Goal: Transaction & Acquisition: Purchase product/service

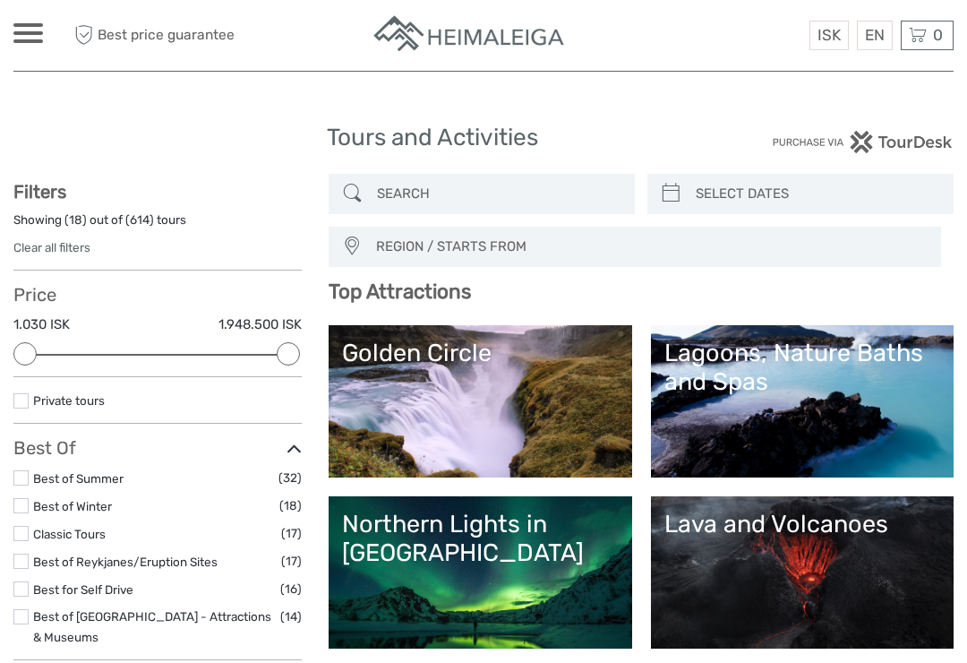
select select
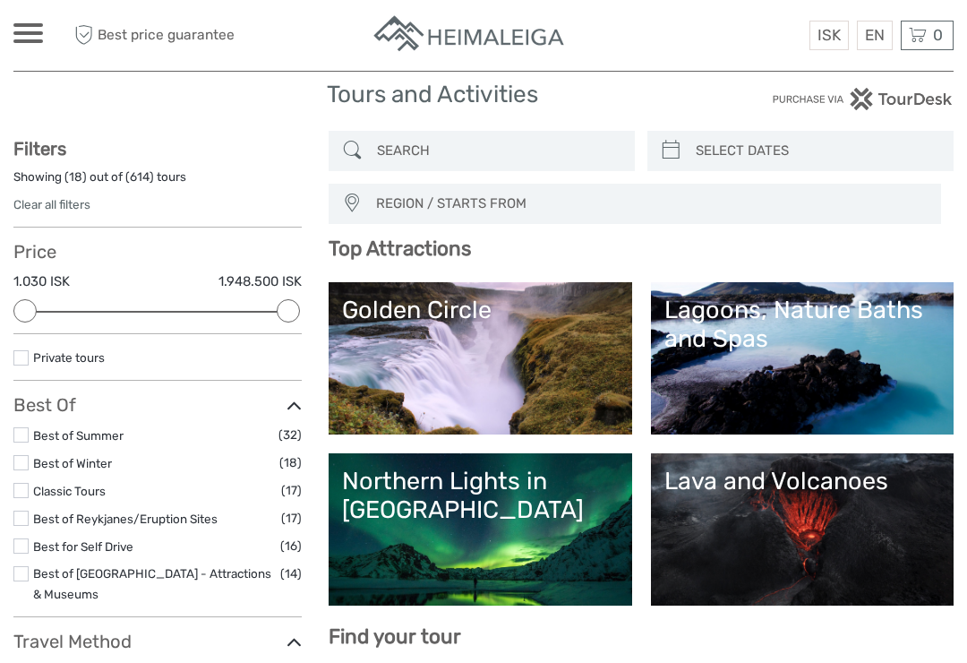
scroll to position [45, 0]
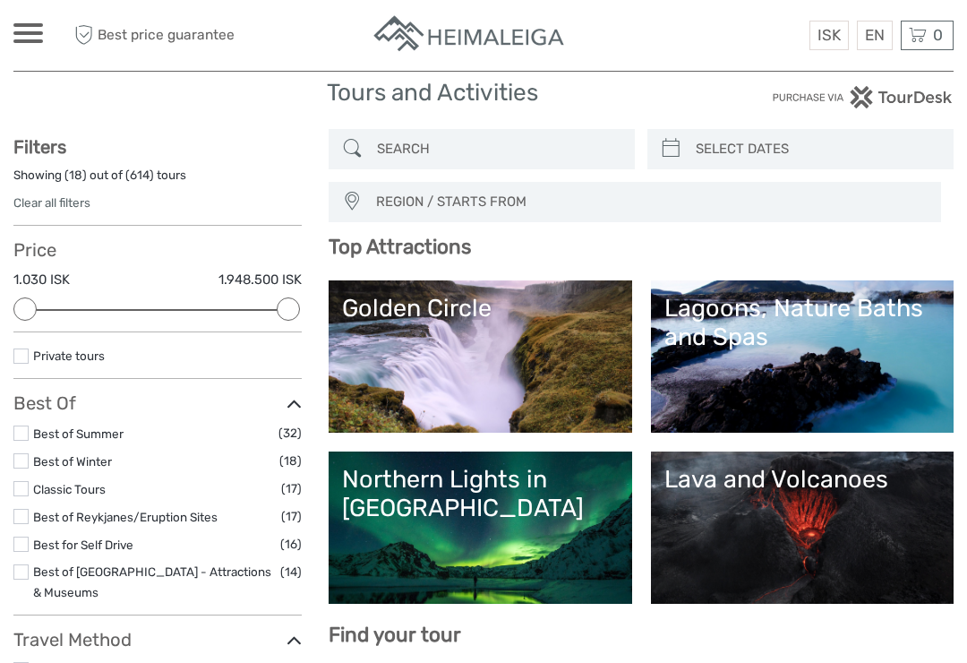
click at [504, 354] on link "Golden Circle" at bounding box center [480, 356] width 276 height 125
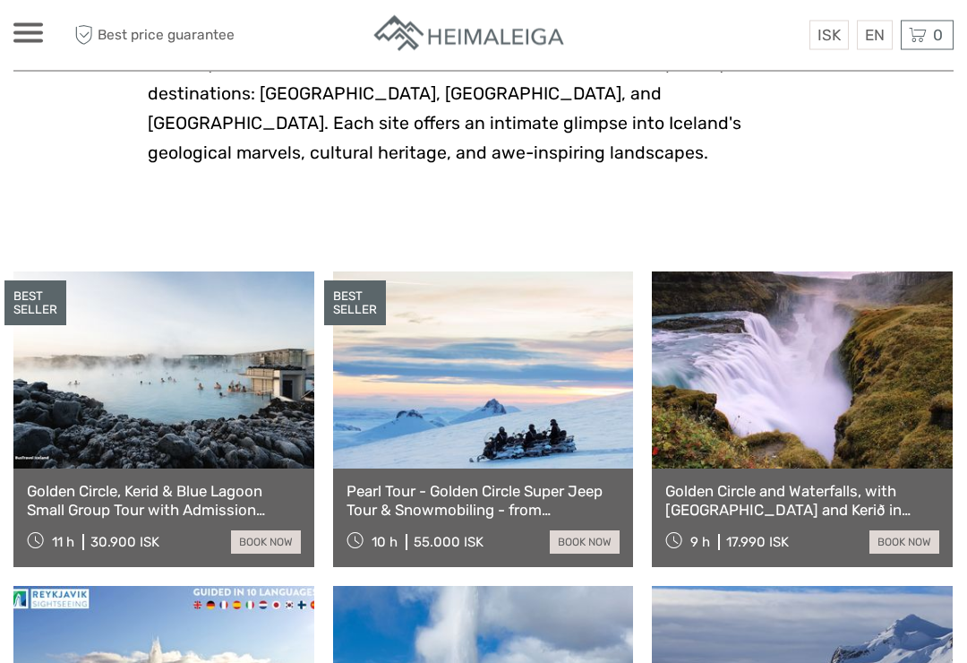
scroll to position [758, 0]
click at [906, 530] on link "book now" at bounding box center [904, 541] width 70 height 23
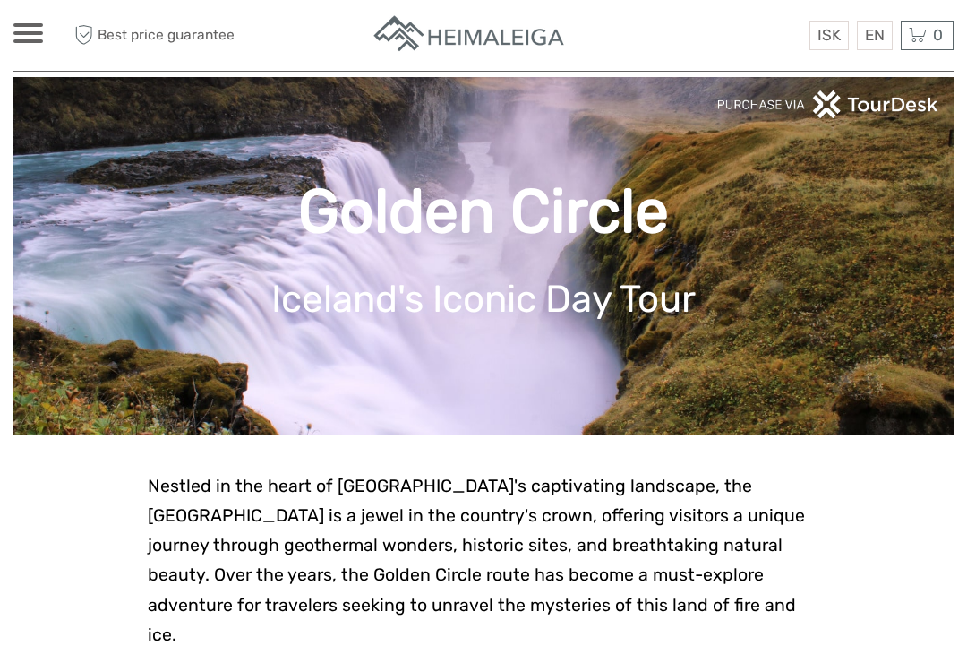
scroll to position [0, 0]
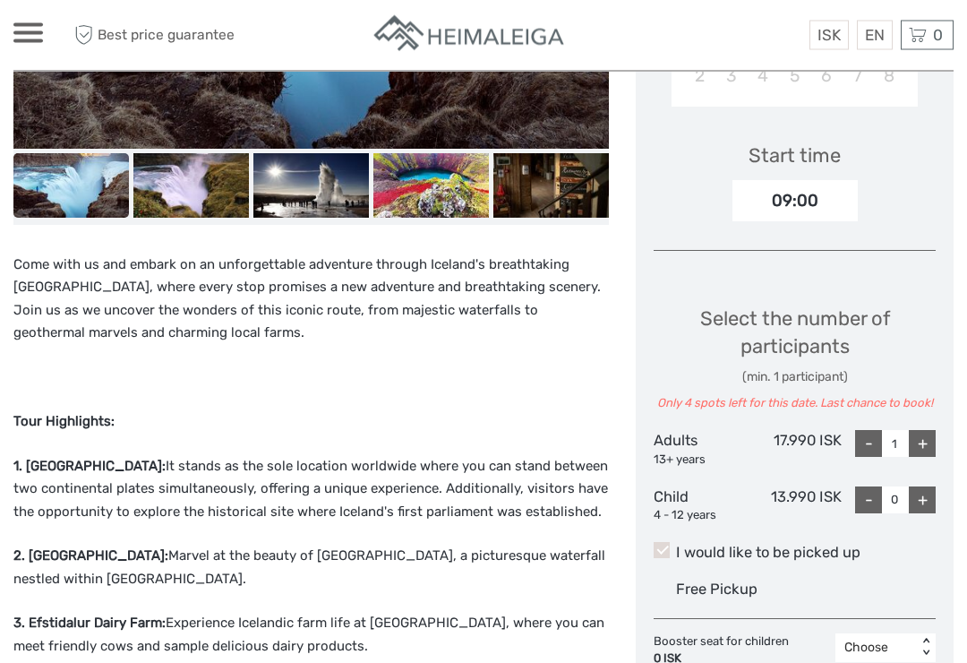
scroll to position [608, 0]
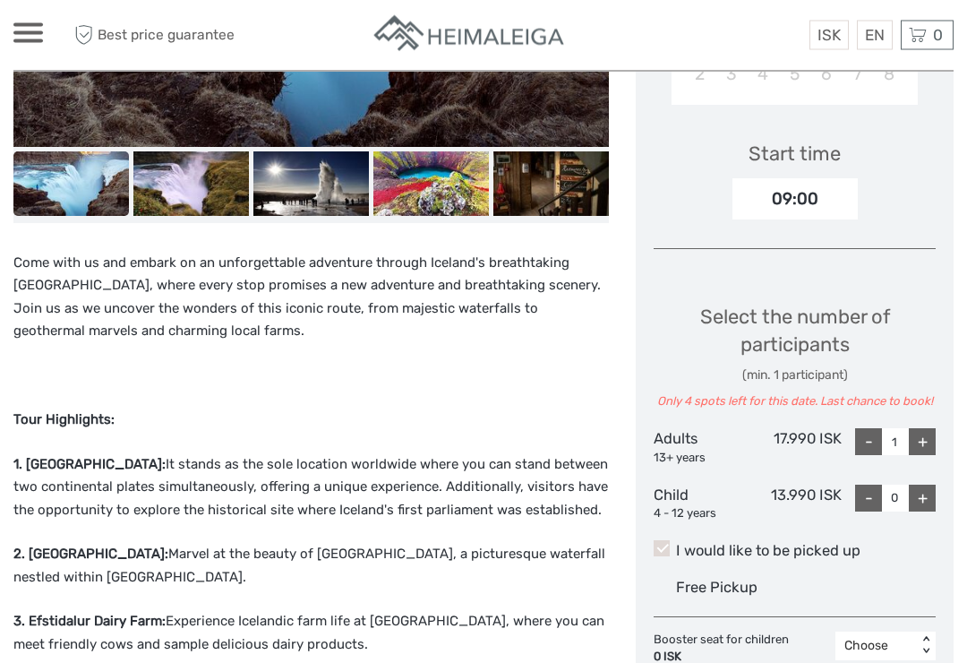
click at [445, 509] on p "1. Thingvellir National Park: It stands as the sole location worldwide where yo…" at bounding box center [310, 488] width 595 height 69
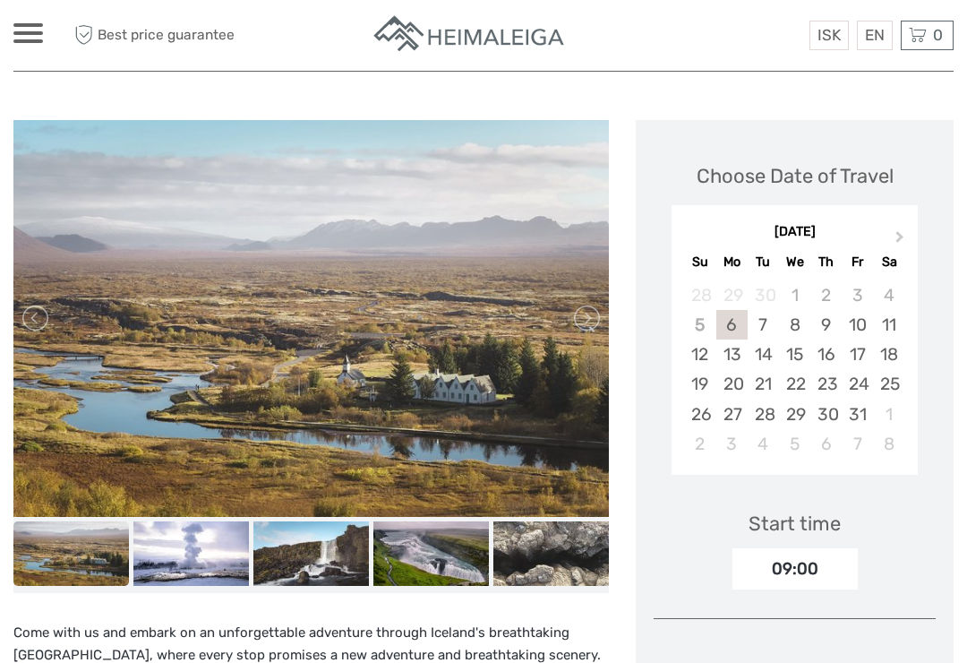
scroll to position [238, 0]
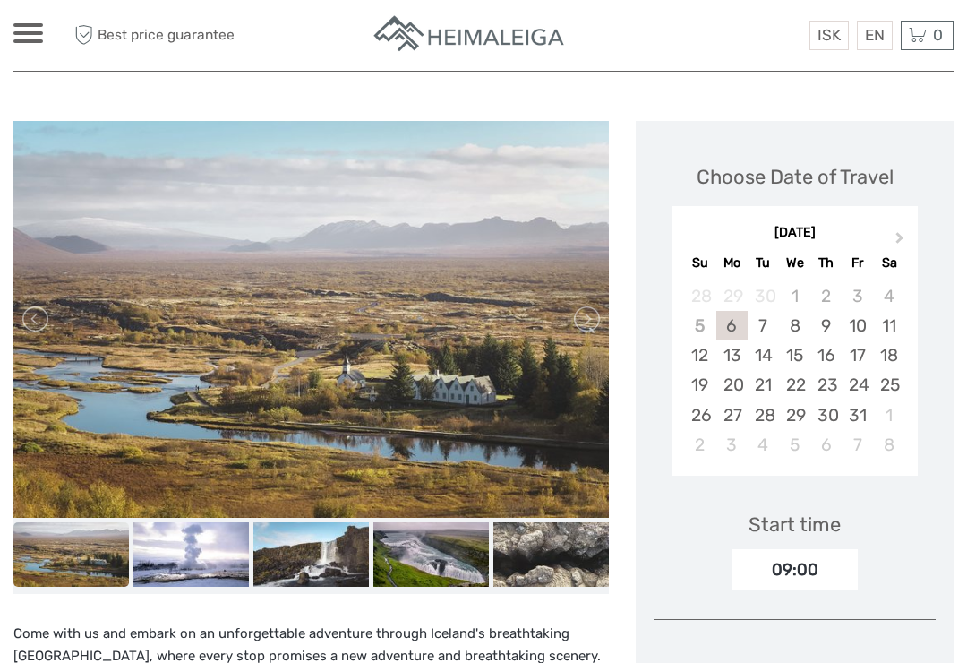
click at [787, 322] on div "8" at bounding box center [794, 326] width 31 height 30
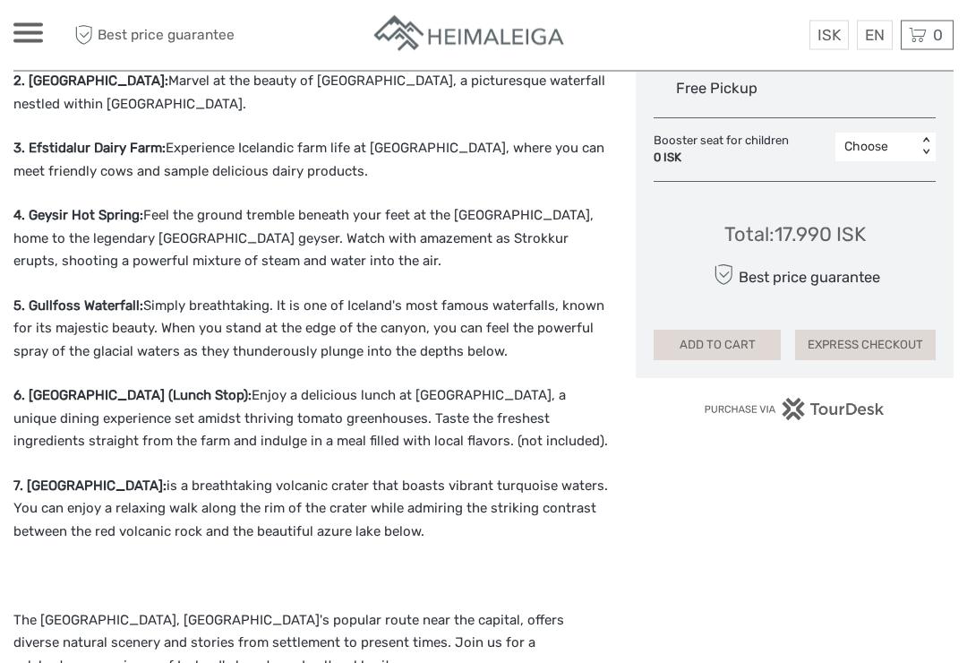
scroll to position [1081, 0]
click at [722, 345] on button "ADD TO CART" at bounding box center [717, 344] width 127 height 30
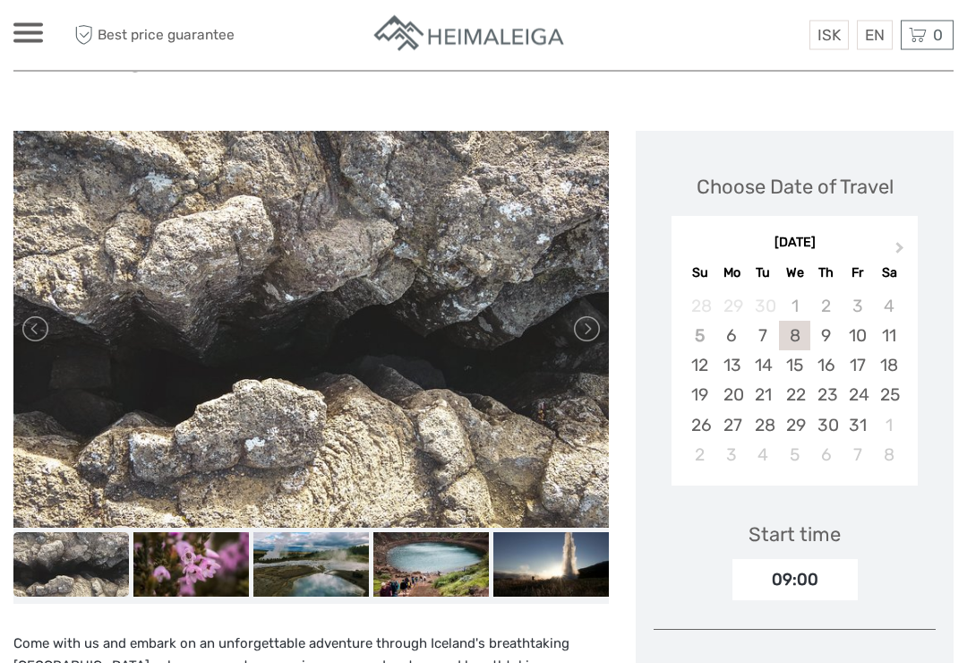
scroll to position [0, 0]
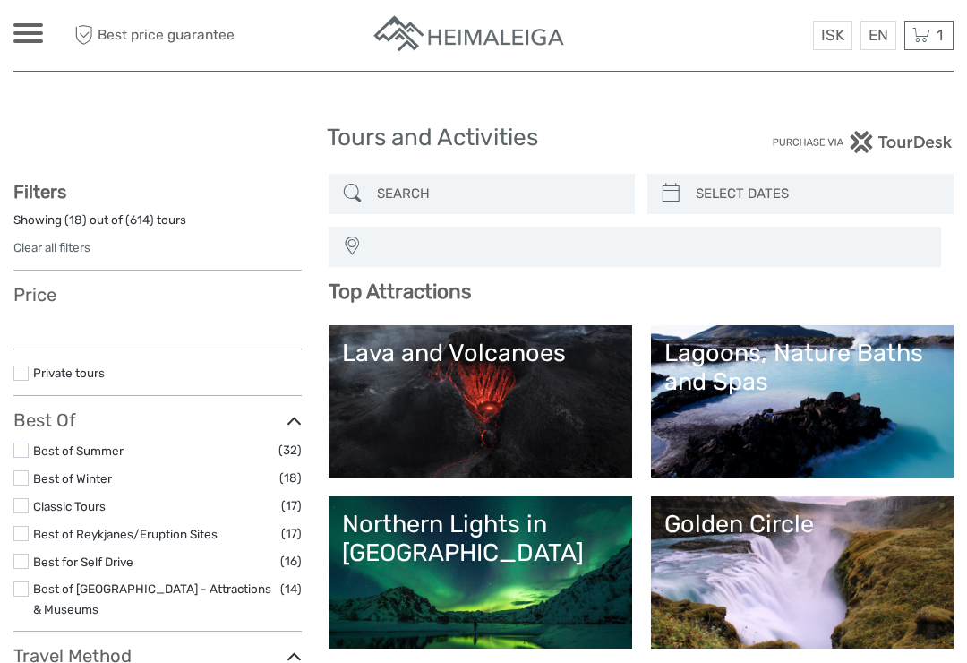
select select
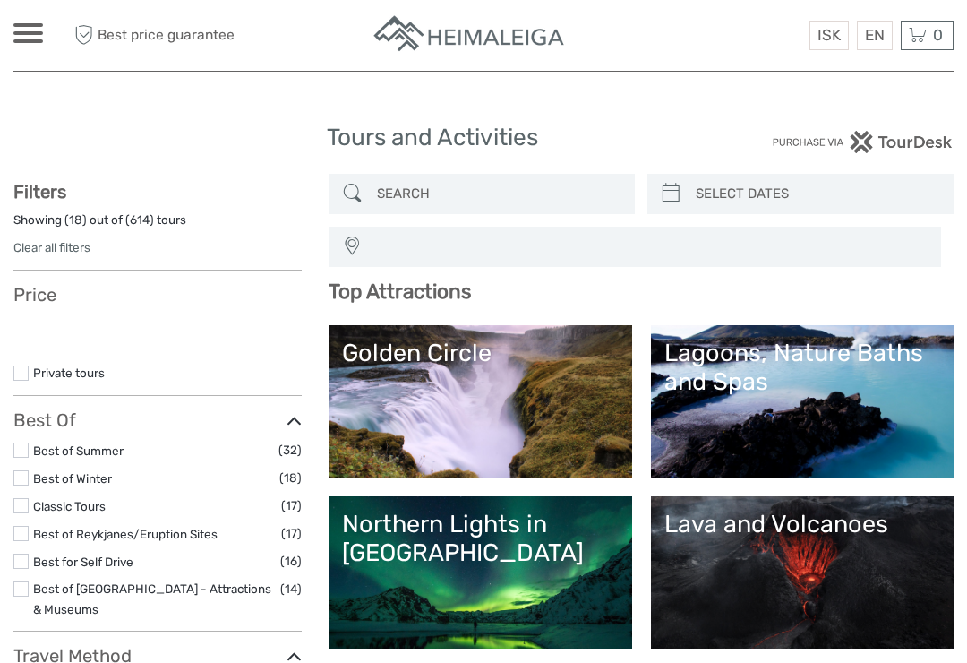
select select
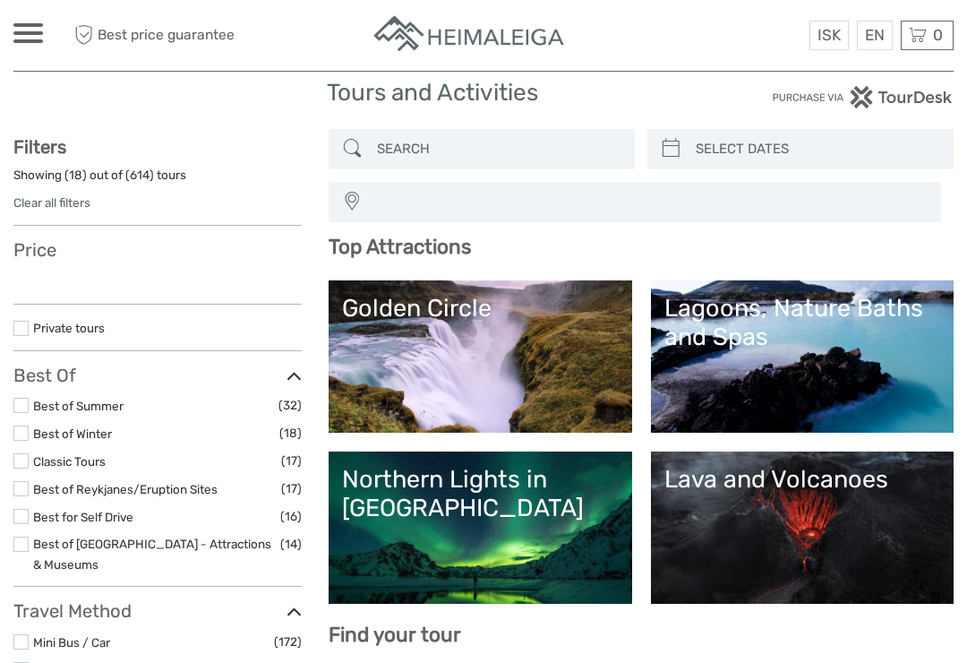
select select
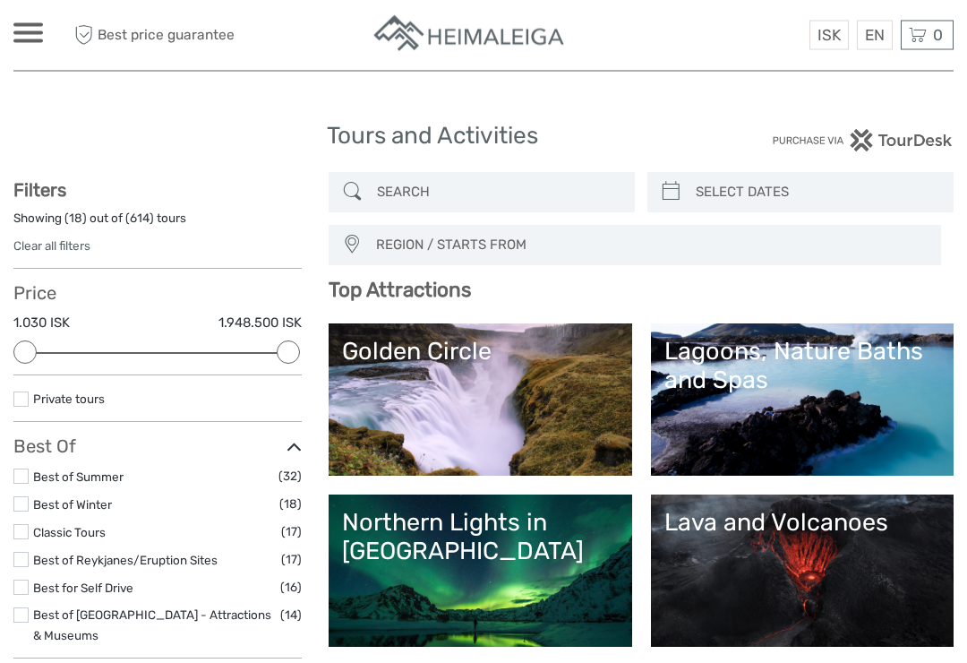
scroll to position [0, 0]
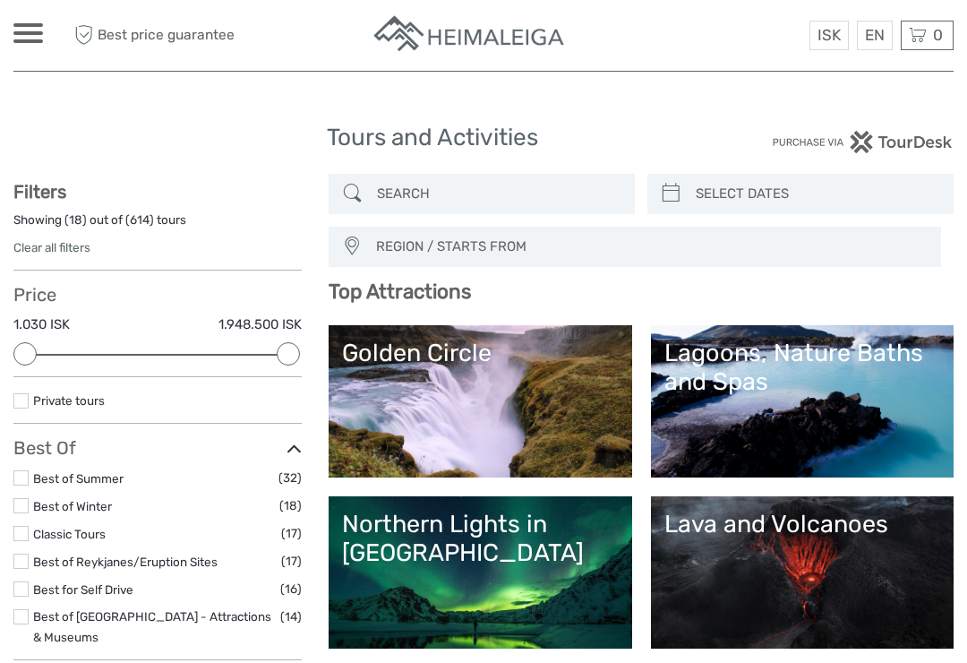
click at [932, 30] on span "0" at bounding box center [937, 35] width 15 height 18
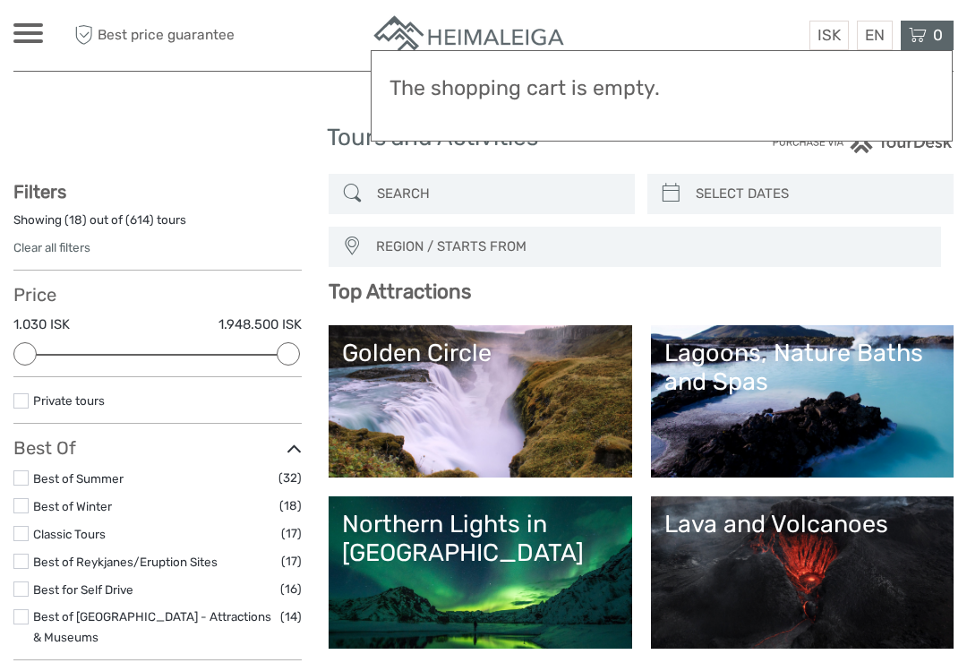
click at [493, 403] on link "Golden Circle" at bounding box center [480, 400] width 276 height 125
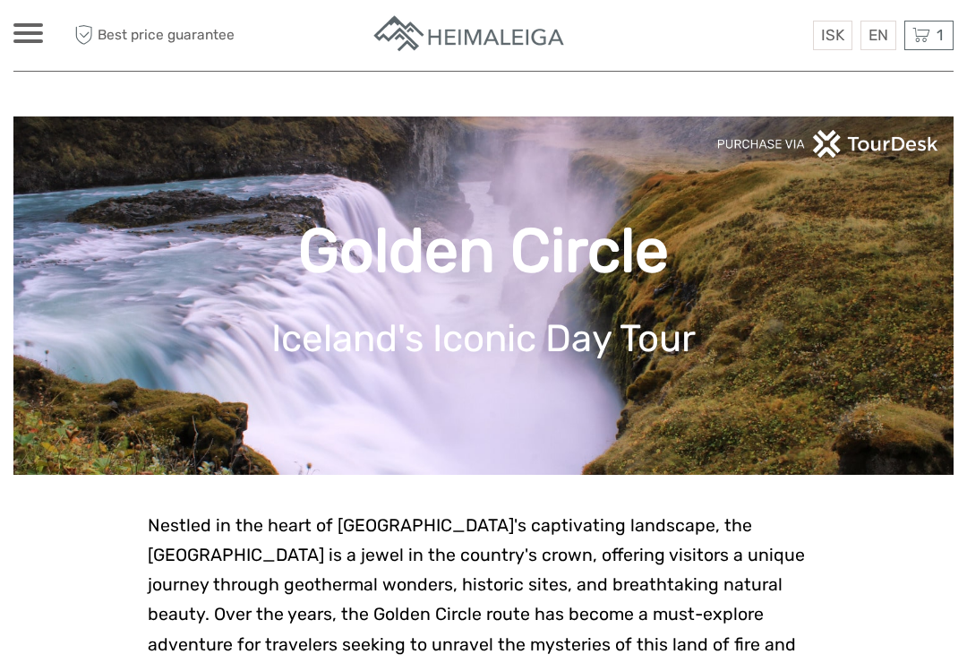
click at [938, 30] on span "1" at bounding box center [940, 35] width 12 height 18
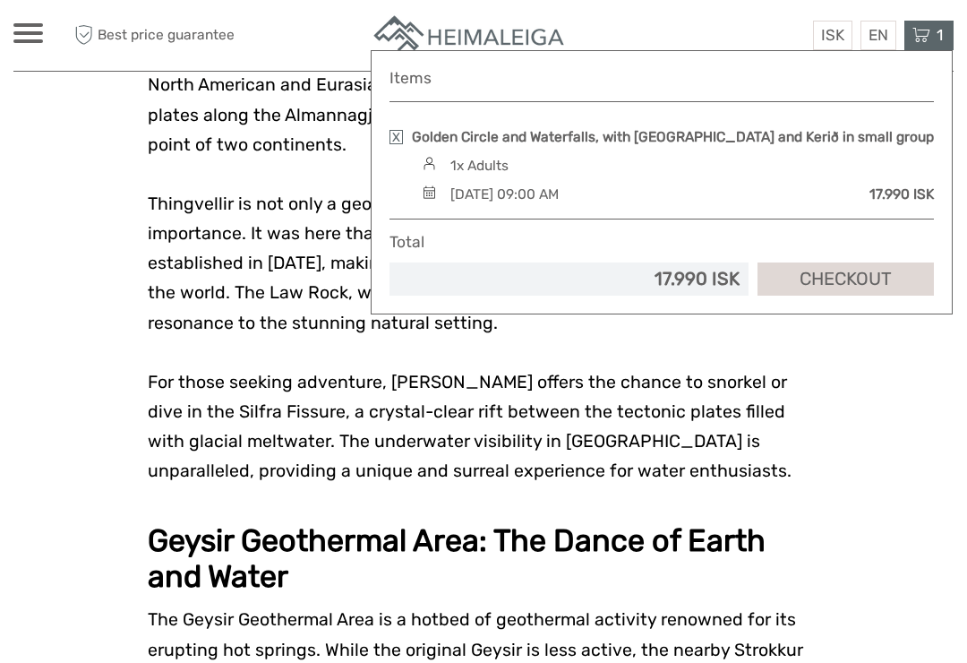
scroll to position [2638, 0]
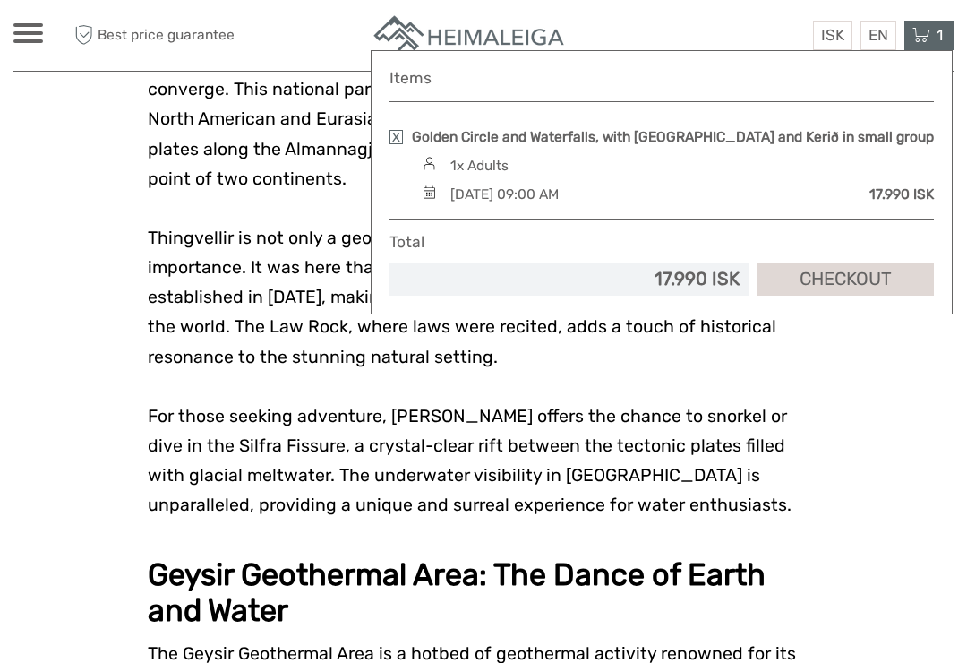
click at [937, 33] on span "1" at bounding box center [940, 35] width 12 height 18
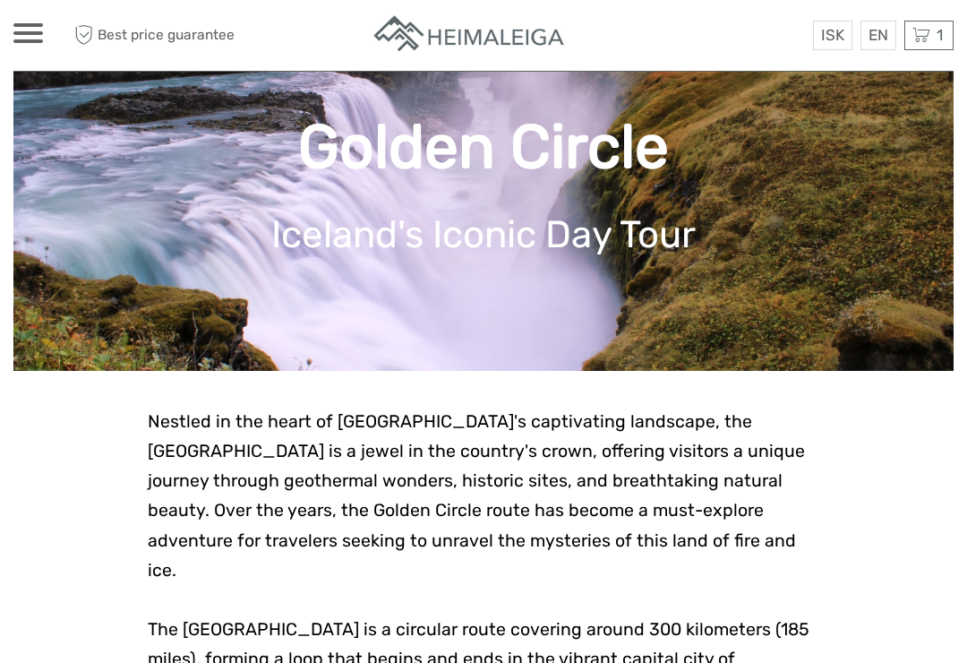
scroll to position [0, 0]
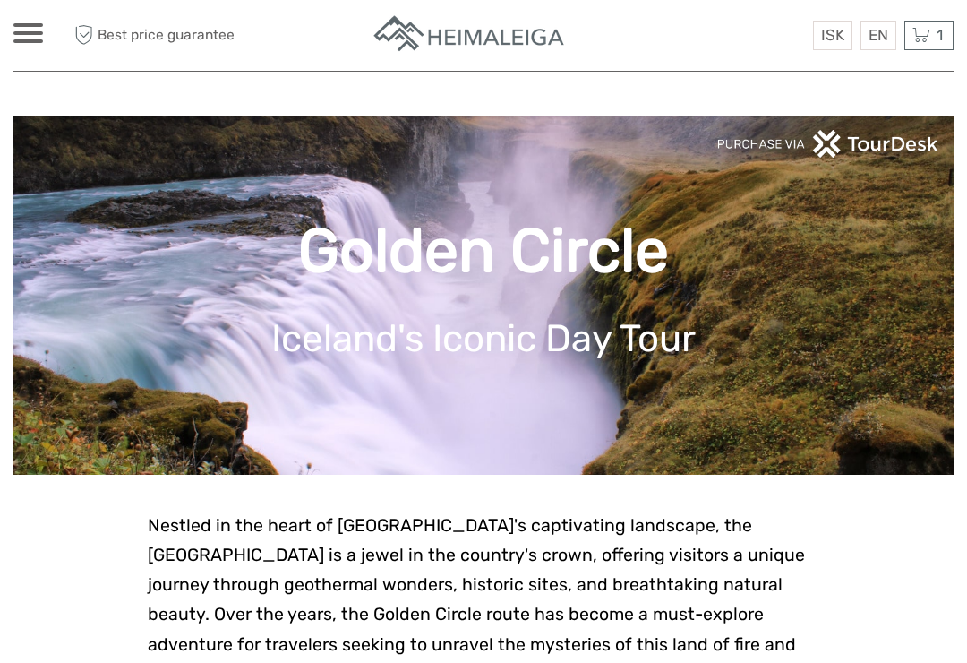
click at [34, 33] on span at bounding box center [28, 33] width 30 height 4
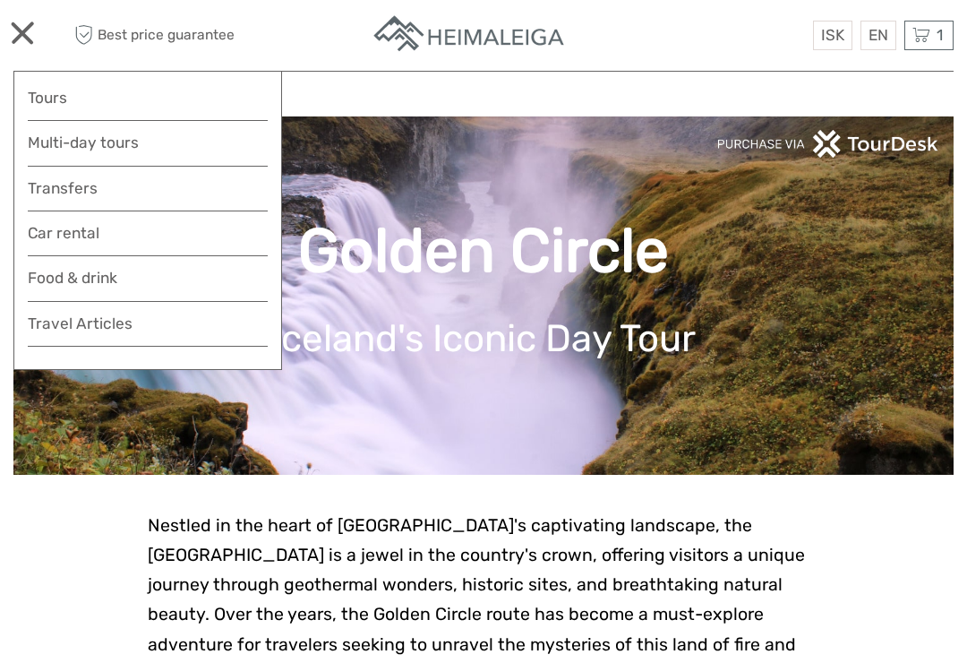
click at [179, 176] on link "Transfers" at bounding box center [148, 188] width 240 height 26
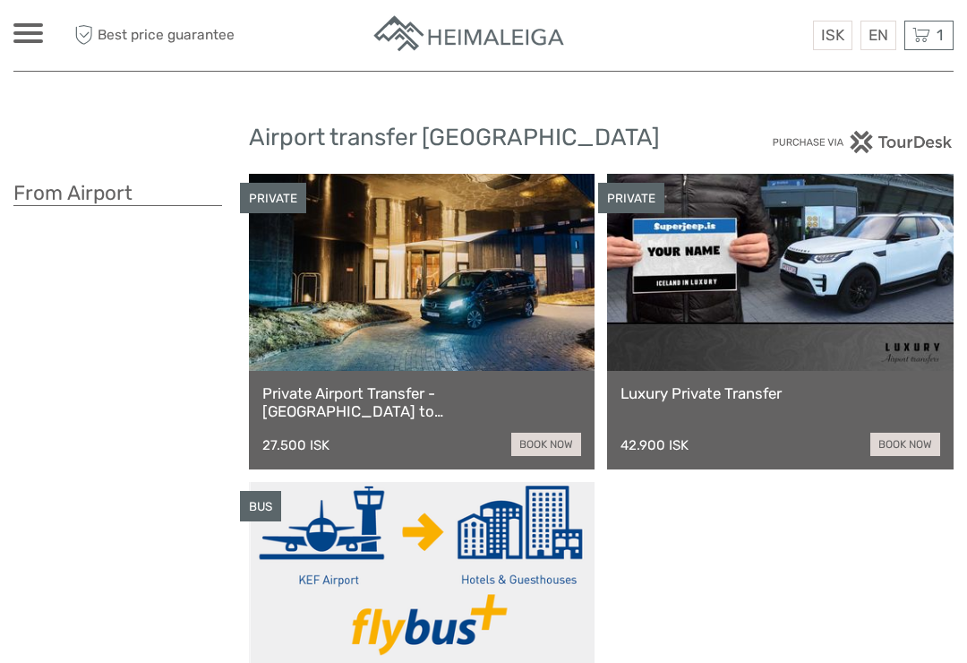
click at [30, 26] on span at bounding box center [28, 25] width 30 height 4
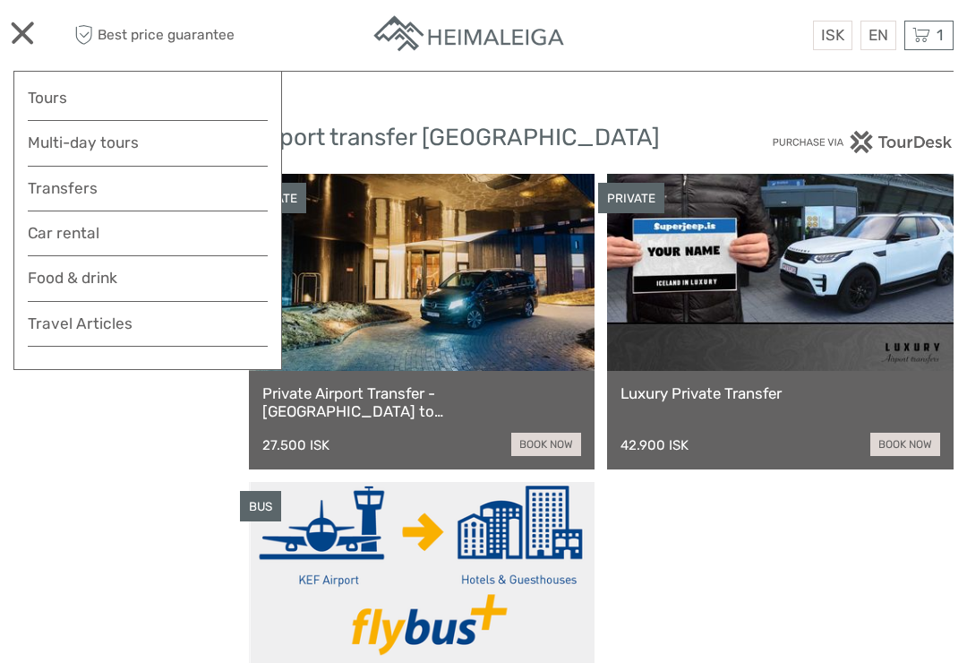
click at [57, 86] on link "Tours" at bounding box center [148, 98] width 240 height 26
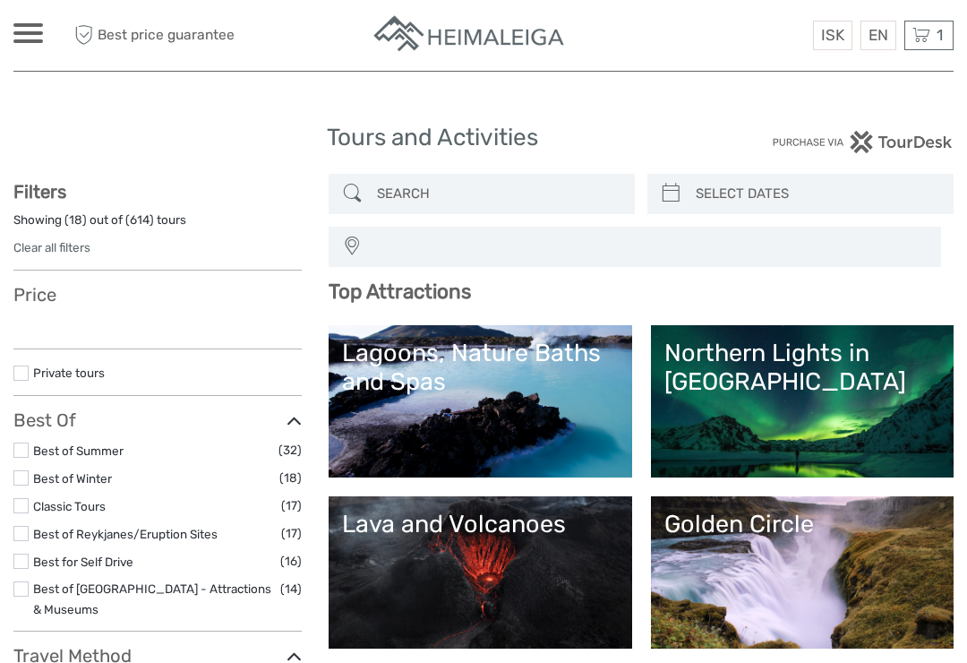
select select
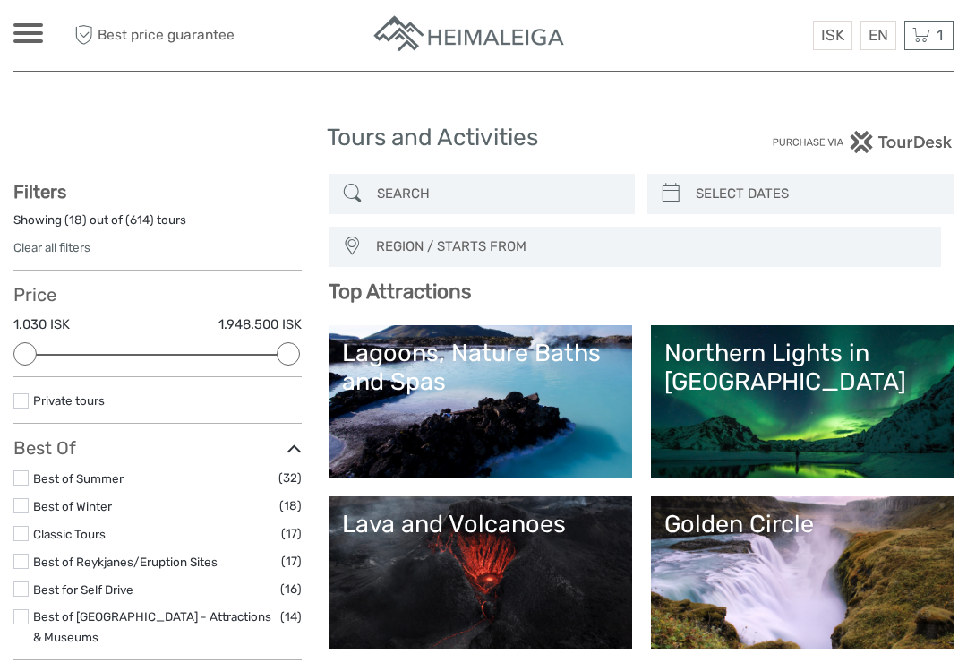
click at [30, 24] on span at bounding box center [28, 25] width 30 height 4
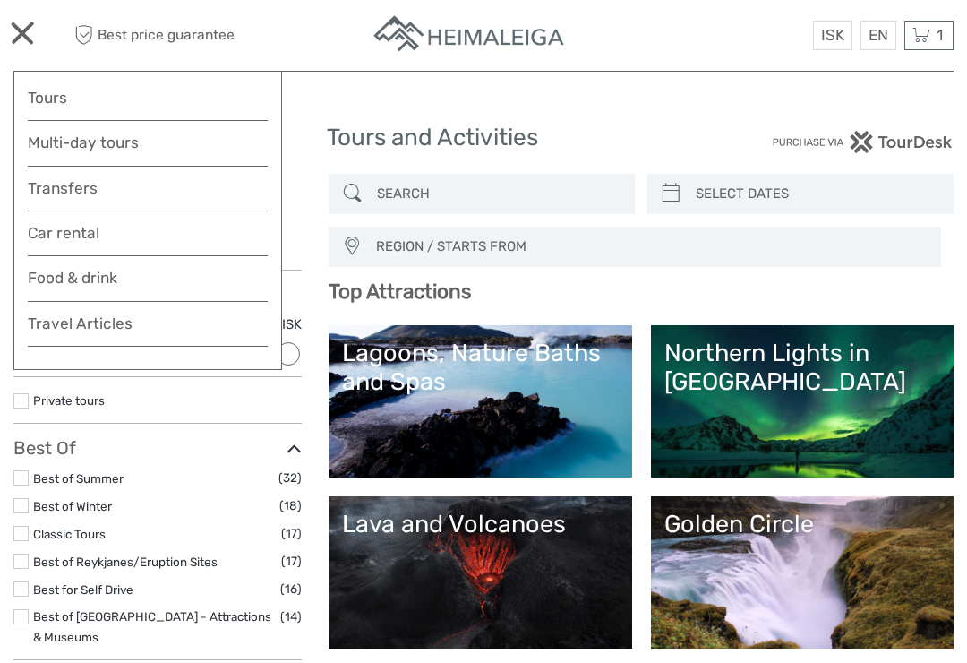
click at [187, 124] on ul "Tours Multi-day tours Transfers Car rental More Food & drink Travel Articles Fo…" at bounding box center [148, 215] width 240 height 261
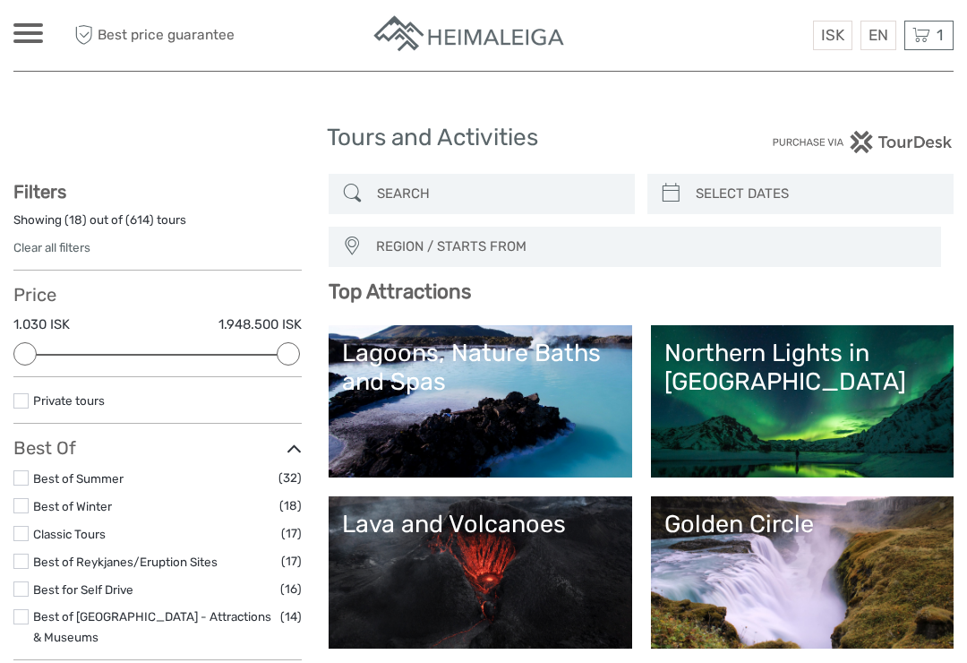
click at [36, 29] on div at bounding box center [28, 33] width 30 height 20
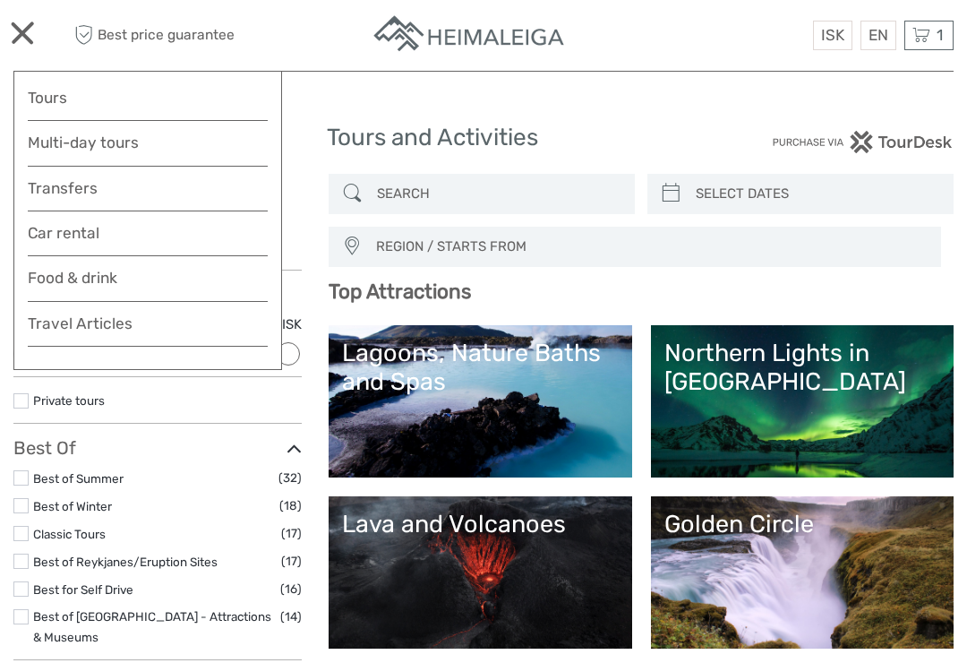
click at [48, 185] on link "Transfers" at bounding box center [148, 188] width 240 height 26
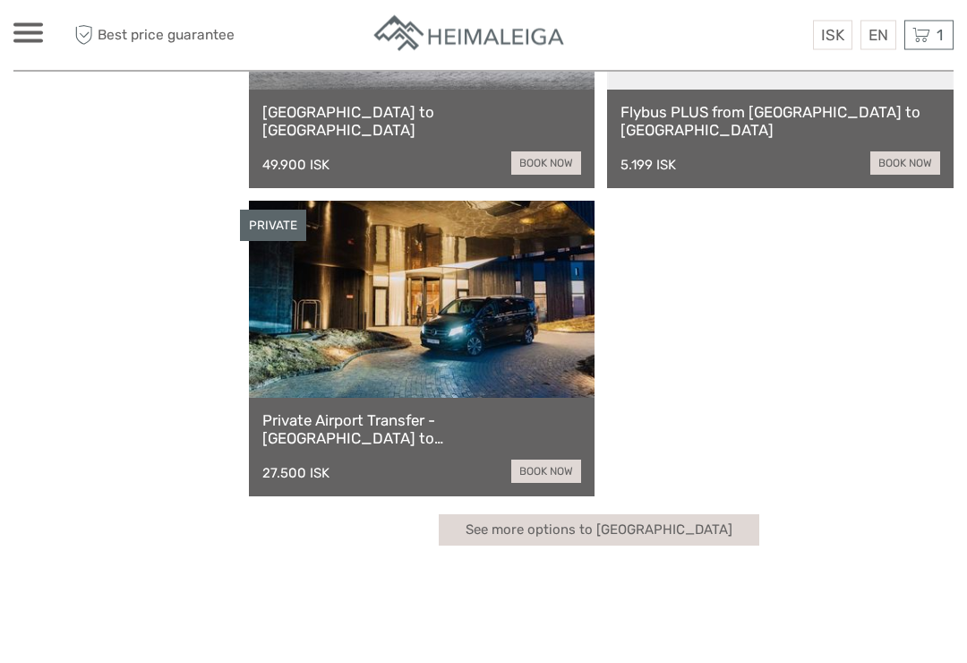
scroll to position [979, 0]
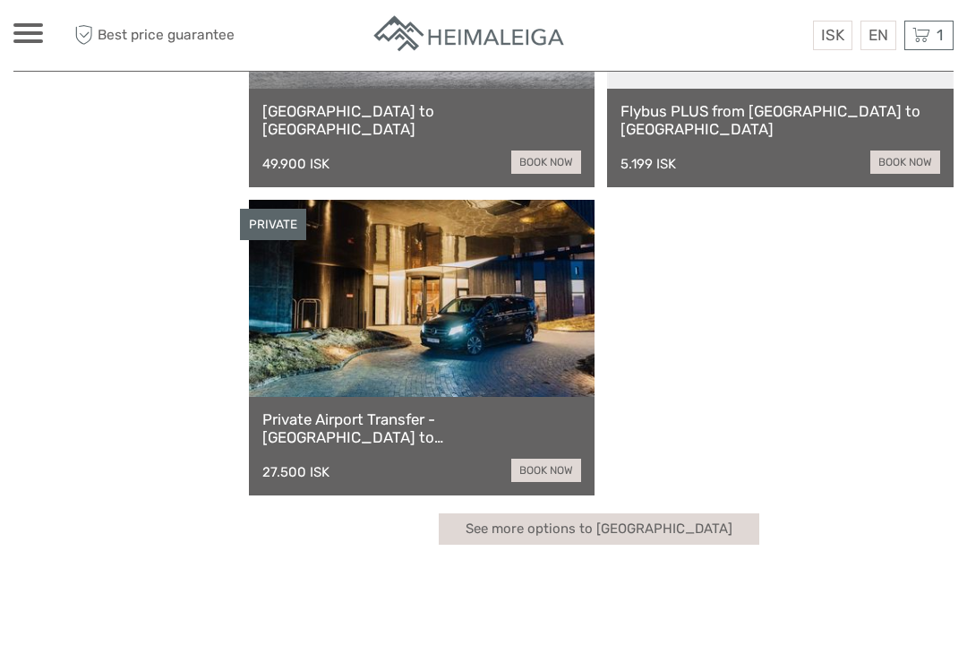
click at [571, 531] on link "See more options to [GEOGRAPHIC_DATA]" at bounding box center [599, 528] width 321 height 31
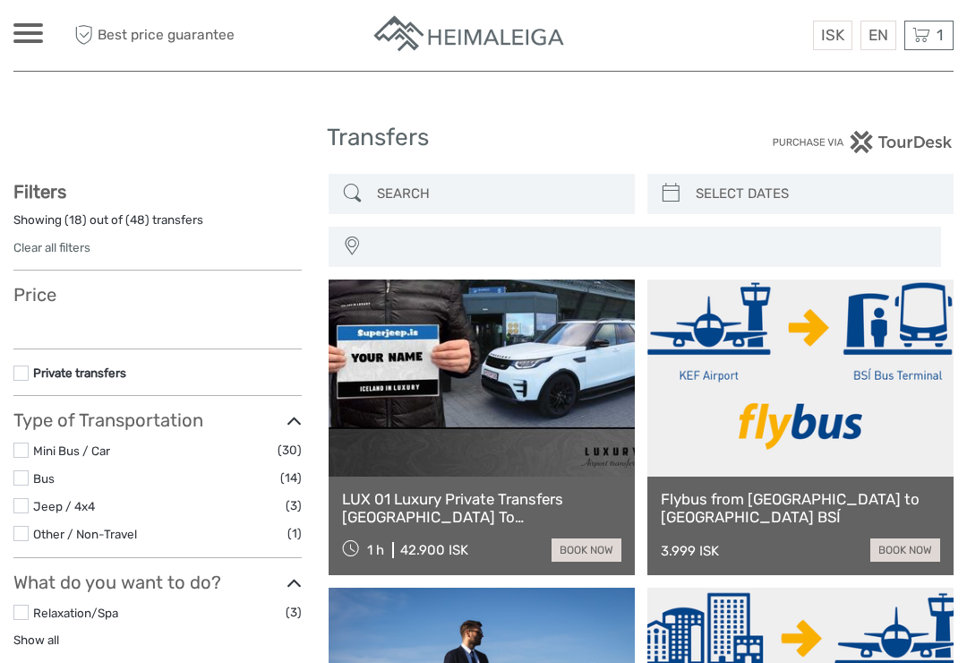
select select
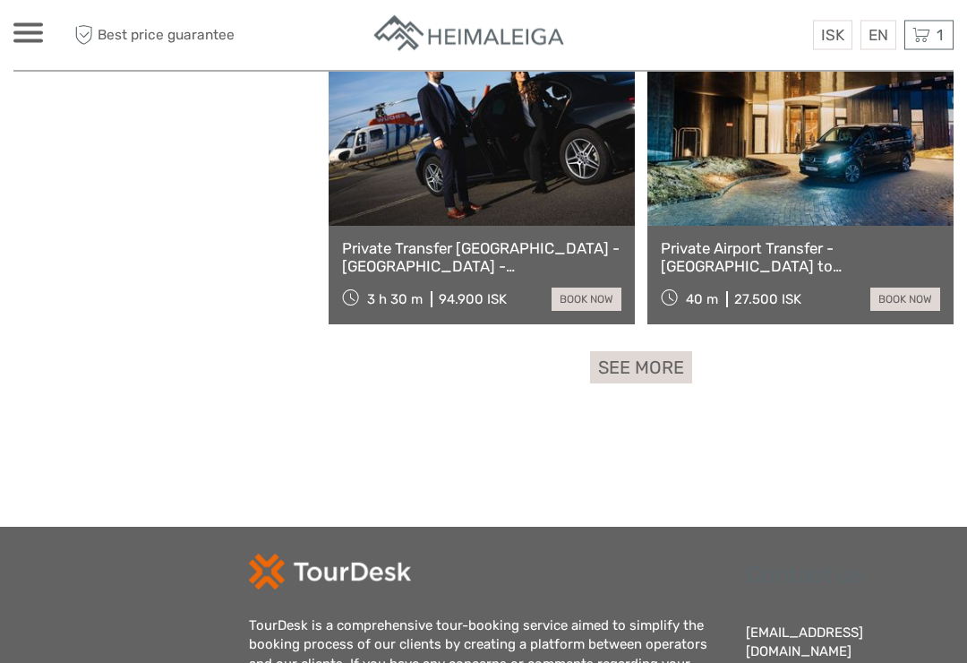
scroll to position [2715, 0]
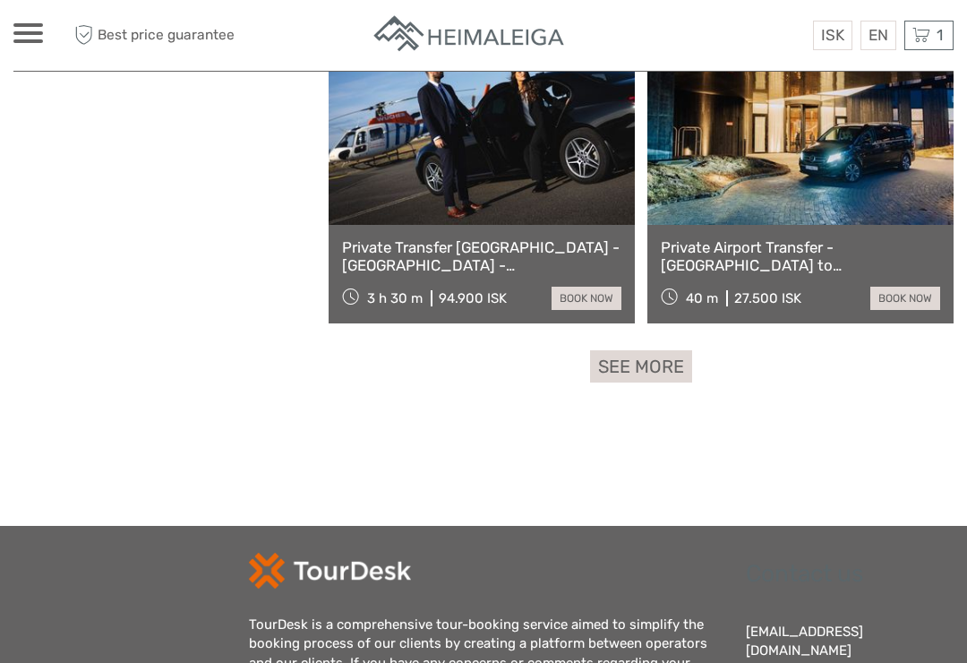
click at [641, 365] on link "See more" at bounding box center [641, 366] width 102 height 33
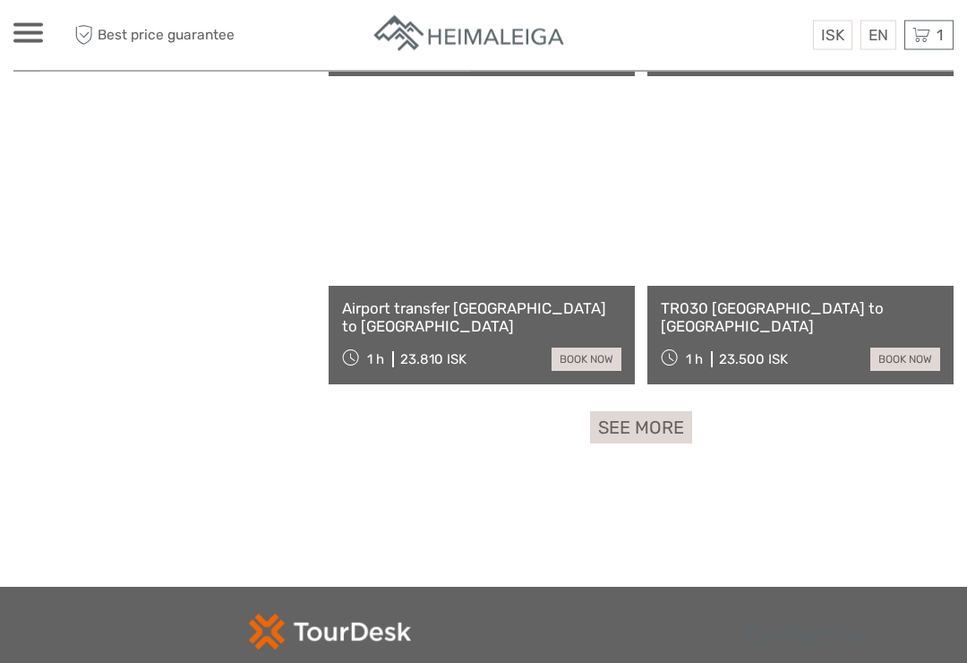
scroll to position [5407, 0]
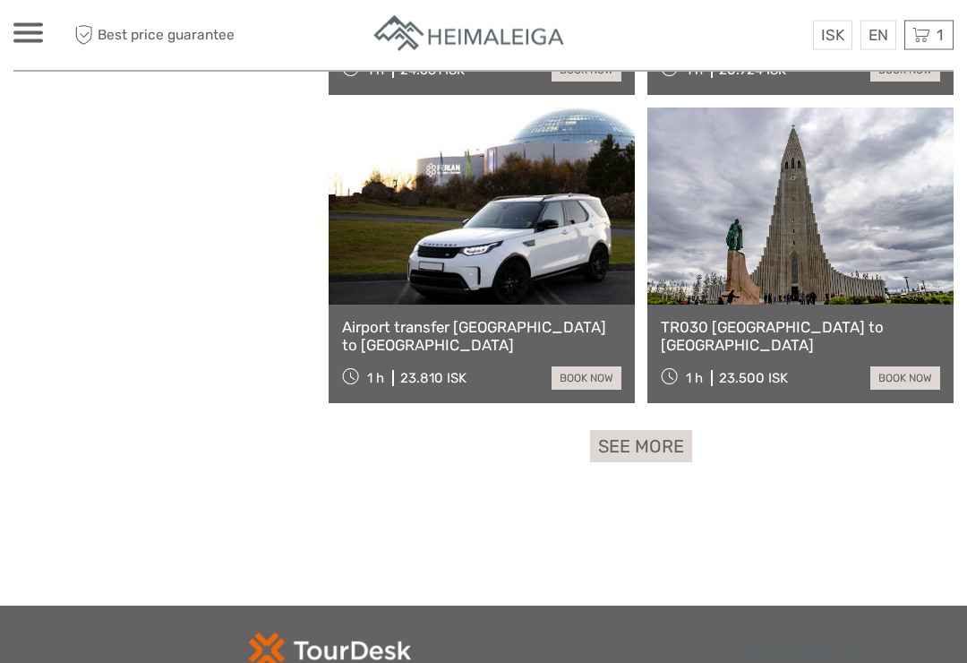
click at [645, 448] on link "See more" at bounding box center [641, 447] width 102 height 33
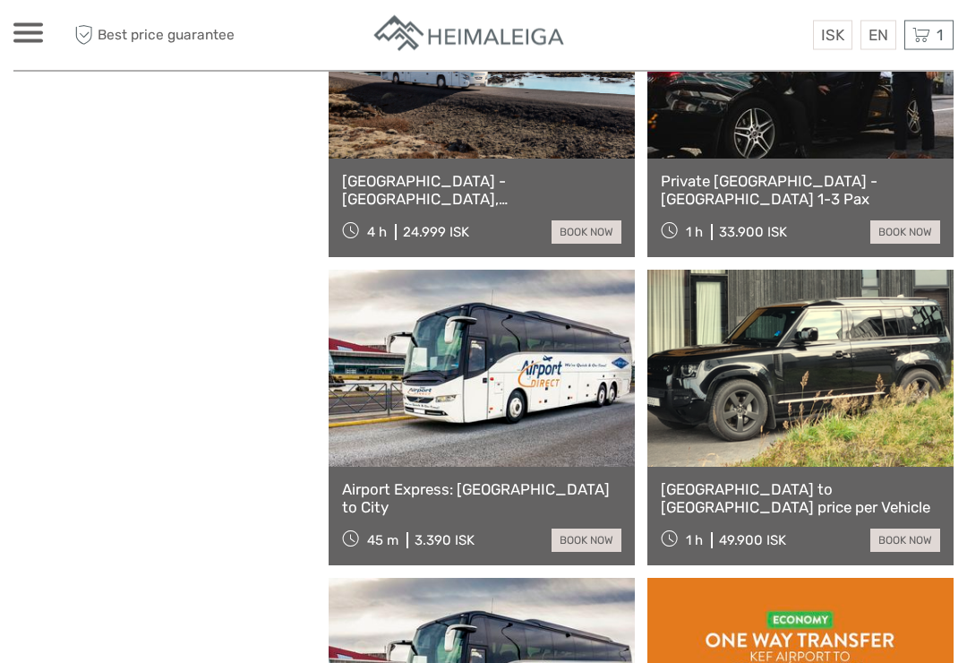
scroll to position [3398, 0]
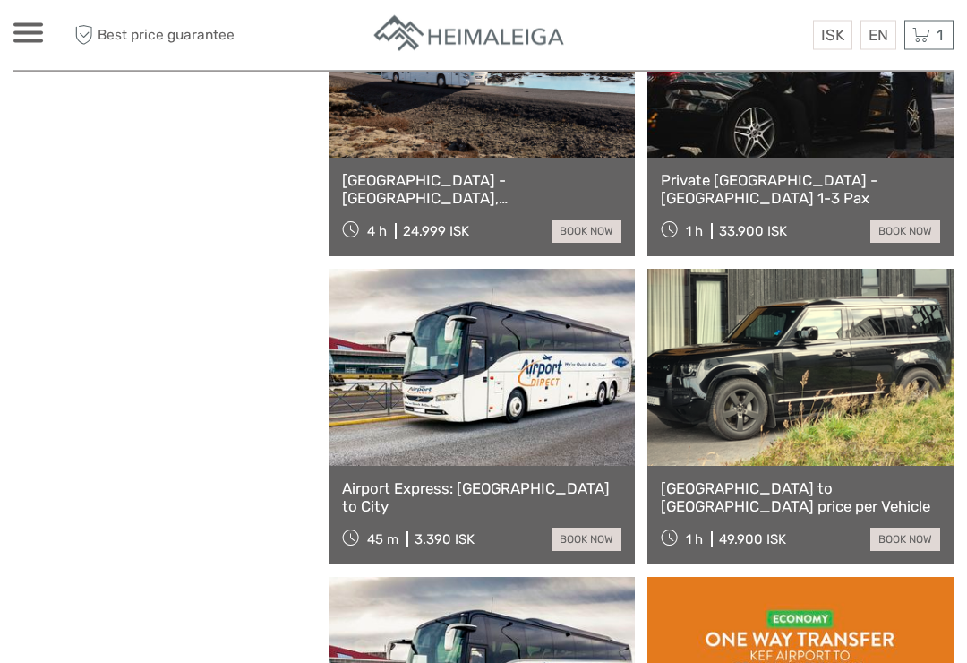
click at [586, 542] on link "book now" at bounding box center [586, 539] width 70 height 23
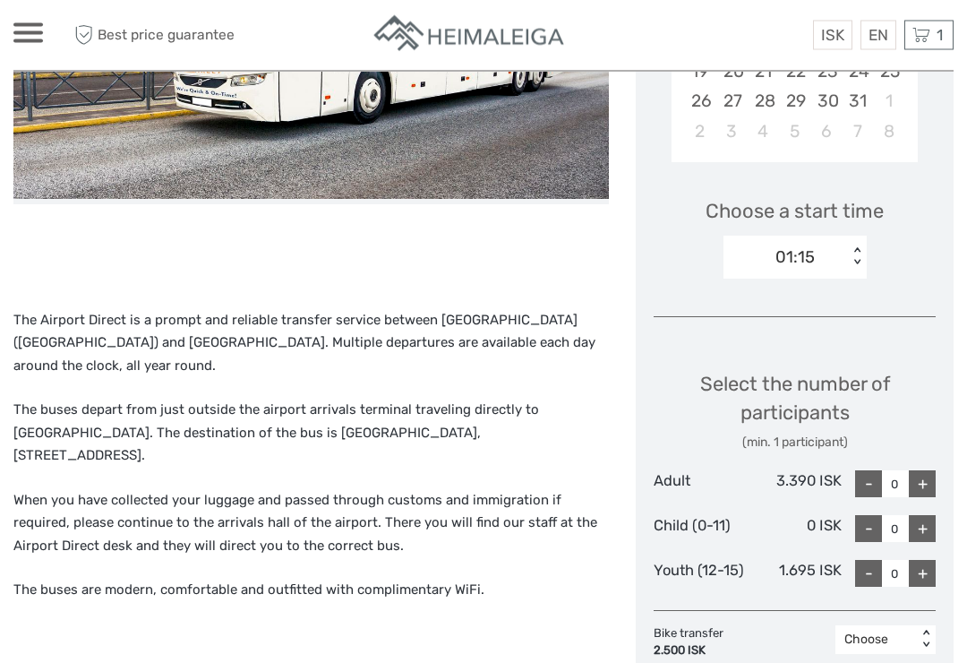
scroll to position [497, 0]
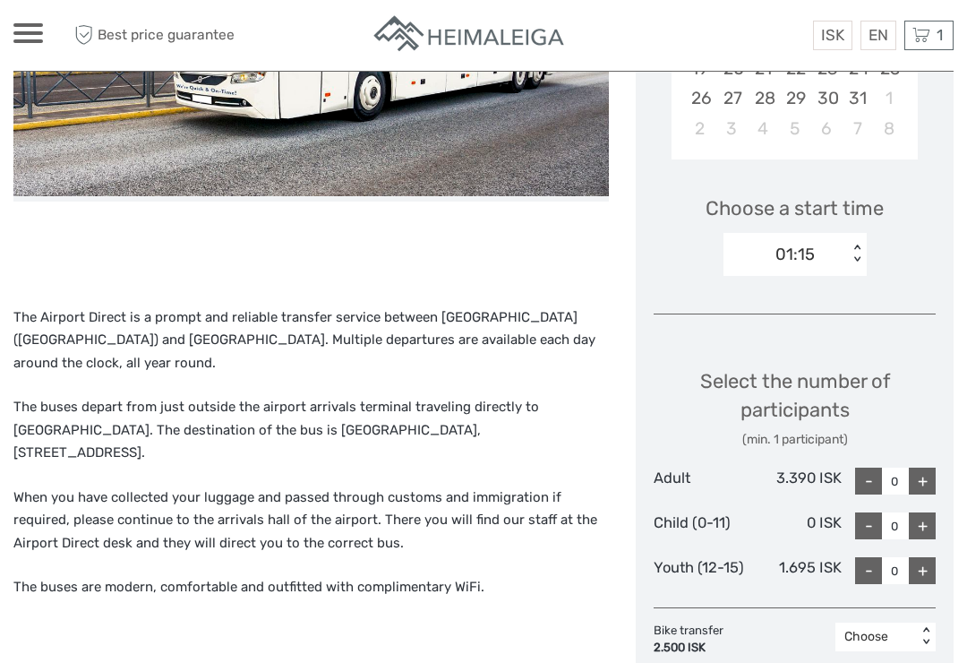
click at [926, 470] on div "+" at bounding box center [922, 480] width 27 height 27
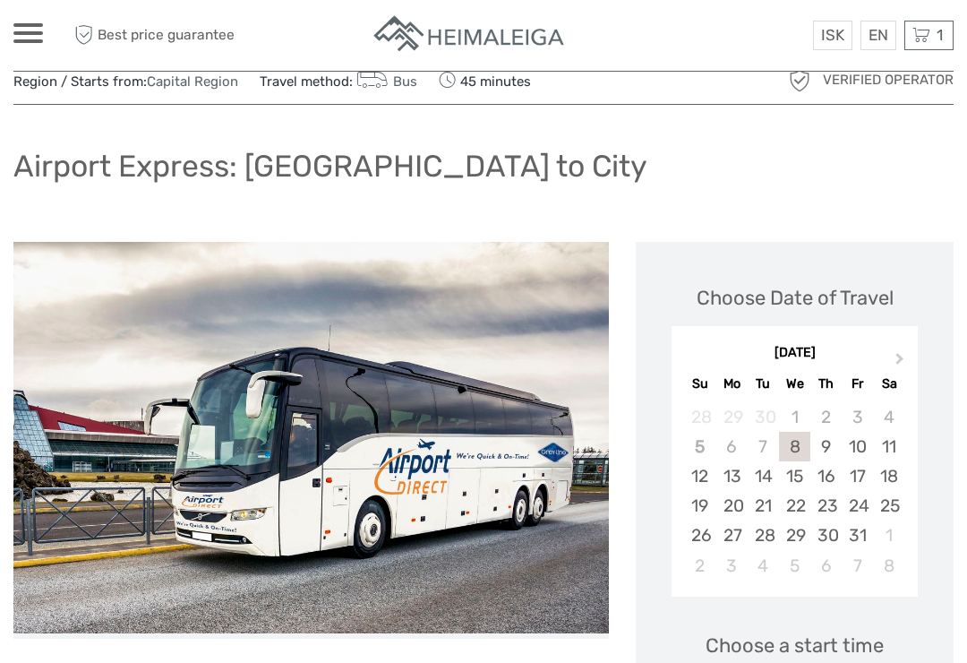
scroll to position [0, 0]
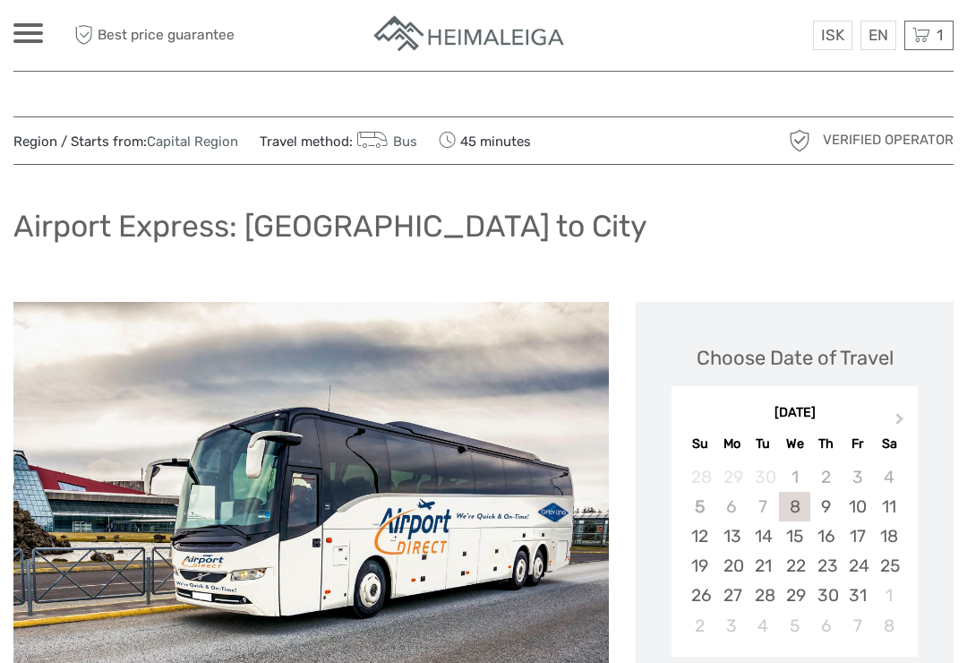
click at [760, 500] on div "7" at bounding box center [763, 507] width 31 height 30
click at [763, 510] on div "7" at bounding box center [763, 507] width 31 height 30
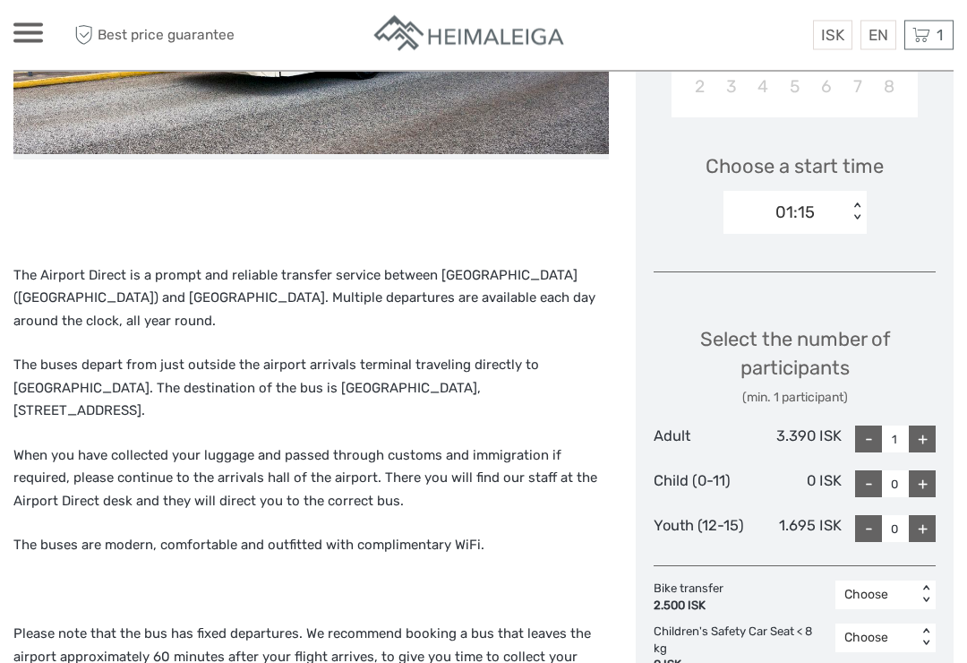
scroll to position [545, 0]
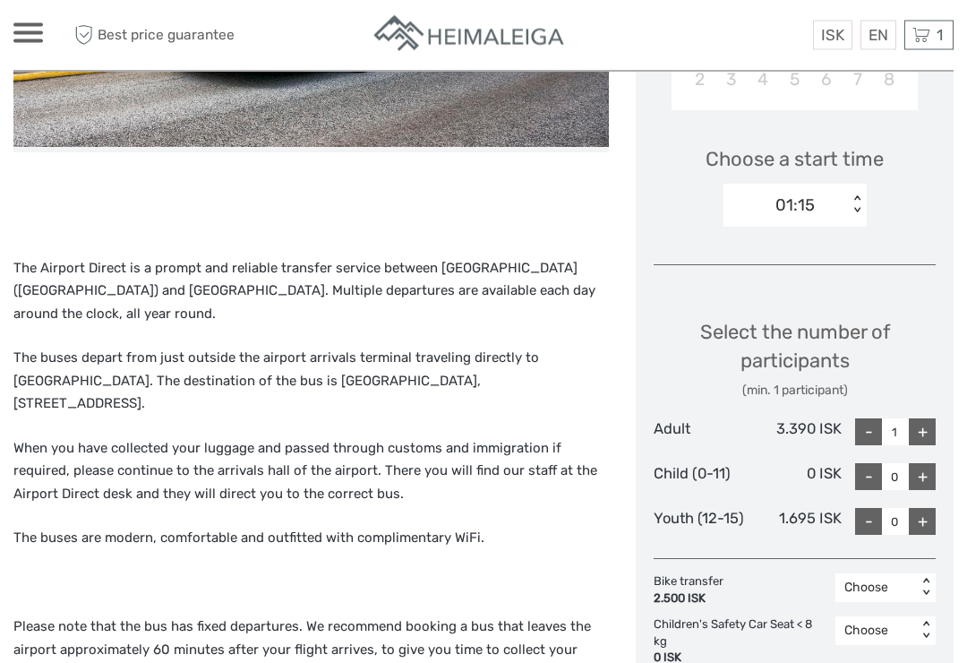
click at [875, 424] on div "-" at bounding box center [868, 432] width 27 height 27
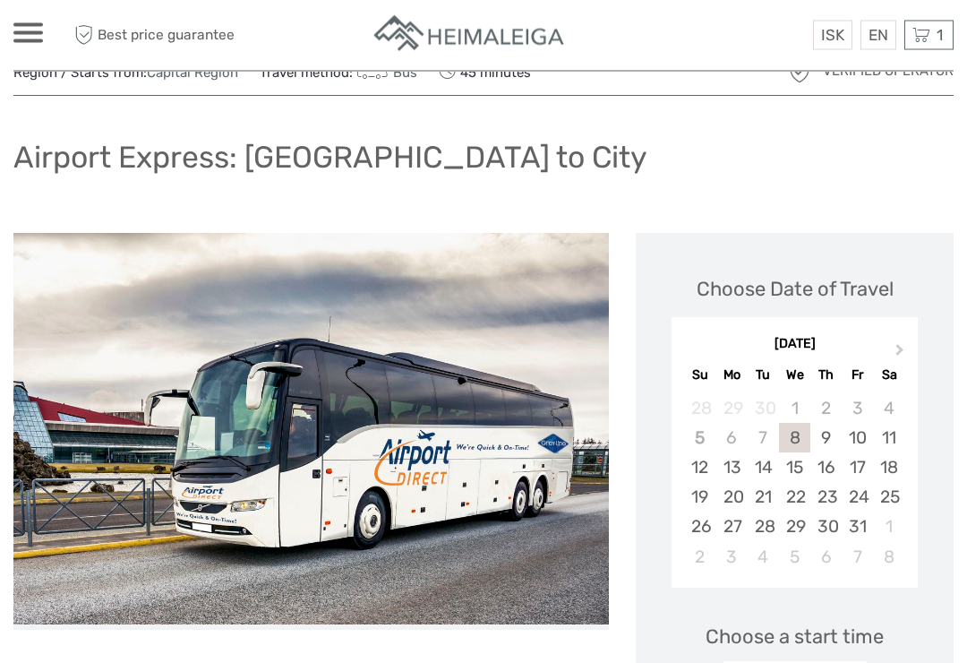
scroll to position [59, 0]
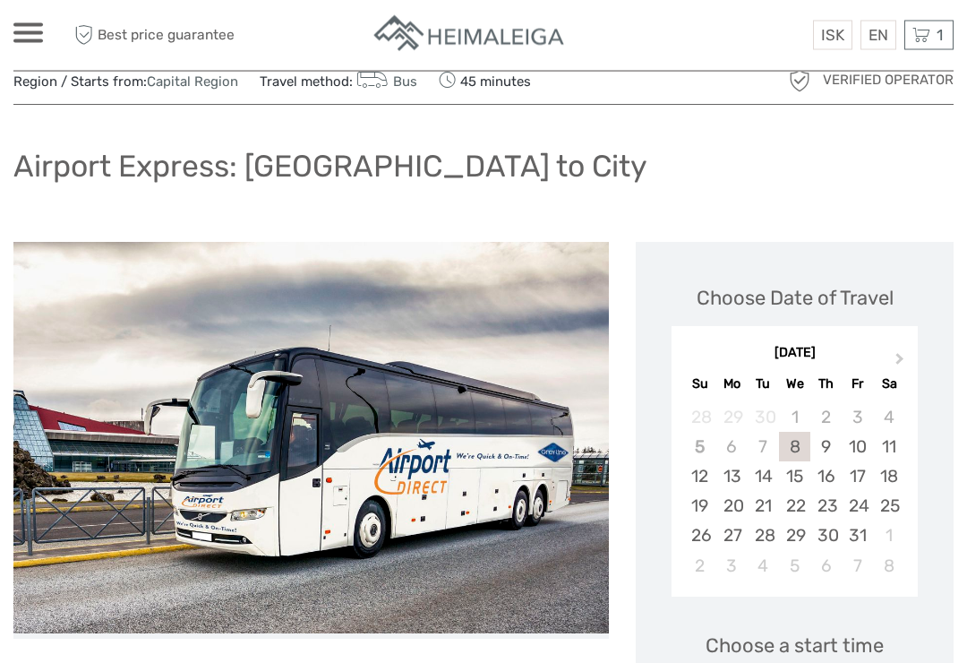
click at [771, 448] on div "7" at bounding box center [763, 447] width 31 height 30
click at [796, 445] on div "8" at bounding box center [794, 447] width 31 height 30
click at [765, 440] on div "7" at bounding box center [763, 447] width 31 height 30
click at [763, 440] on div "7" at bounding box center [763, 447] width 31 height 30
click at [758, 442] on div "7" at bounding box center [763, 447] width 31 height 30
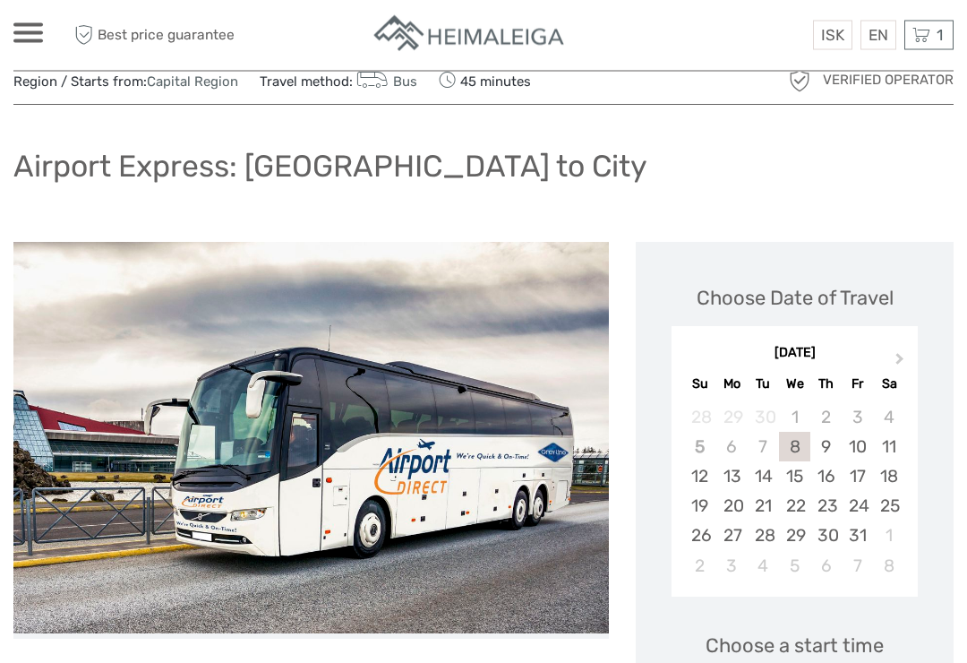
click at [758, 445] on div "7" at bounding box center [763, 447] width 31 height 30
click at [793, 444] on div "8" at bounding box center [794, 447] width 31 height 30
click at [765, 447] on div "7" at bounding box center [763, 447] width 31 height 30
click at [760, 441] on div "7" at bounding box center [763, 447] width 31 height 30
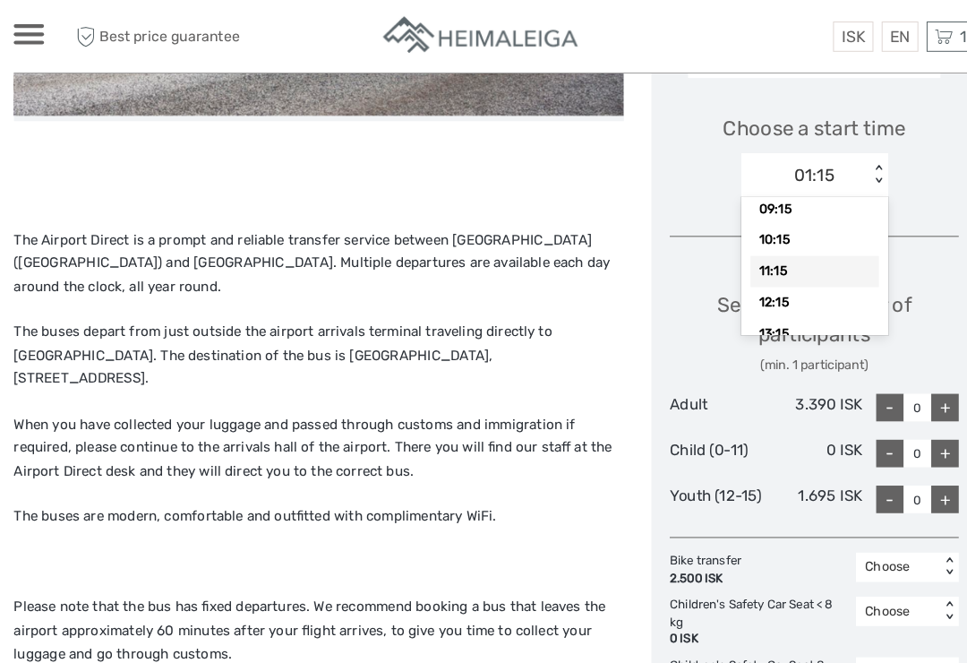
scroll to position [580, 0]
click at [748, 254] on div "11:15" at bounding box center [794, 265] width 125 height 30
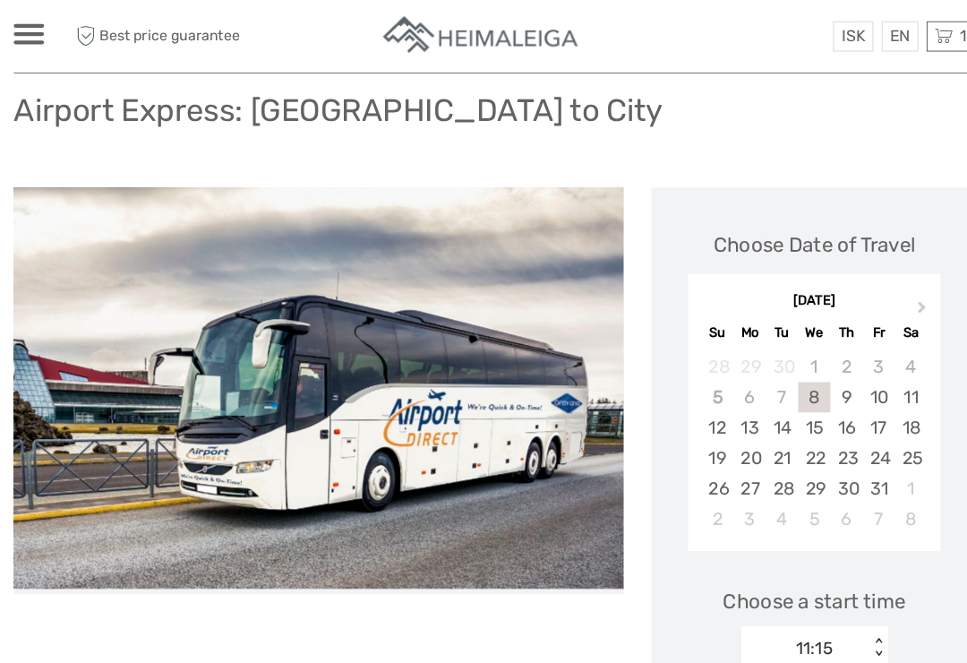
scroll to position [65, 0]
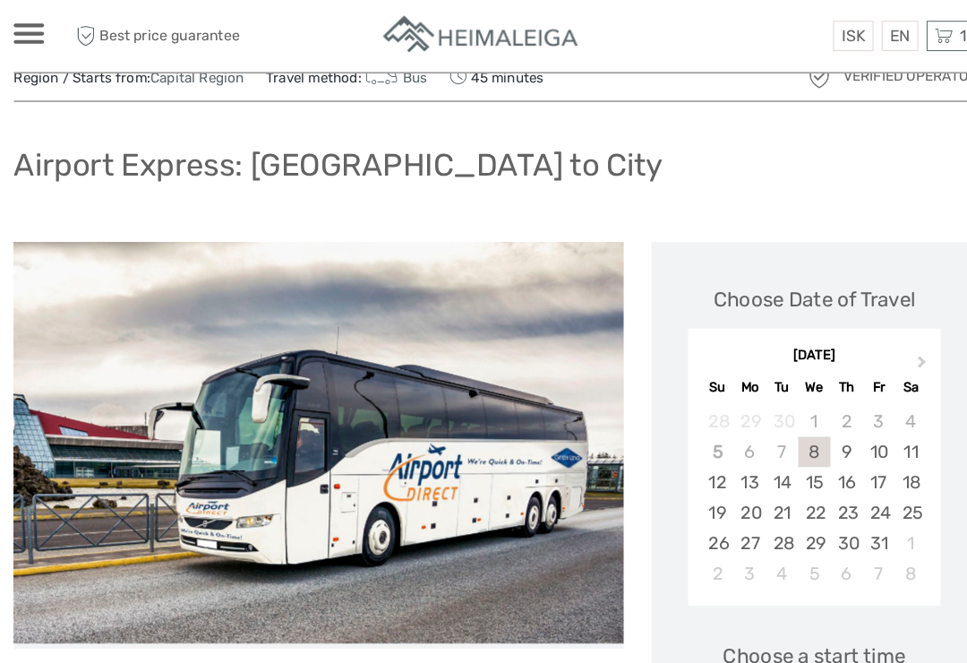
click at [758, 429] on div "7" at bounding box center [763, 441] width 31 height 30
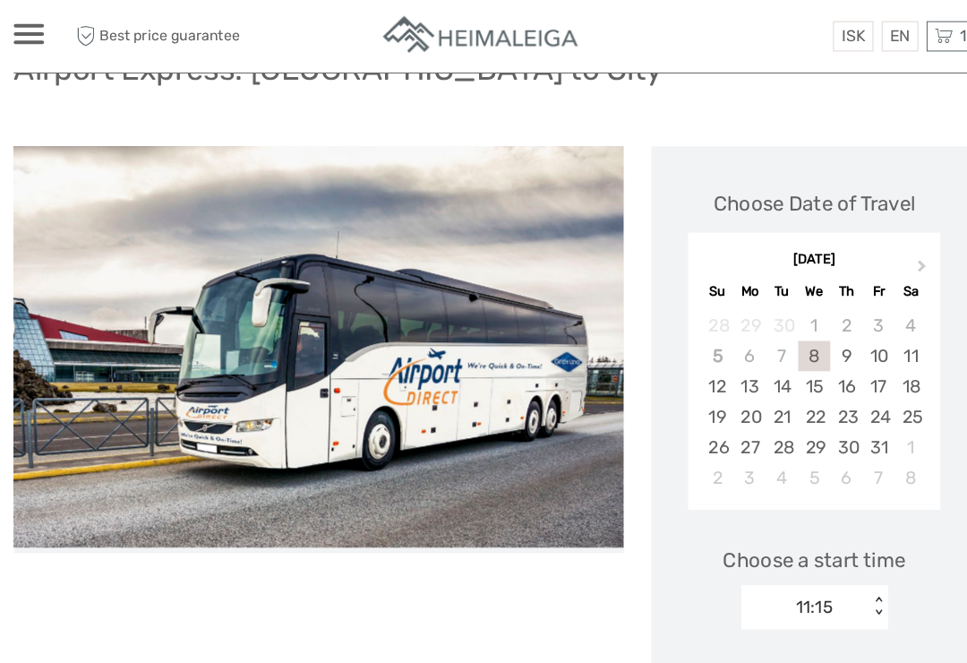
scroll to position [158, 0]
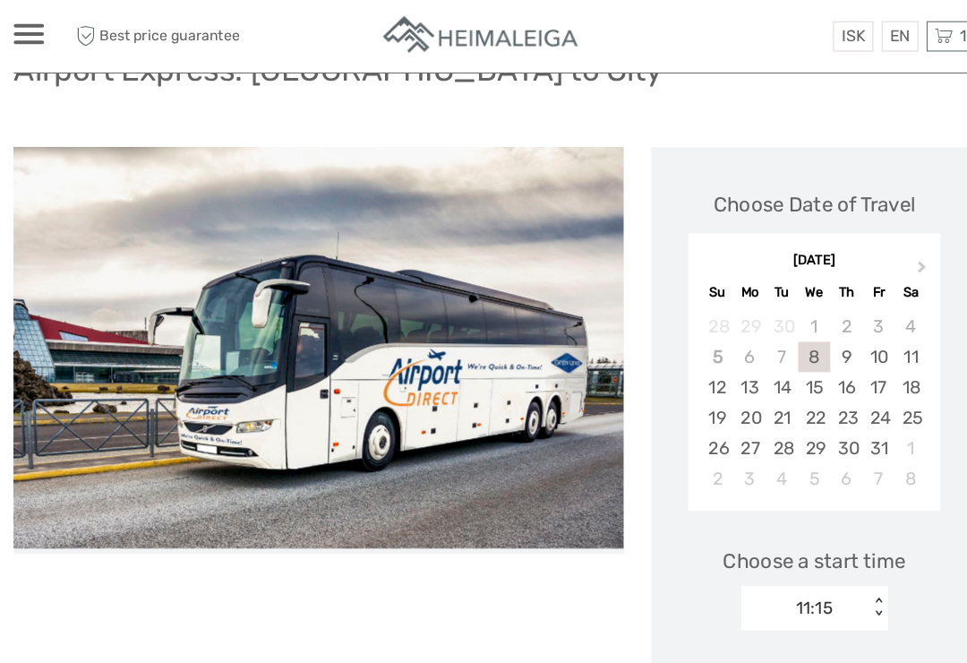
click at [768, 341] on div "7" at bounding box center [763, 348] width 31 height 30
click at [767, 338] on div "7" at bounding box center [763, 348] width 31 height 30
click at [664, 542] on div "Choose a start time 11:15 < >" at bounding box center [795, 566] width 282 height 115
click at [680, 551] on div "Choose a start time 11:15 < >" at bounding box center [795, 566] width 282 height 115
click at [774, 339] on div "7" at bounding box center [763, 348] width 31 height 30
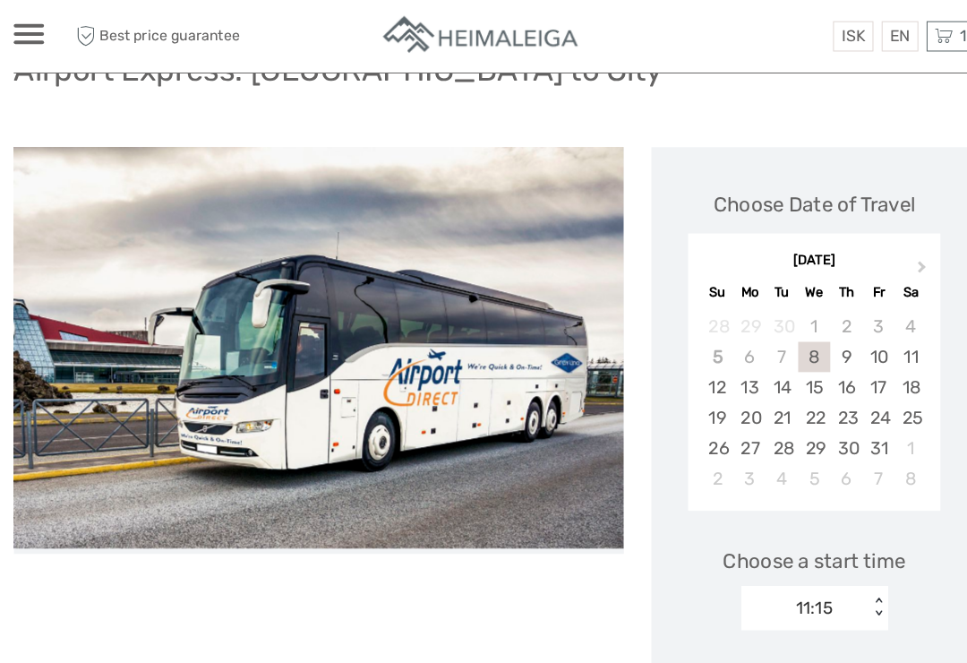
click at [757, 341] on div "7" at bounding box center [763, 348] width 31 height 30
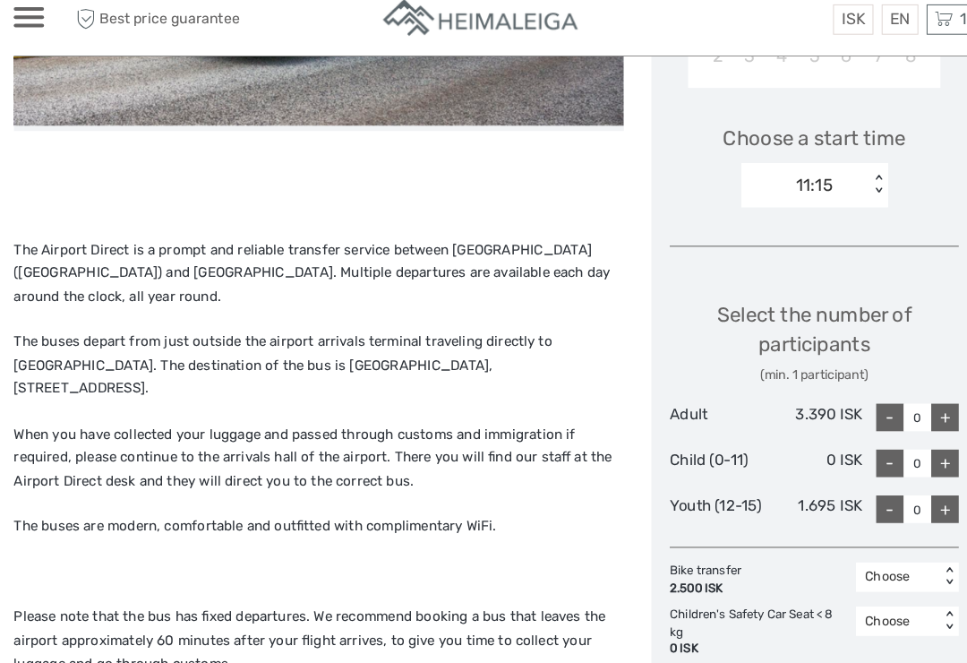
scroll to position [555, 0]
click at [928, 409] on div "+" at bounding box center [922, 422] width 27 height 27
type input "1"
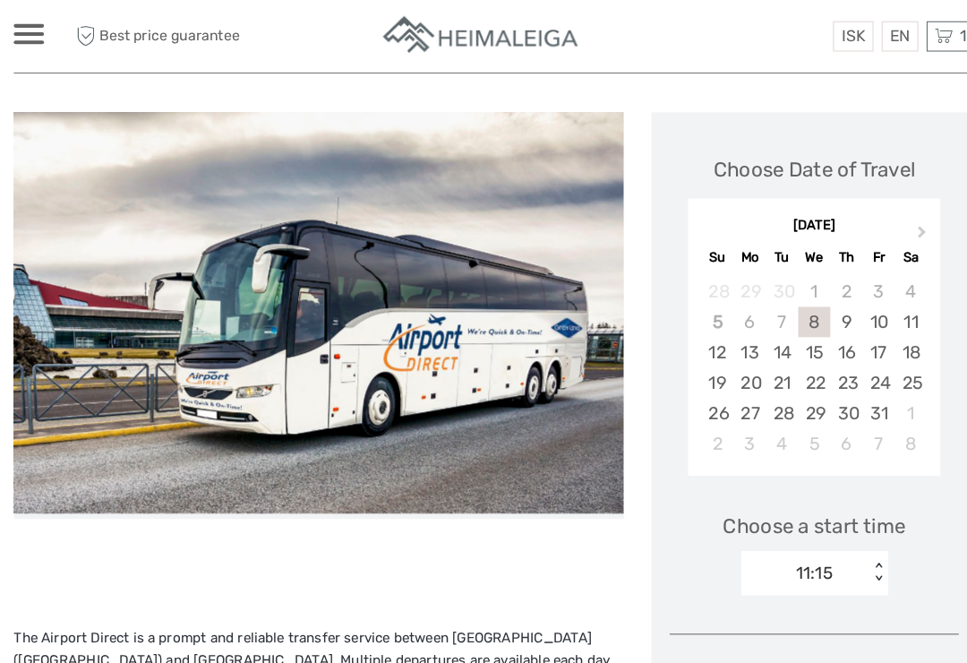
scroll to position [191, 0]
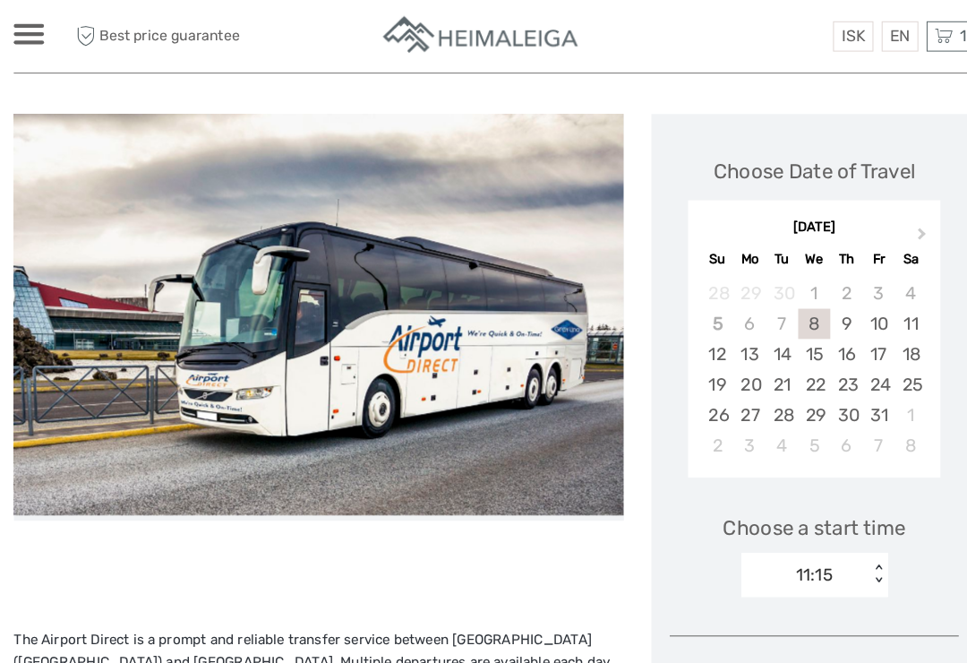
click at [760, 310] on div "7" at bounding box center [763, 316] width 31 height 30
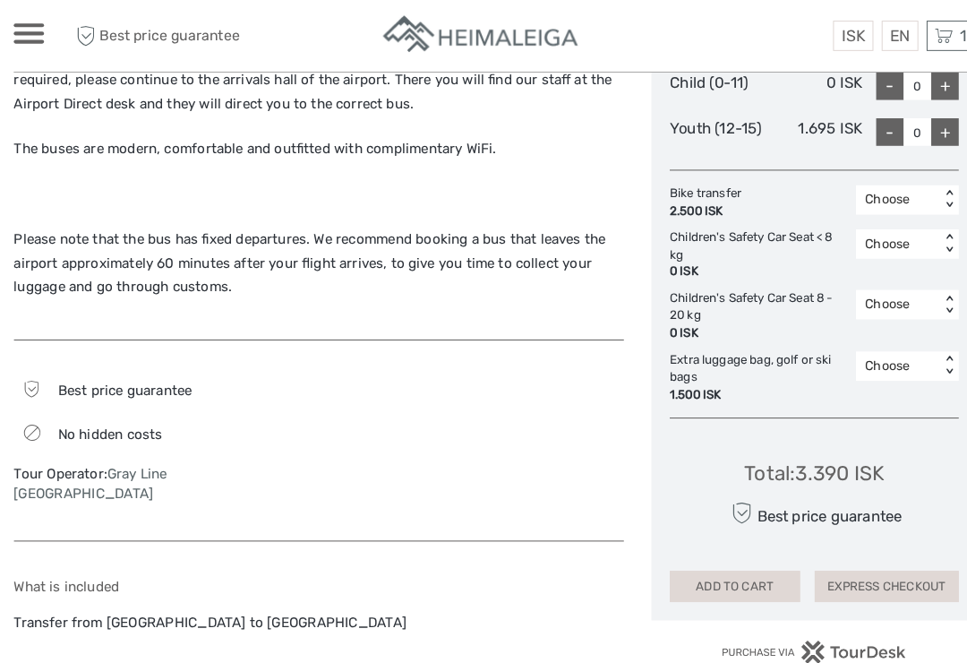
scroll to position [942, 0]
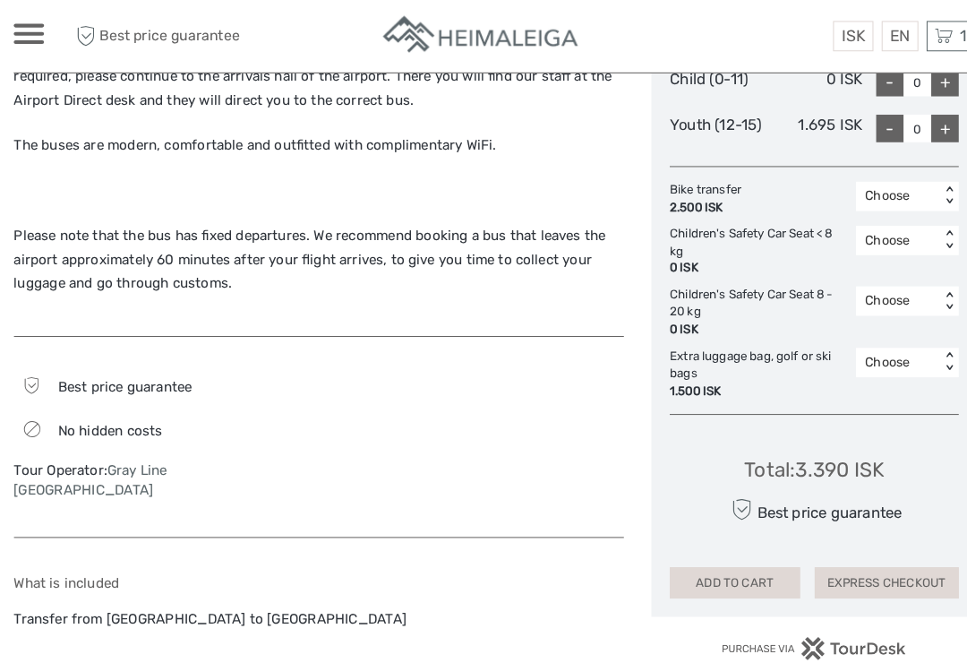
click at [722, 556] on button "ADD TO CART" at bounding box center [717, 568] width 127 height 30
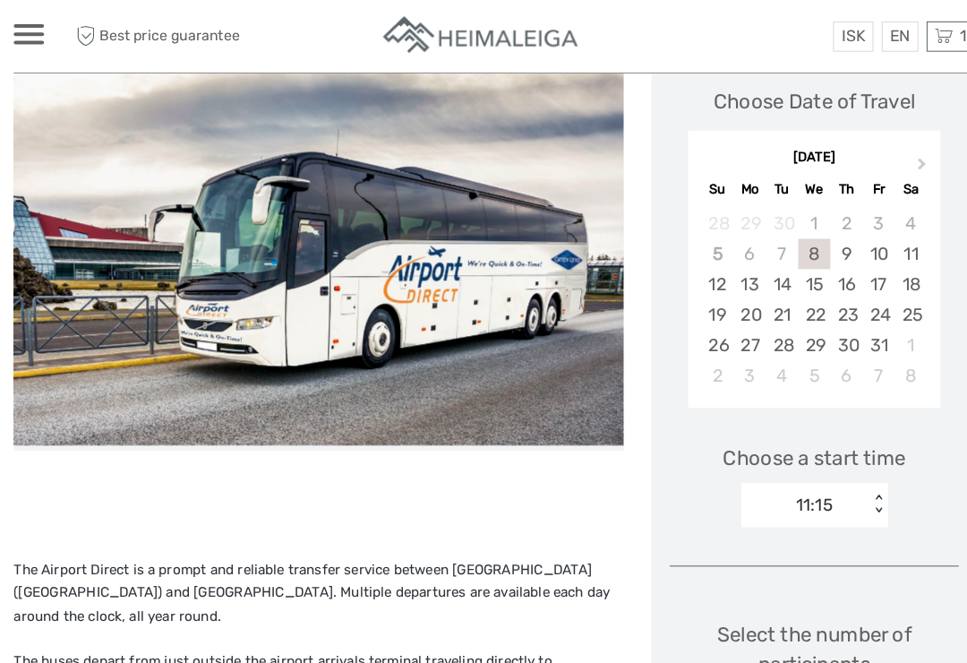
scroll to position [258, 0]
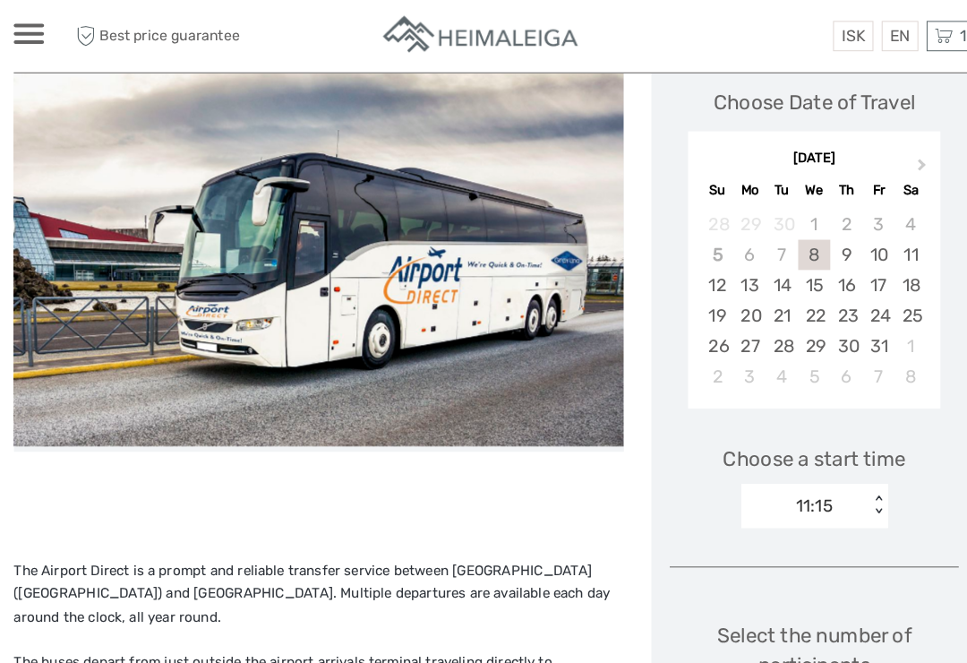
click at [757, 244] on div "7" at bounding box center [763, 249] width 31 height 30
click at [902, 155] on button "Next Month" at bounding box center [901, 164] width 29 height 29
click at [695, 157] on button "Previous Month" at bounding box center [687, 164] width 29 height 29
click at [754, 239] on div "7" at bounding box center [763, 249] width 31 height 30
click at [758, 238] on div "7" at bounding box center [763, 249] width 31 height 30
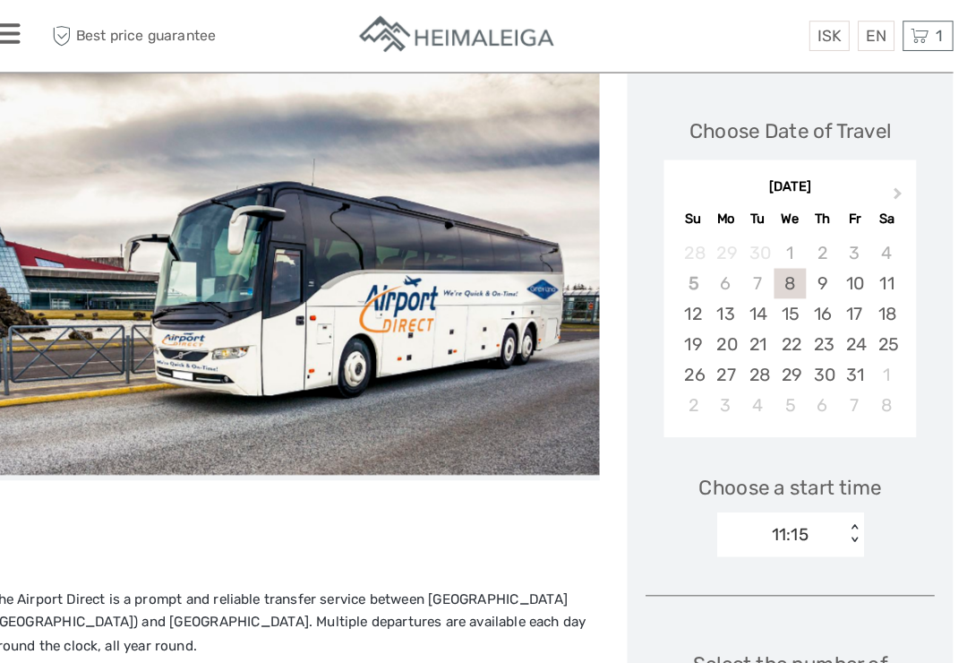
scroll to position [231, 0]
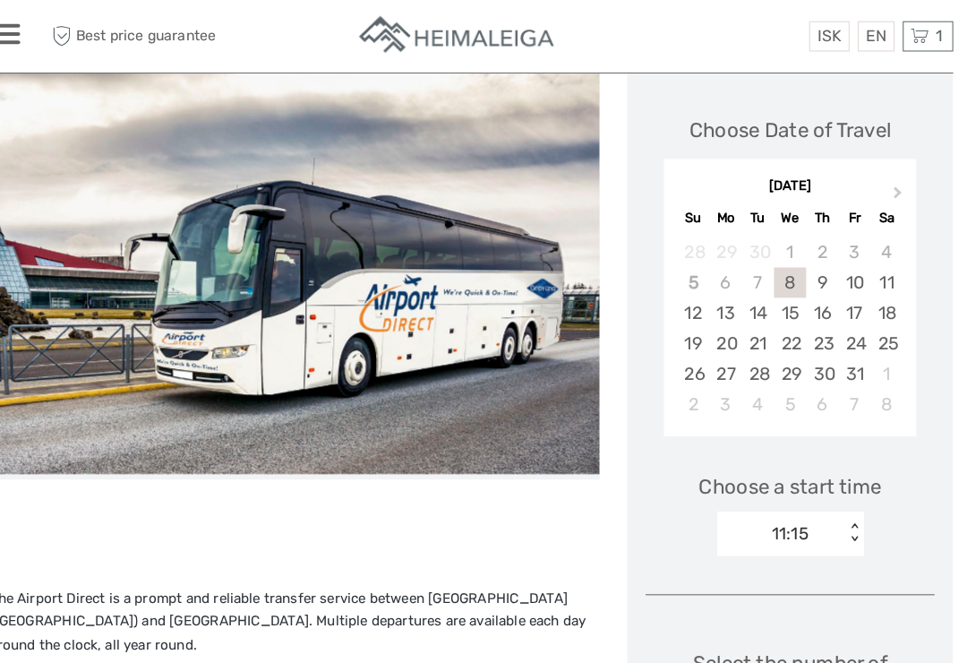
click at [748, 271] on div "7" at bounding box center [763, 276] width 31 height 30
click at [748, 269] on div "7" at bounding box center [763, 276] width 31 height 30
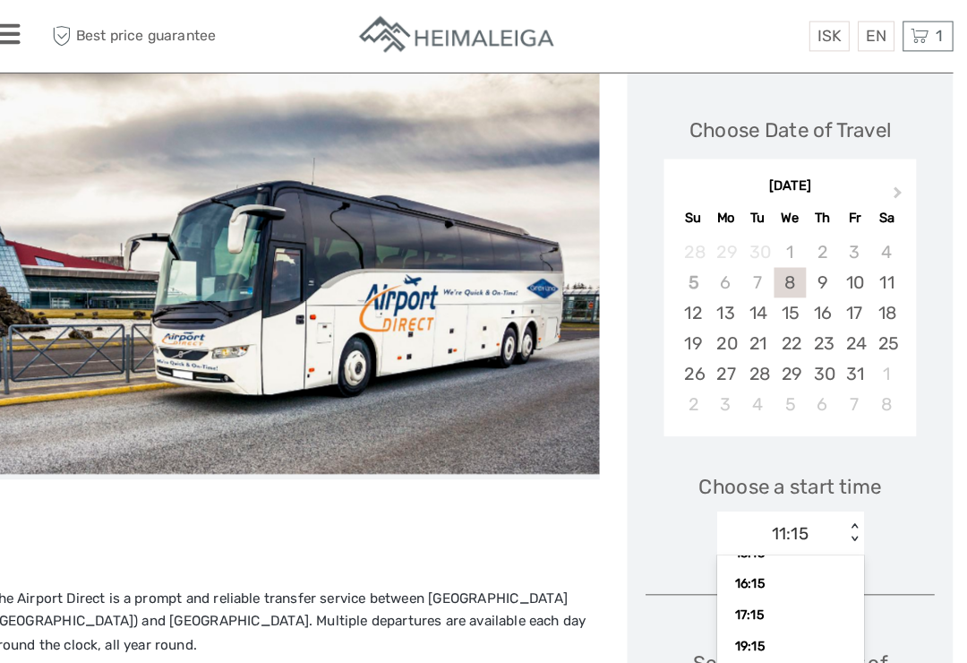
scroll to position [309, 0]
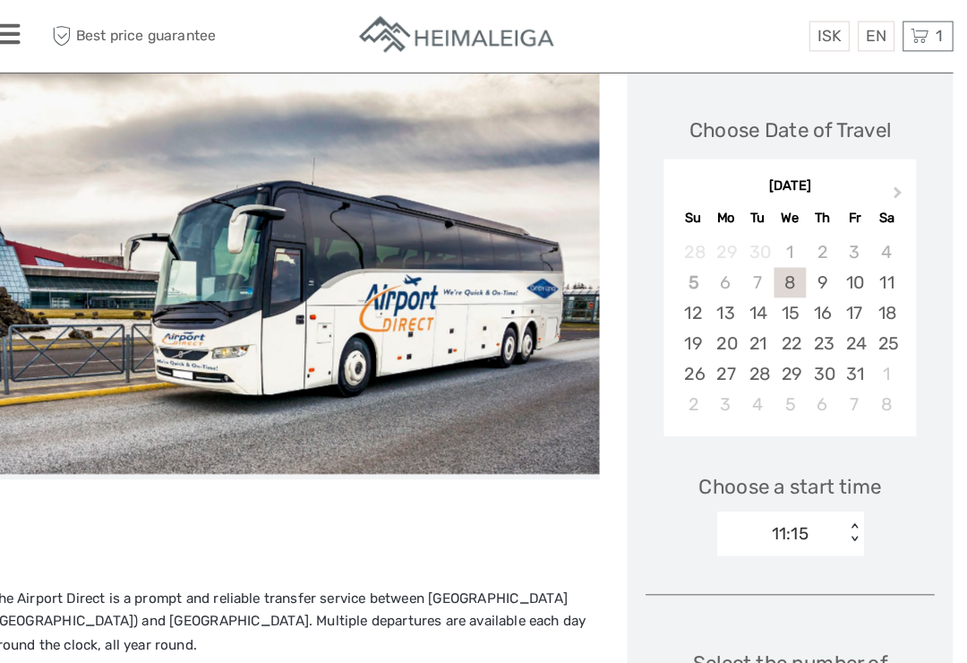
click at [654, 514] on div "Choose a start time 11:15 < >" at bounding box center [795, 493] width 282 height 115
click at [748, 273] on div "7" at bounding box center [763, 276] width 31 height 30
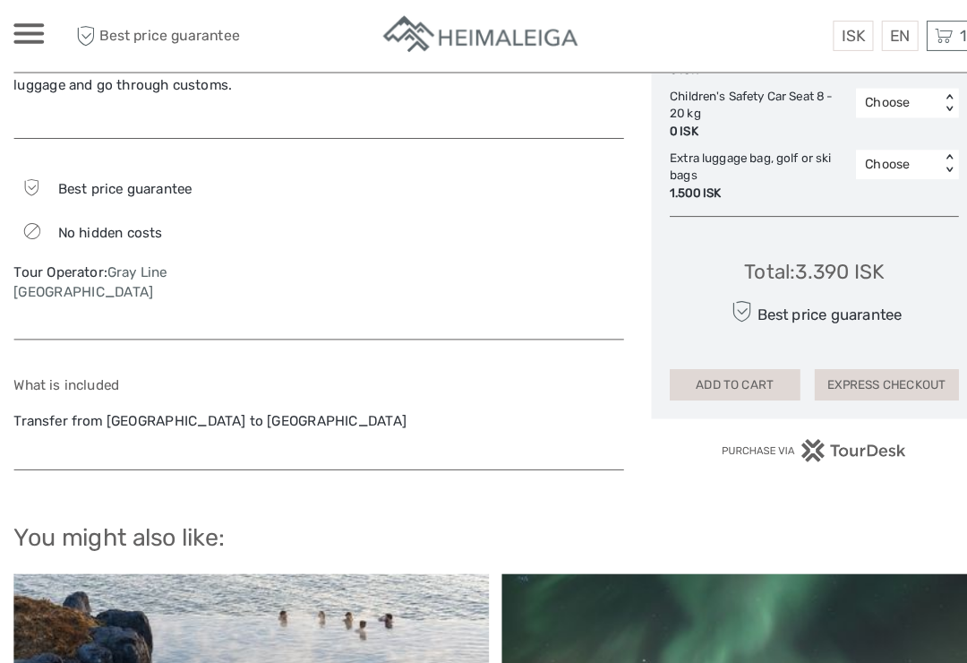
scroll to position [1136, 0]
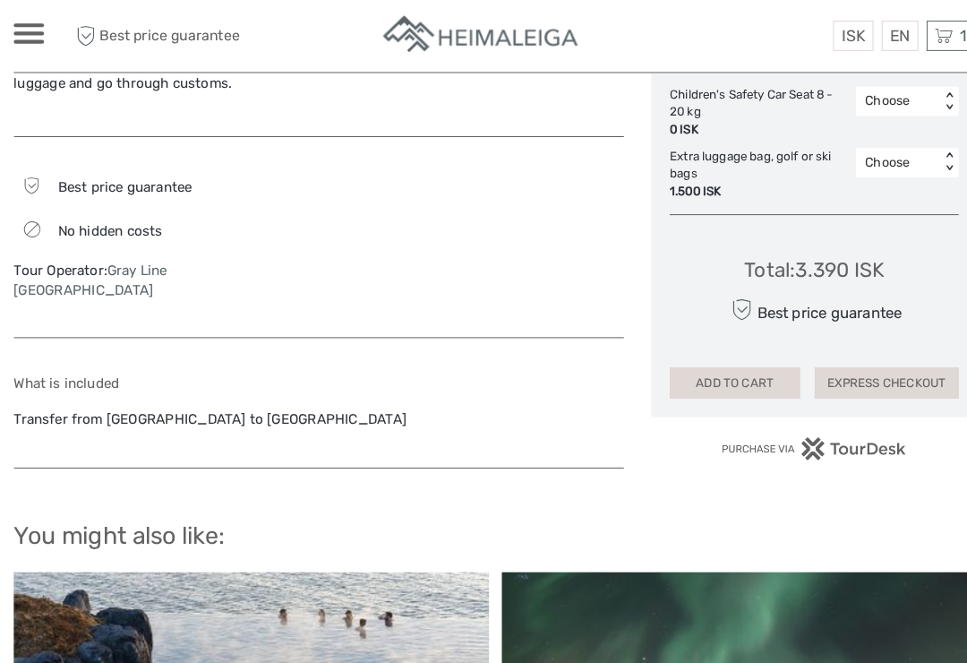
click at [728, 359] on button "ADD TO CART" at bounding box center [717, 374] width 127 height 30
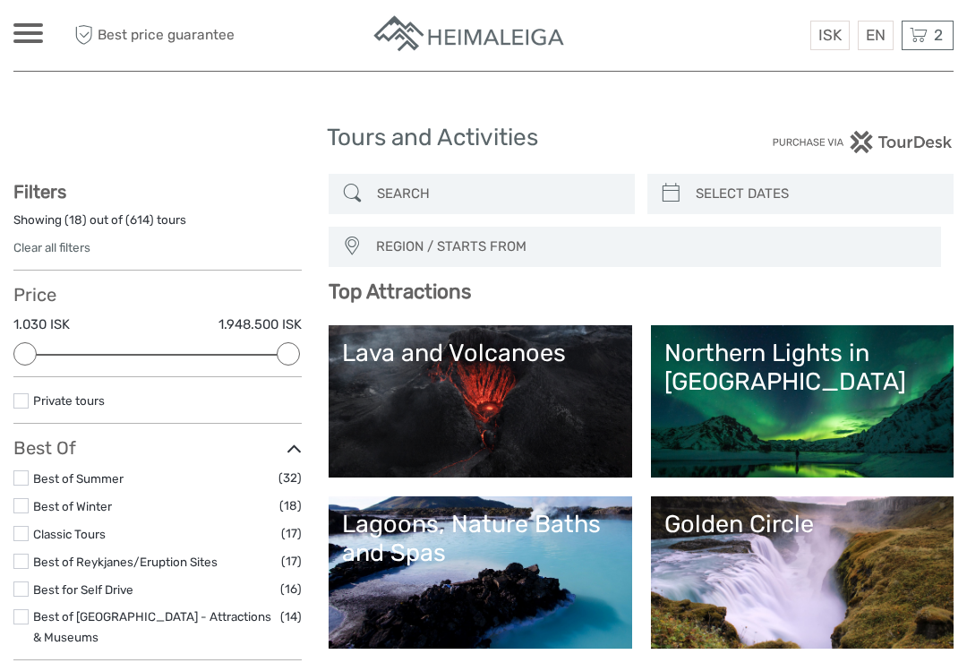
select select
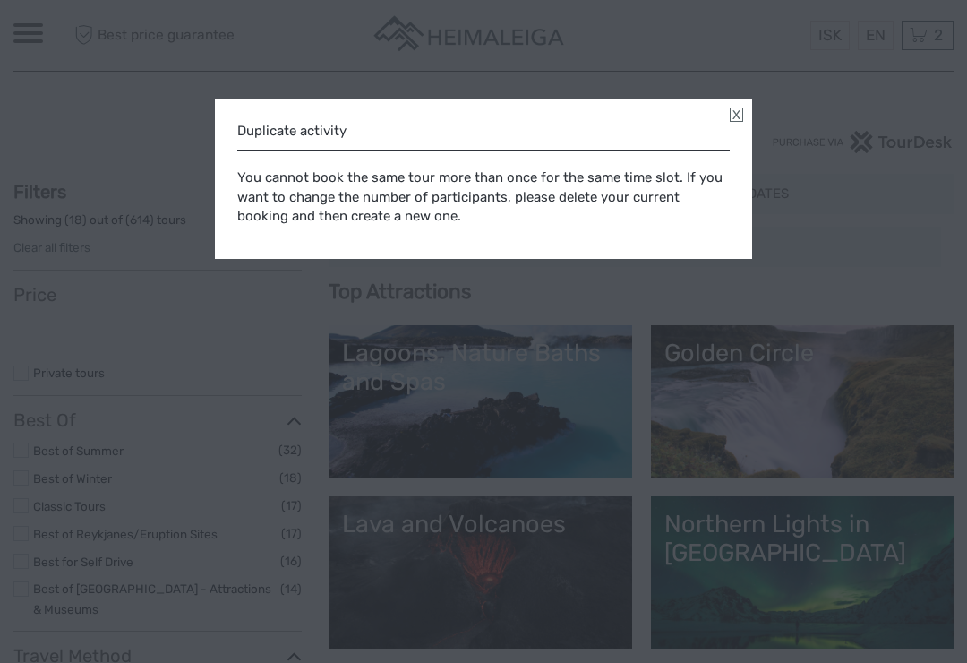
select select
click at [736, 113] on link at bounding box center [736, 114] width 13 height 14
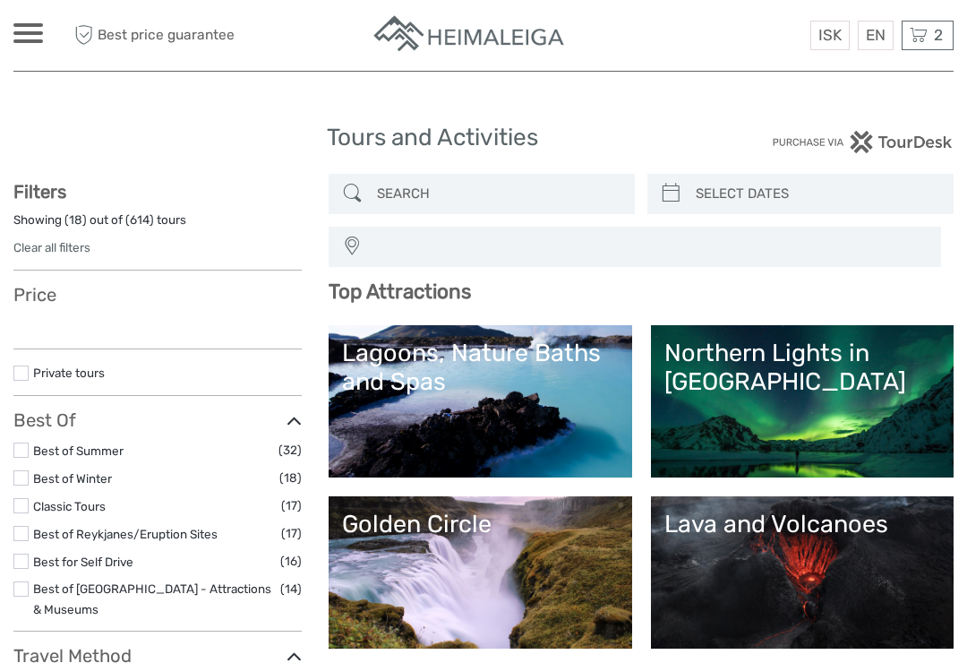
select select
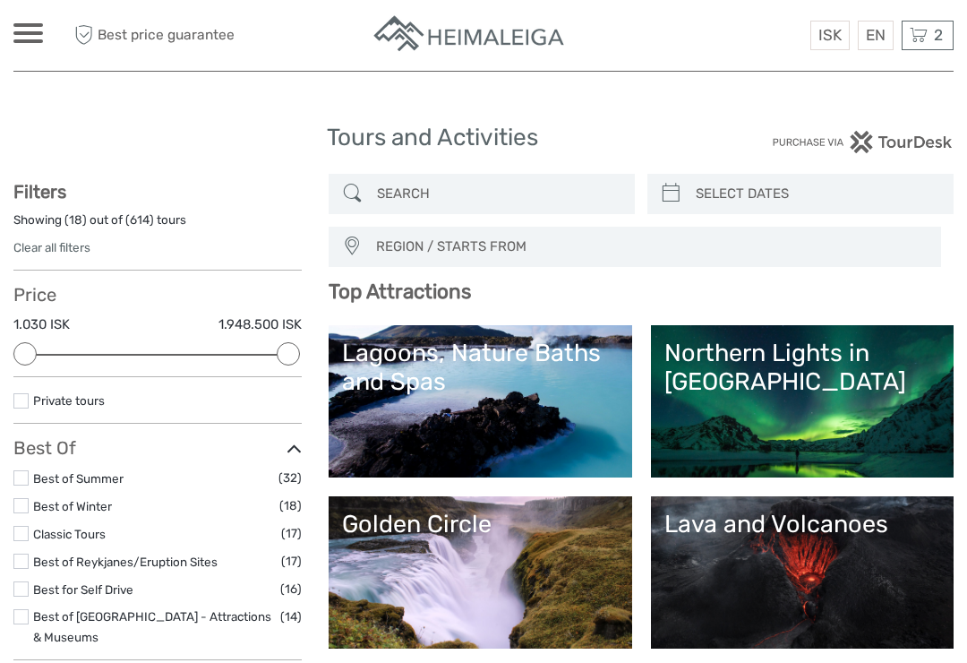
click at [934, 31] on span "2" at bounding box center [938, 35] width 14 height 18
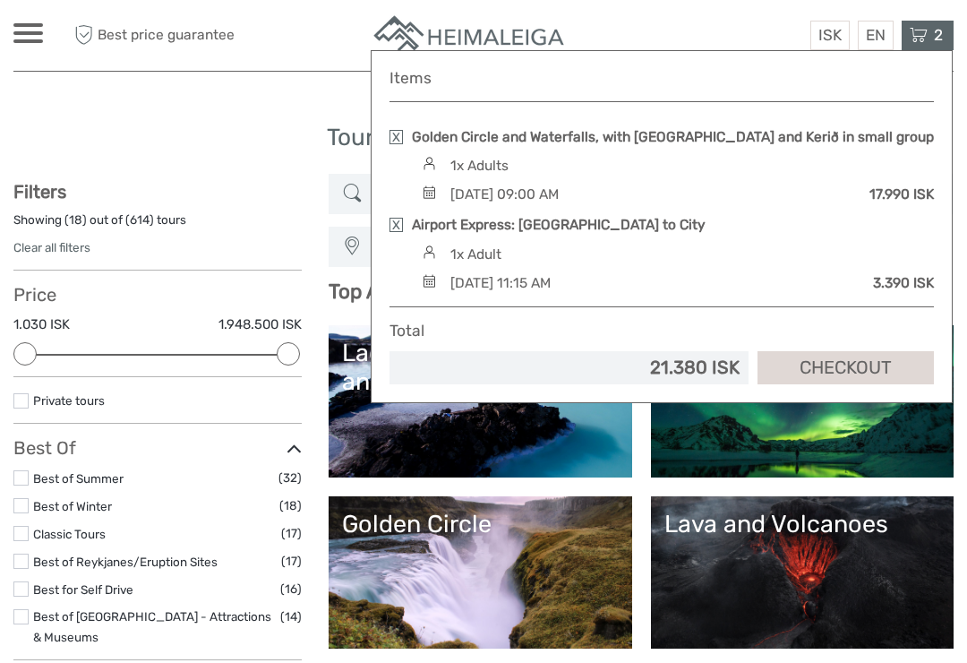
click at [431, 287] on img at bounding box center [429, 280] width 24 height 13
click at [551, 293] on div "[DATE] 11:15 AM" at bounding box center [500, 283] width 100 height 20
click at [901, 293] on div "3.390 ISK" at bounding box center [903, 283] width 61 height 20
click at [400, 232] on link at bounding box center [395, 225] width 13 height 14
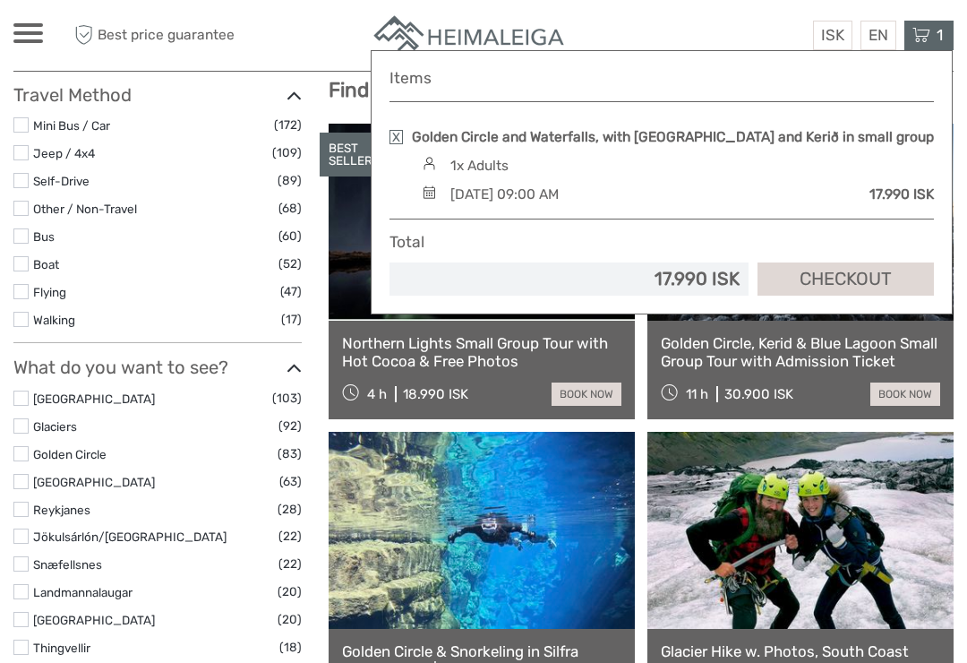
scroll to position [547, 0]
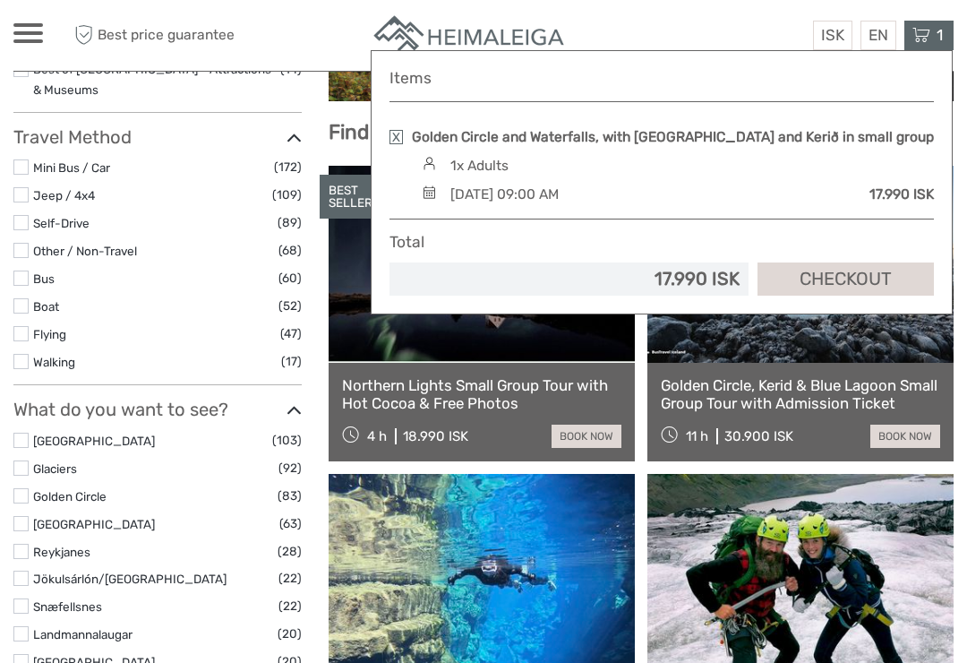
click at [38, 29] on div at bounding box center [28, 33] width 30 height 20
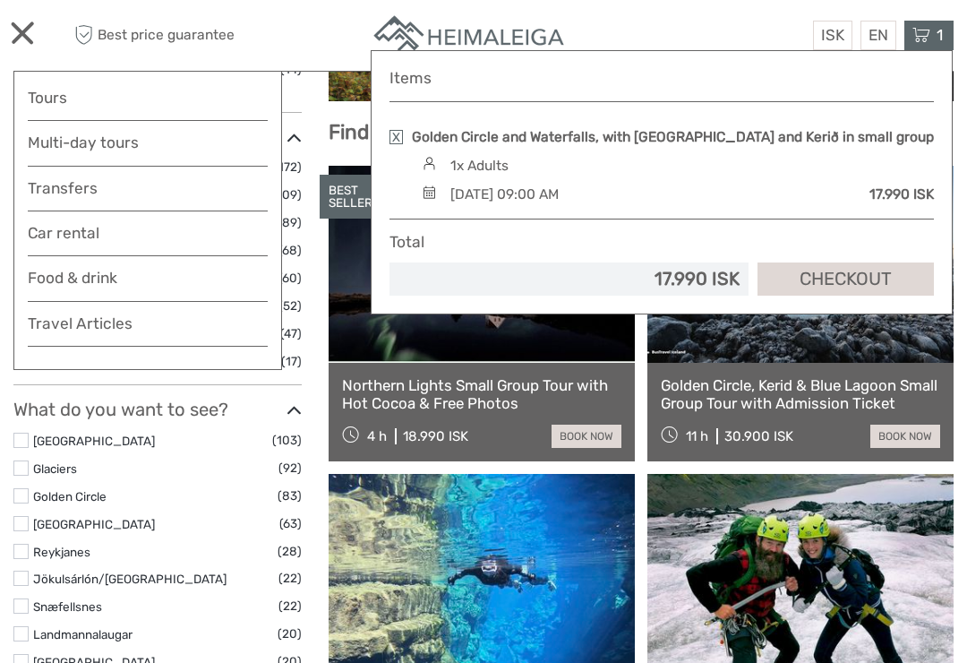
click at [122, 178] on link "Transfers" at bounding box center [148, 188] width 240 height 26
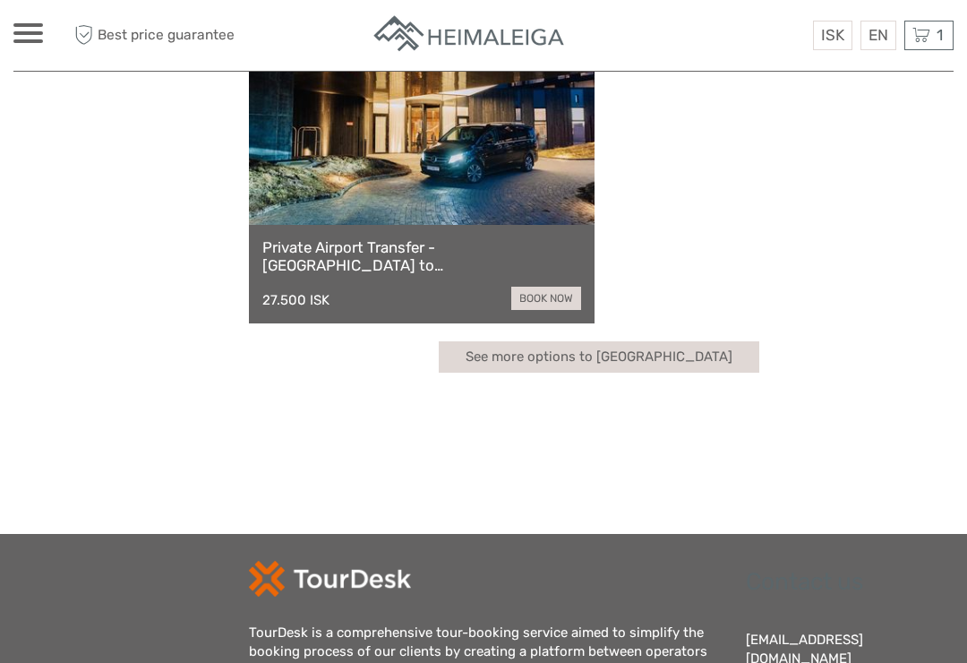
scroll to position [1132, 0]
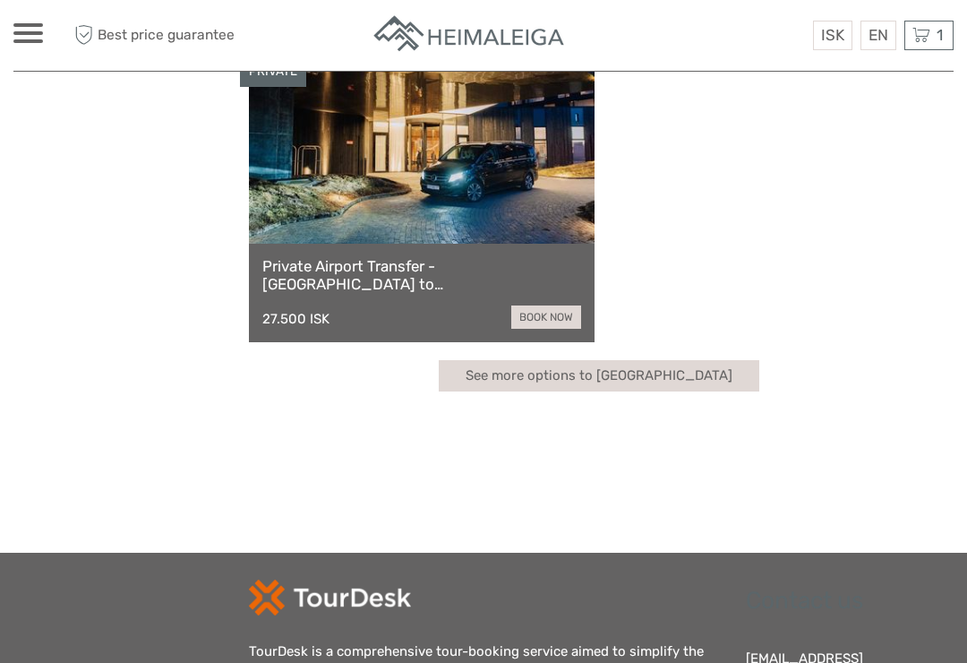
click at [602, 369] on link "See more options to [GEOGRAPHIC_DATA]" at bounding box center [599, 375] width 321 height 31
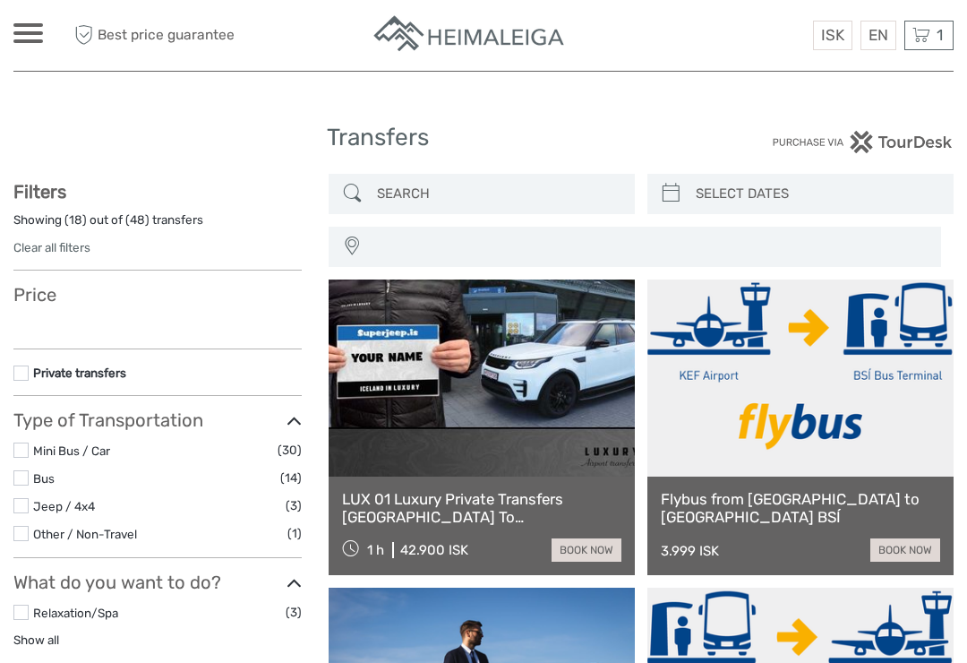
select select
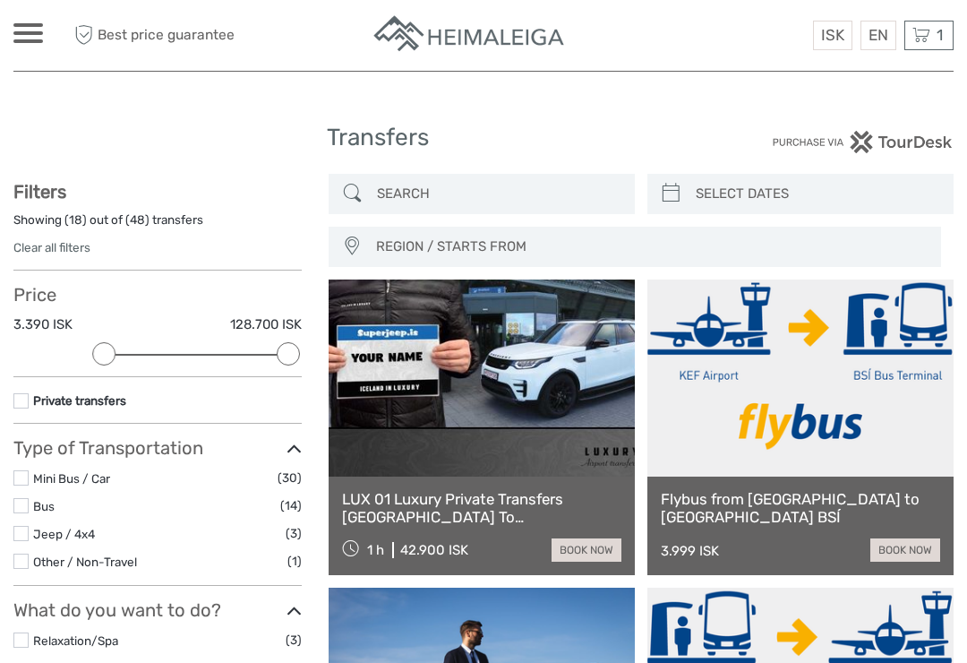
click at [910, 560] on link "book now" at bounding box center [905, 549] width 70 height 23
click at [910, 554] on link "book now" at bounding box center [905, 549] width 70 height 23
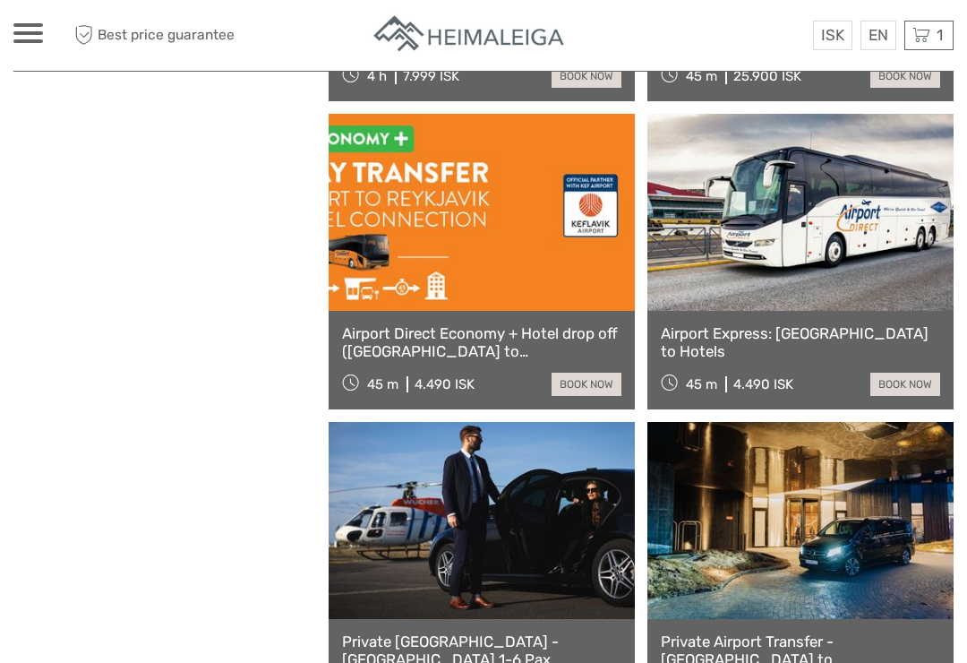
scroll to position [1707, 0]
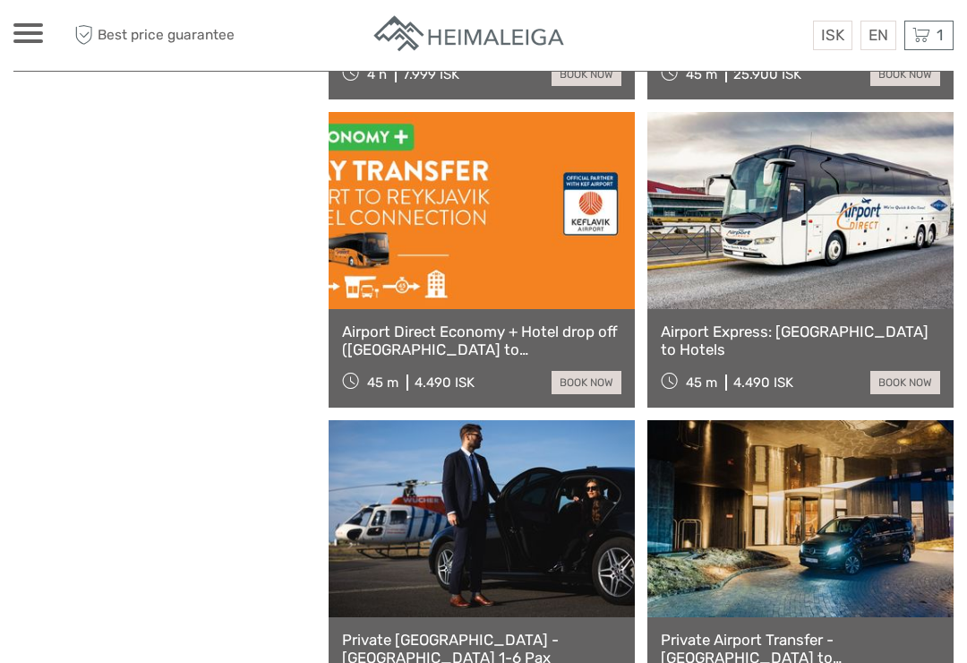
click at [906, 377] on link "book now" at bounding box center [905, 382] width 70 height 23
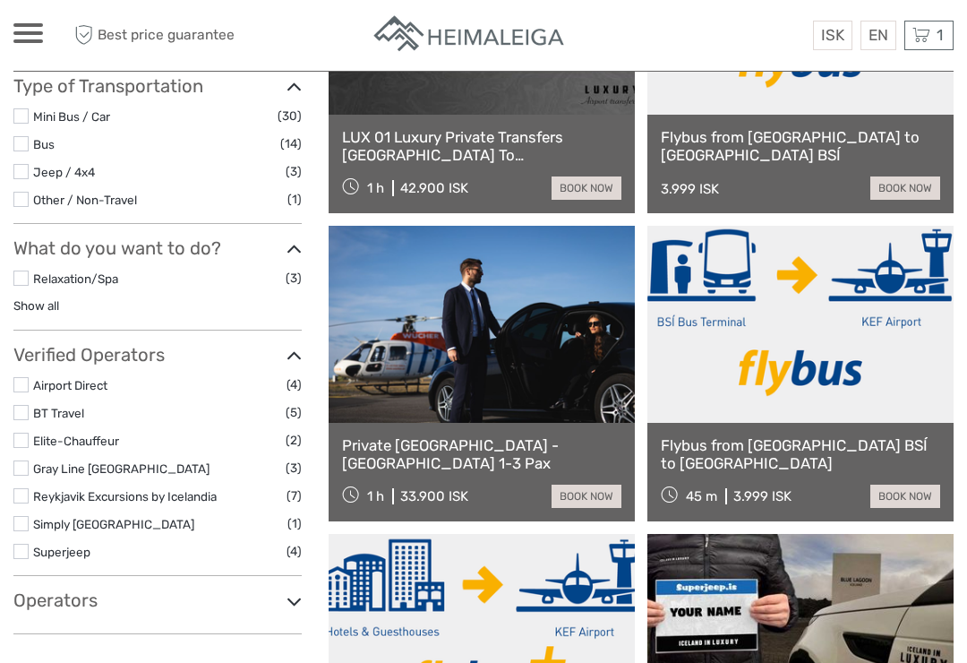
scroll to position [361, 0]
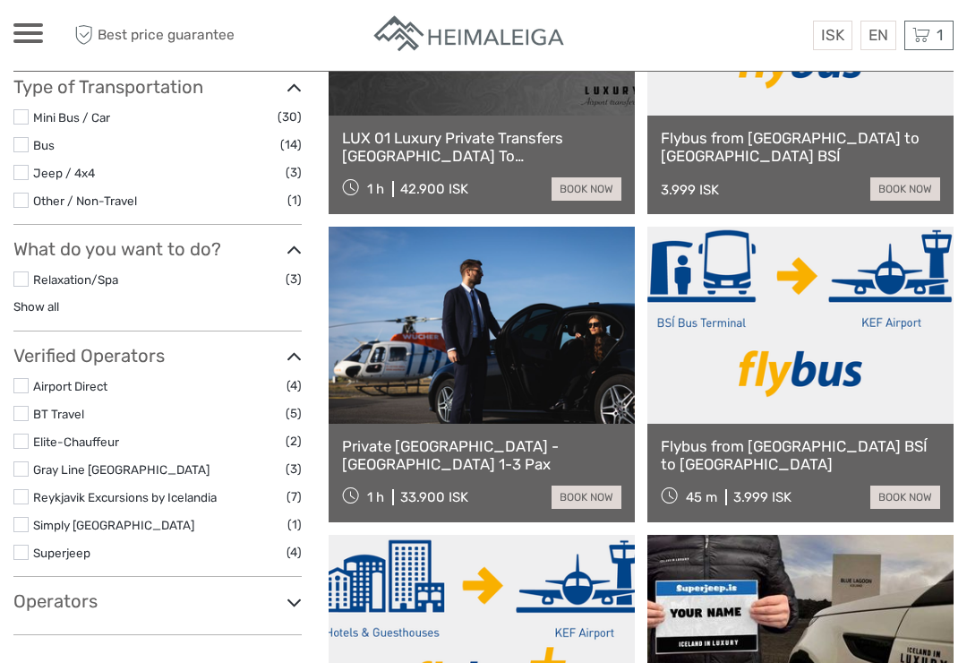
click at [912, 184] on link "book now" at bounding box center [905, 188] width 70 height 23
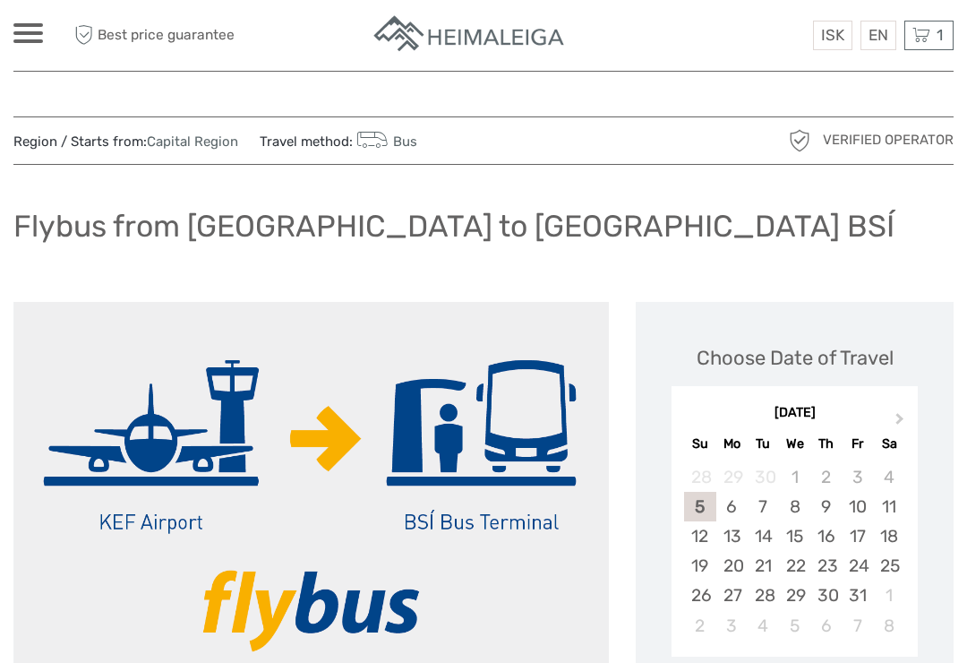
click at [767, 500] on div "7" at bounding box center [763, 507] width 31 height 30
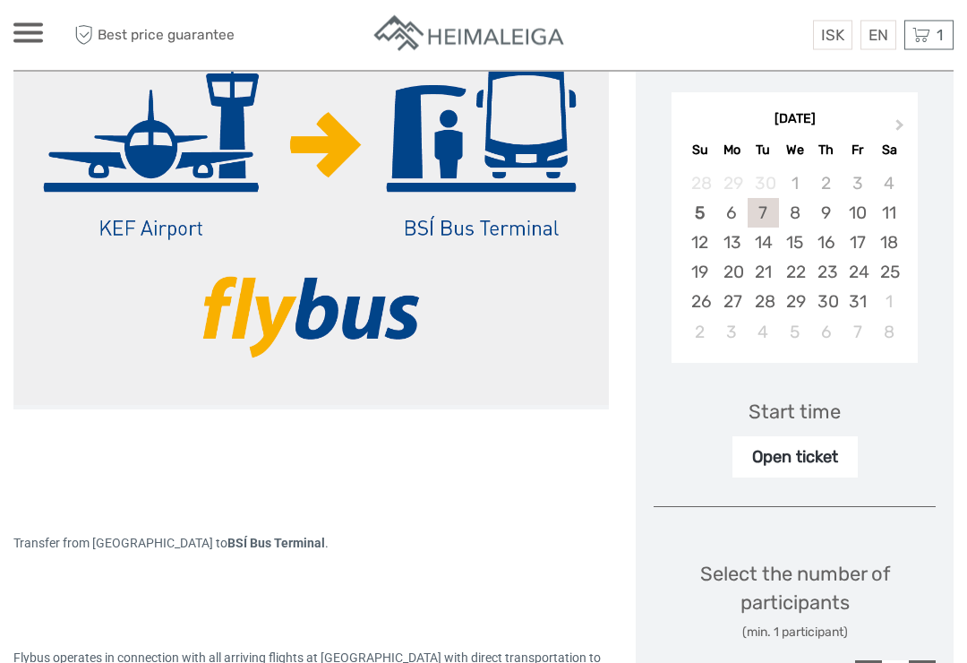
scroll to position [295, 0]
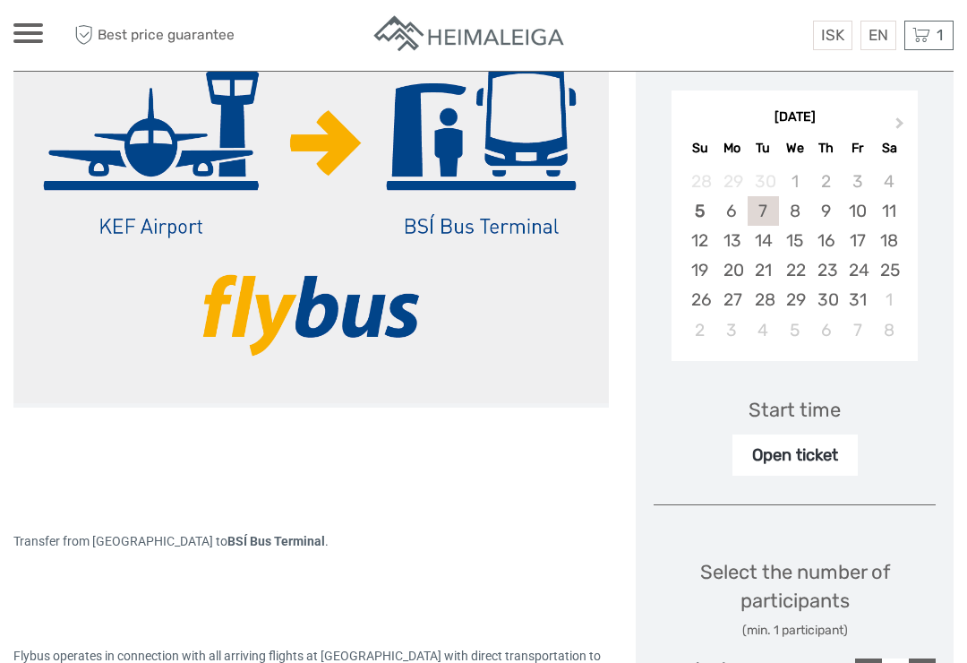
click at [791, 448] on div "Open ticket" at bounding box center [794, 454] width 125 height 41
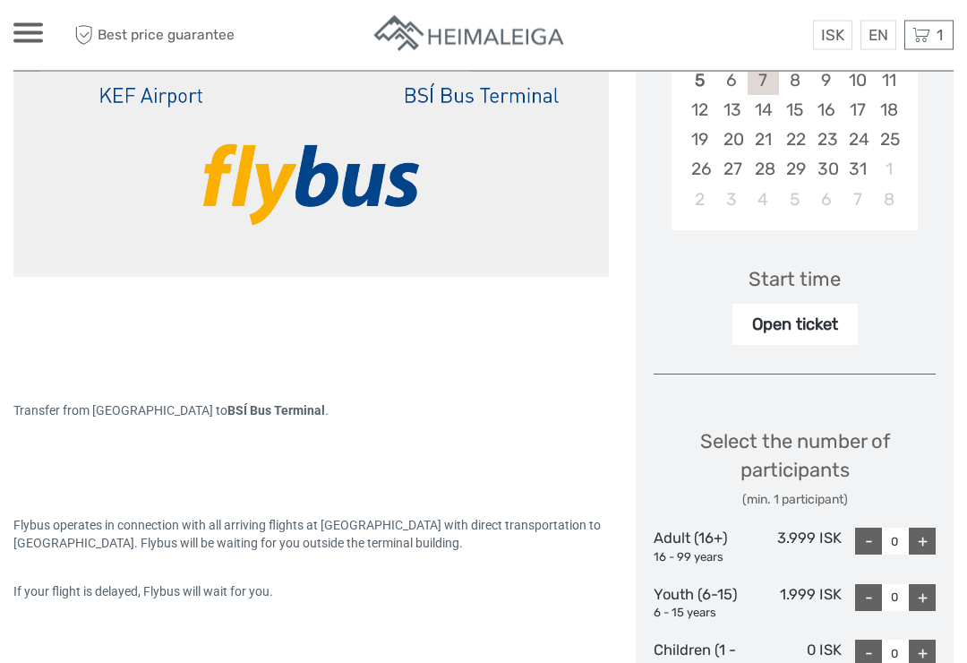
scroll to position [427, 0]
click at [928, 534] on div "+" at bounding box center [922, 539] width 27 height 27
type input "1"
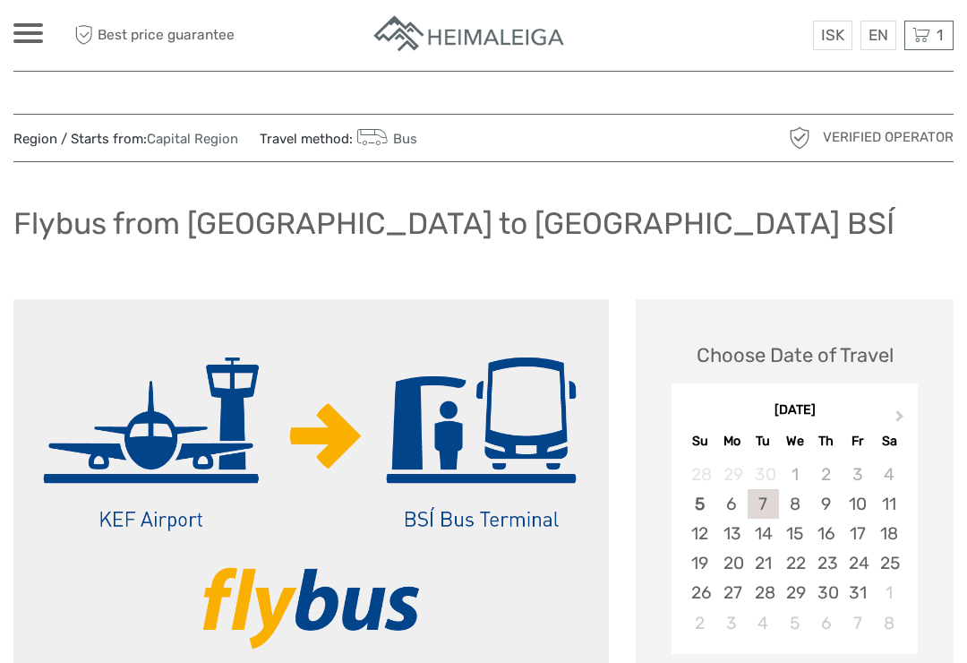
scroll to position [0, 0]
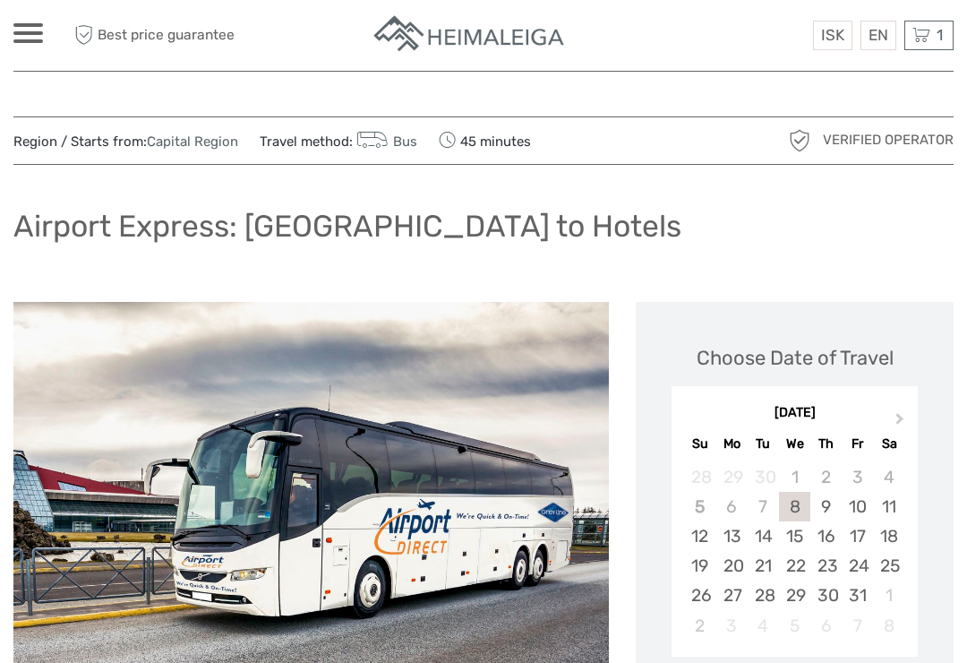
click at [767, 495] on div "7" at bounding box center [763, 507] width 31 height 30
click at [764, 501] on div "7" at bounding box center [763, 507] width 31 height 30
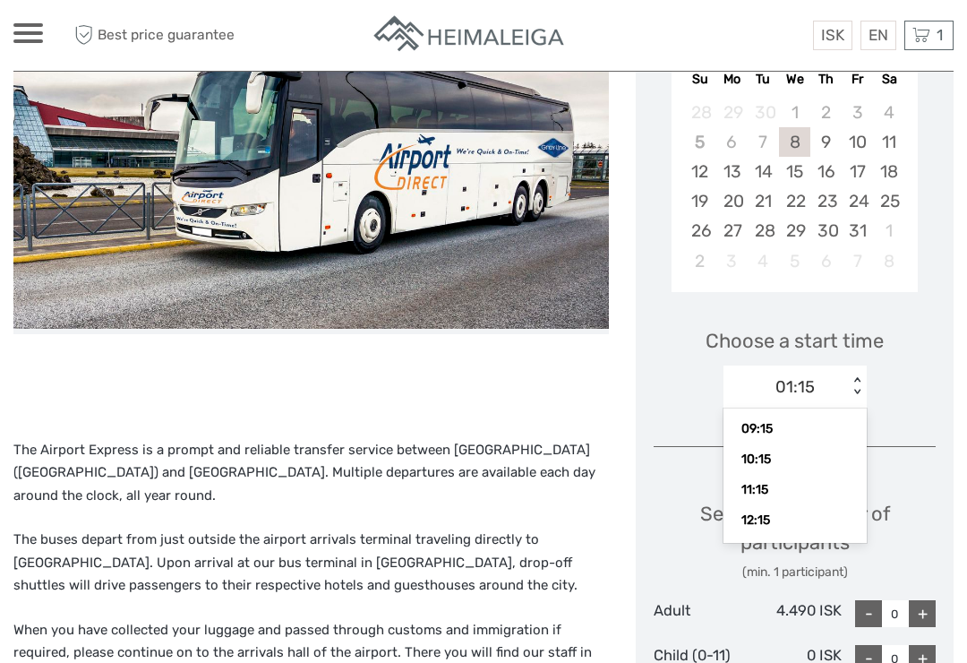
scroll to position [104, 0]
click at [759, 483] on div "11:15" at bounding box center [794, 489] width 125 height 30
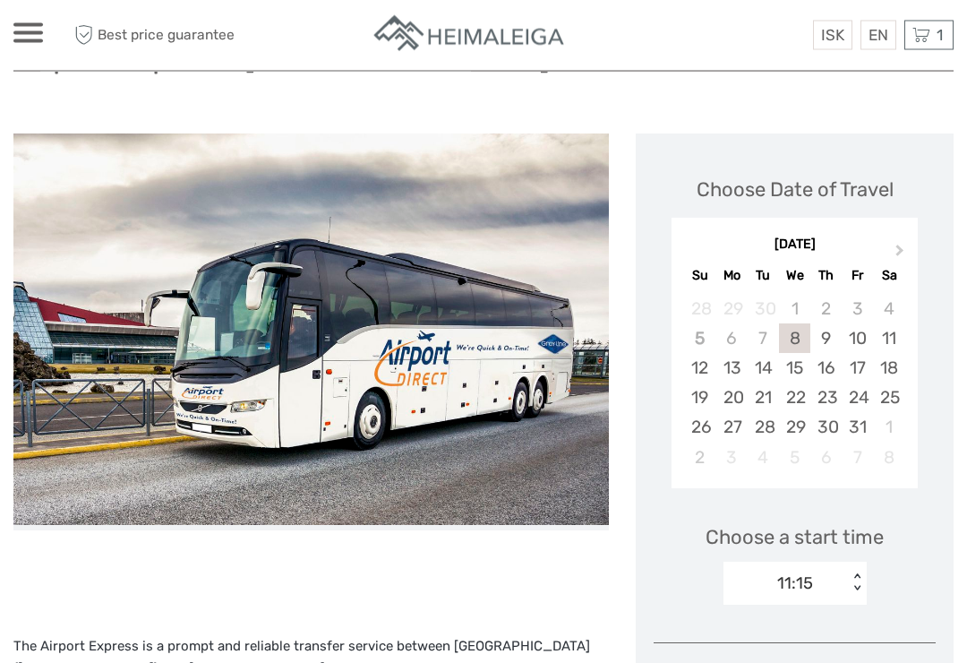
scroll to position [167, 0]
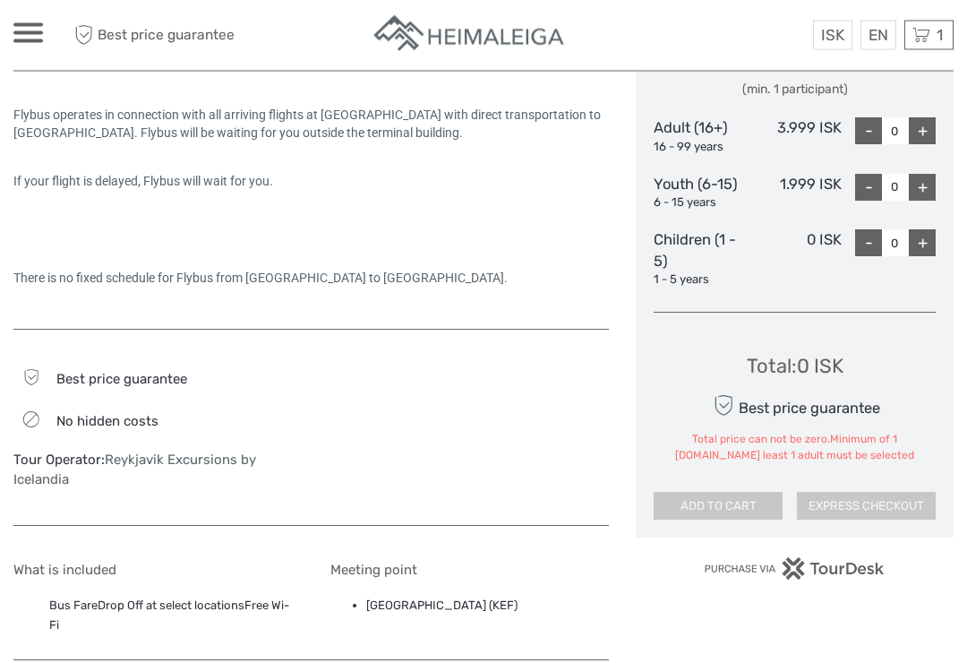
scroll to position [837, 0]
click at [927, 124] on div "+" at bounding box center [922, 129] width 27 height 27
type input "1"
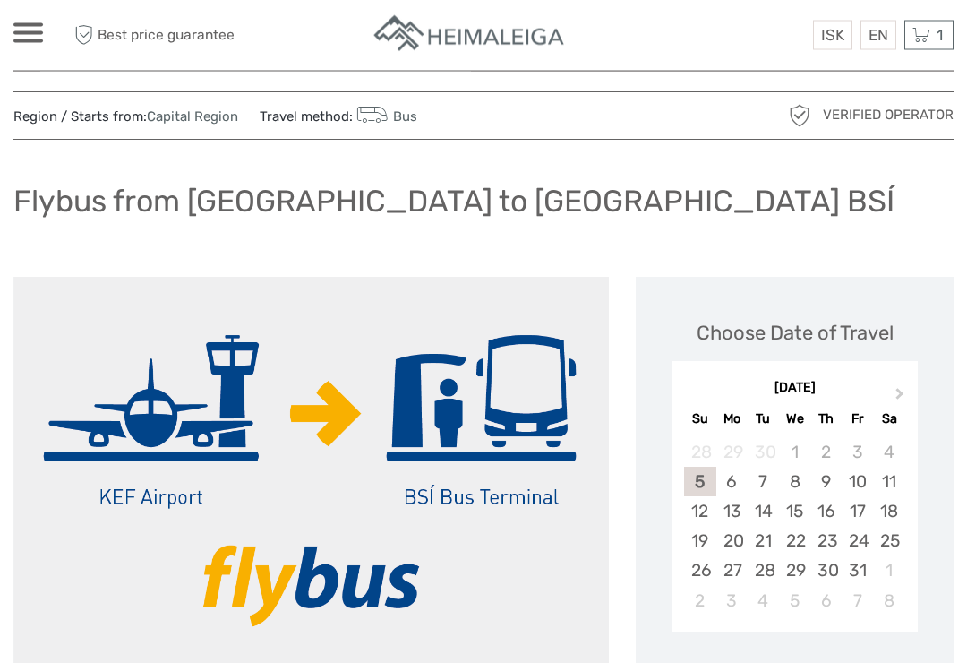
scroll to position [0, 0]
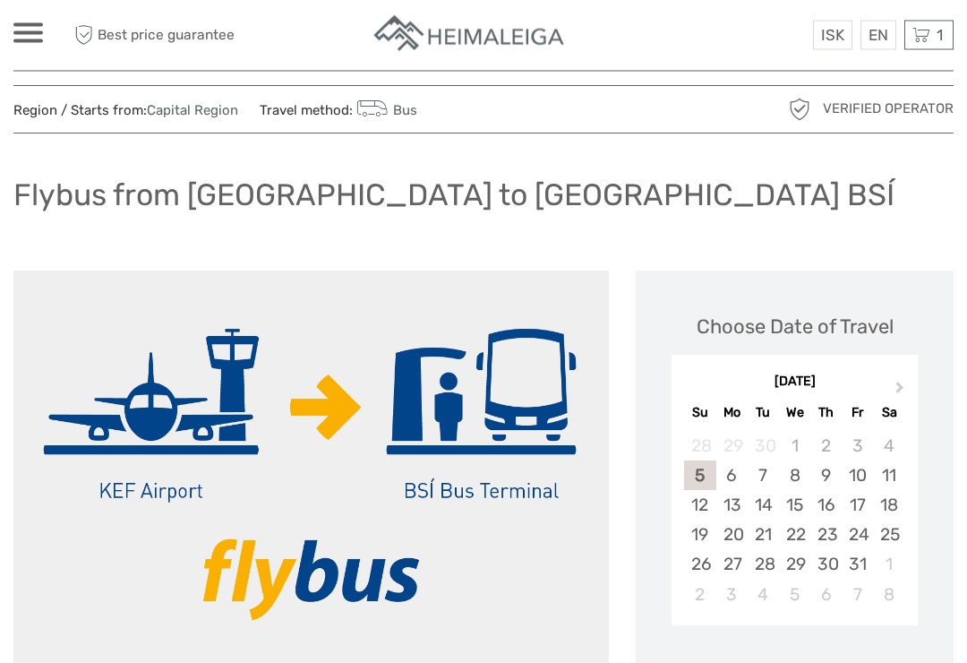
click at [770, 466] on div "7" at bounding box center [763, 476] width 31 height 30
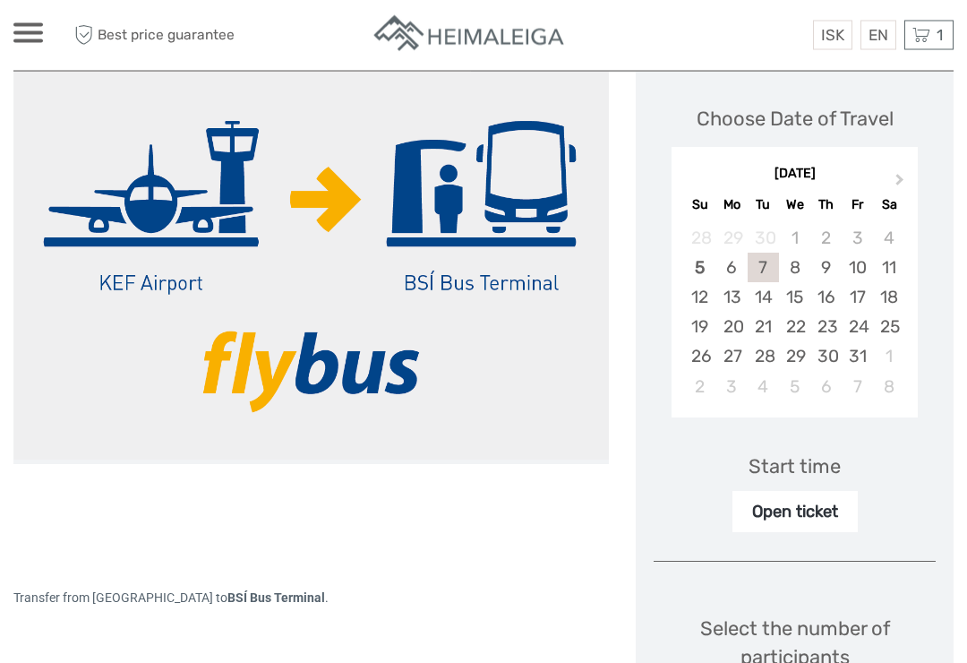
scroll to position [237, 0]
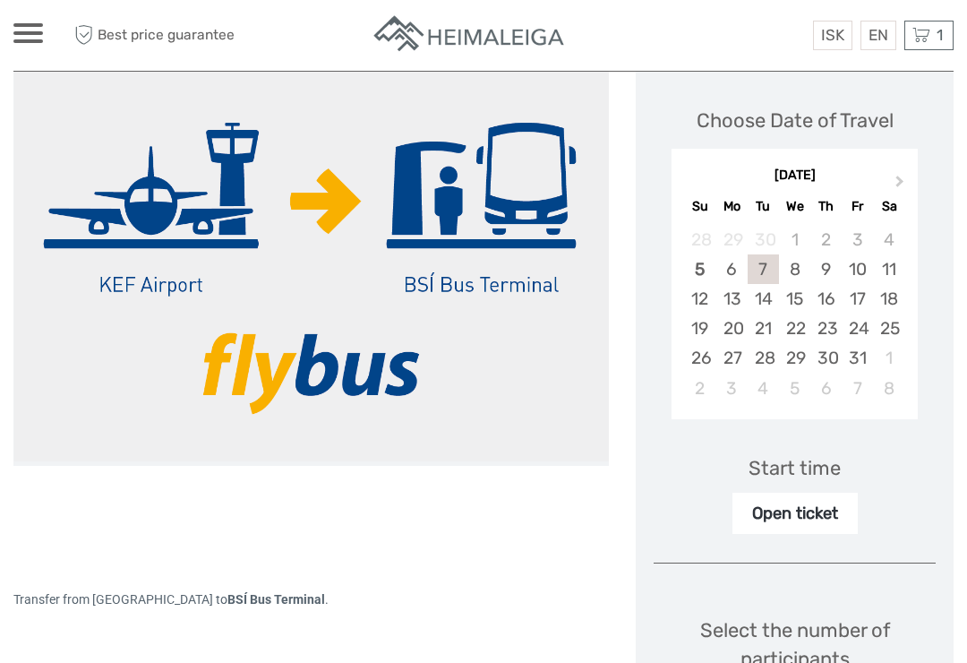
click at [771, 257] on div "7" at bounding box center [763, 269] width 31 height 30
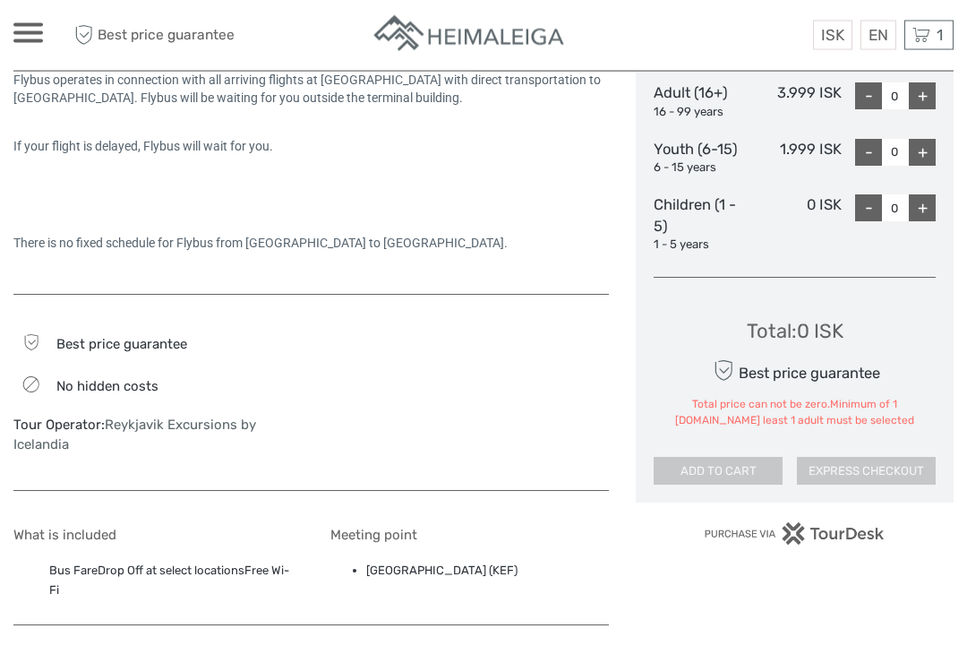
scroll to position [871, 0]
click at [932, 82] on div "+" at bounding box center [922, 95] width 27 height 27
type input "1"
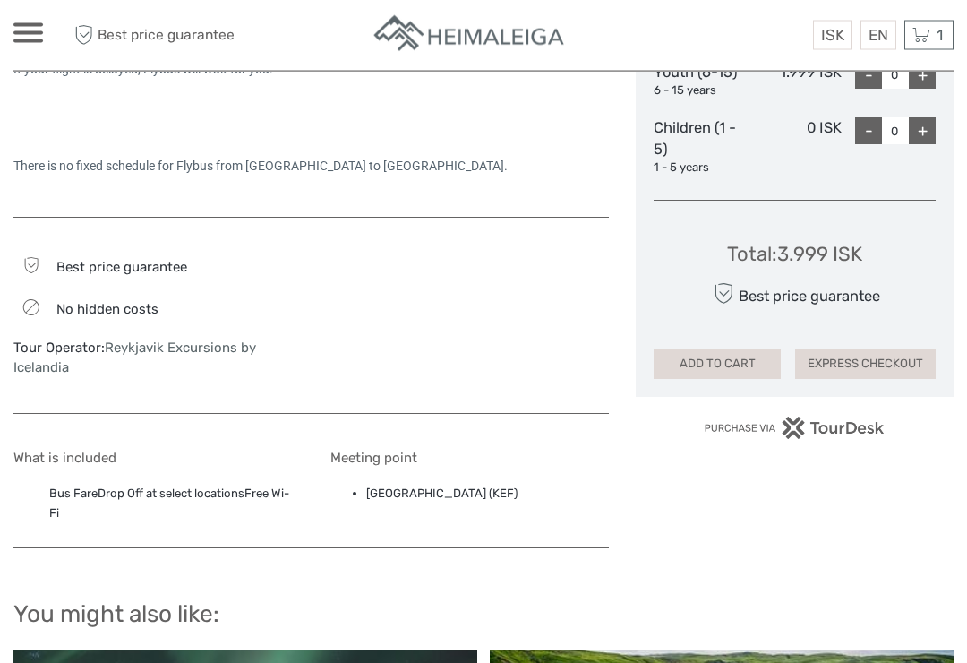
scroll to position [941, 0]
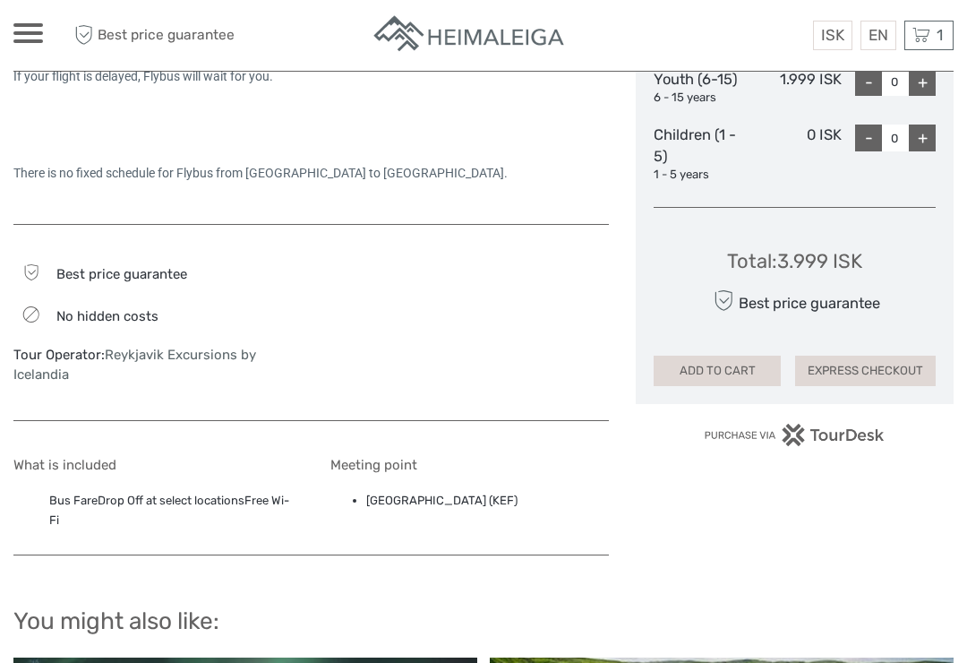
click at [722, 357] on button "ADD TO CART" at bounding box center [717, 370] width 127 height 30
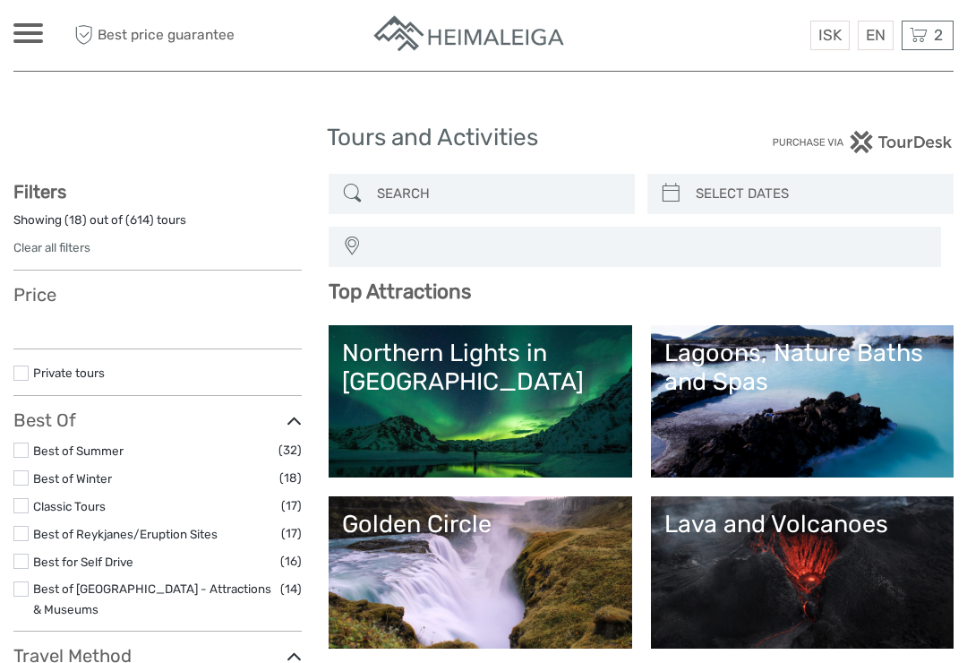
select select
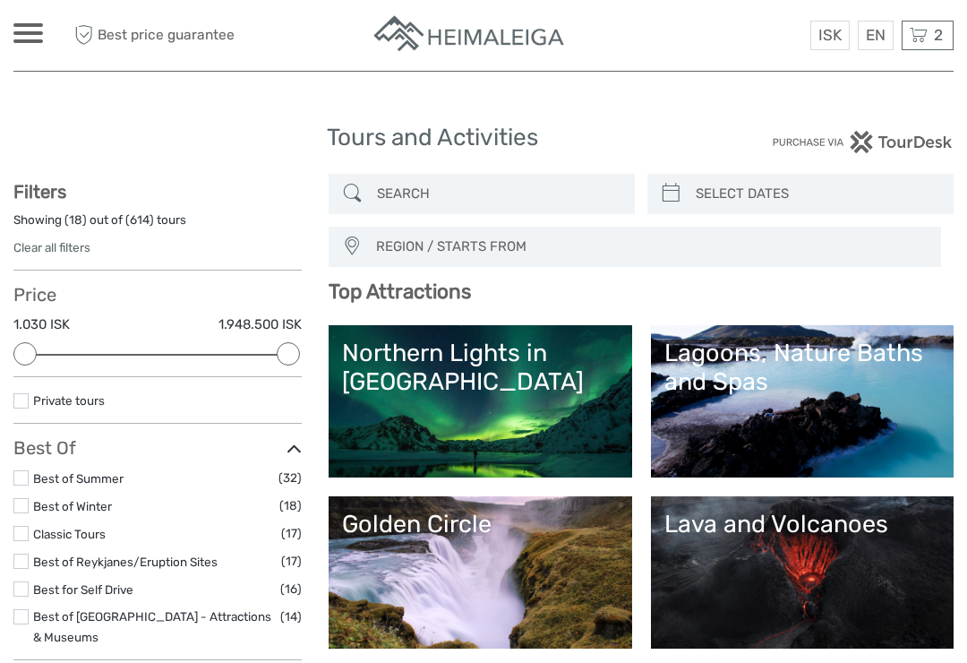
click at [937, 39] on span "2" at bounding box center [938, 35] width 14 height 18
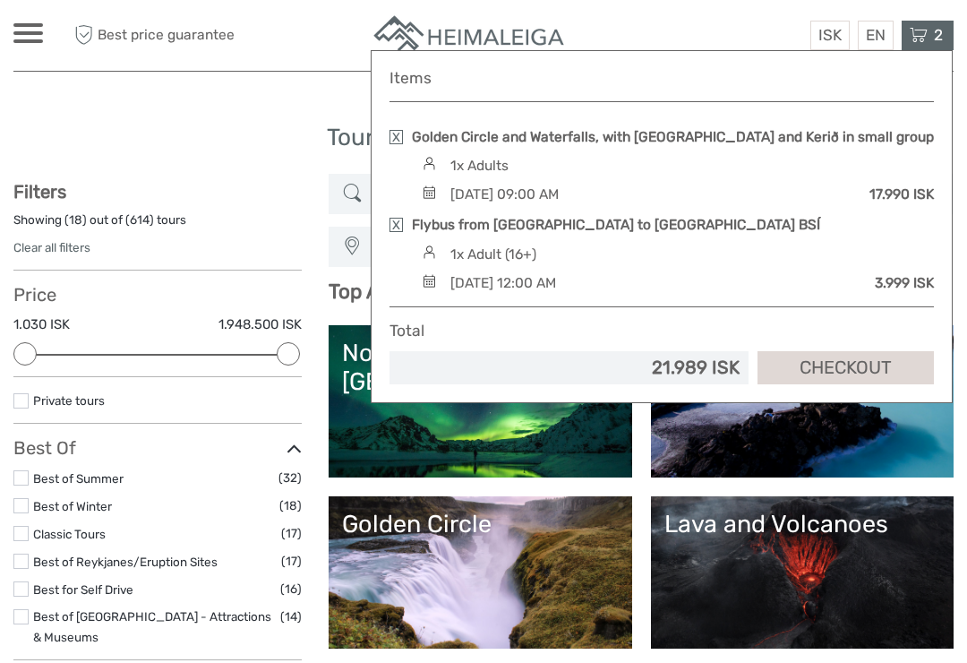
click at [440, 287] on img at bounding box center [429, 280] width 24 height 13
click at [834, 384] on link "Checkout" at bounding box center [845, 367] width 176 height 33
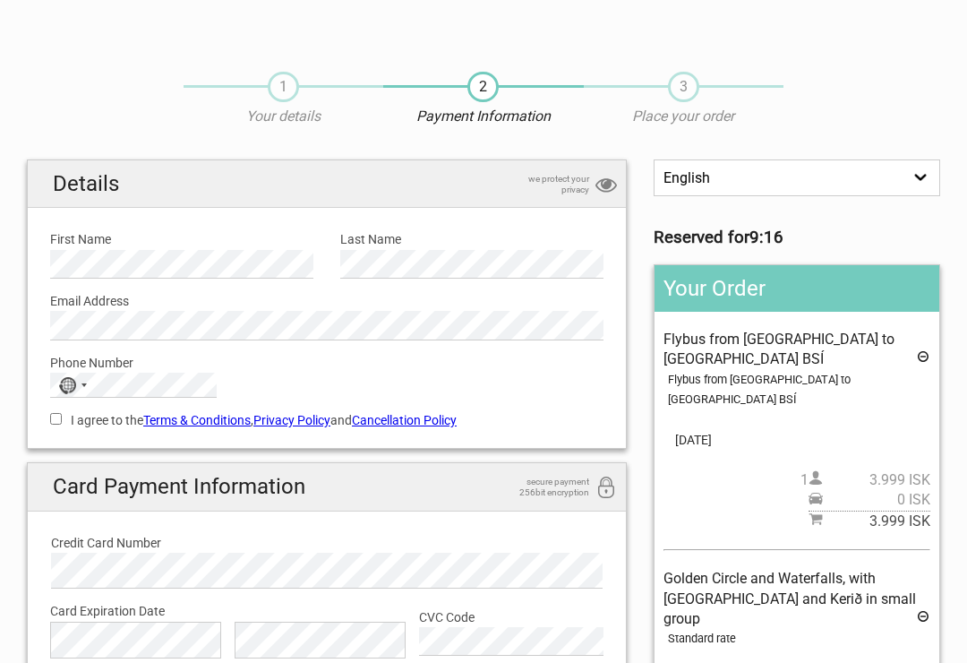
click at [96, 232] on label "First Name" at bounding box center [181, 239] width 263 height 20
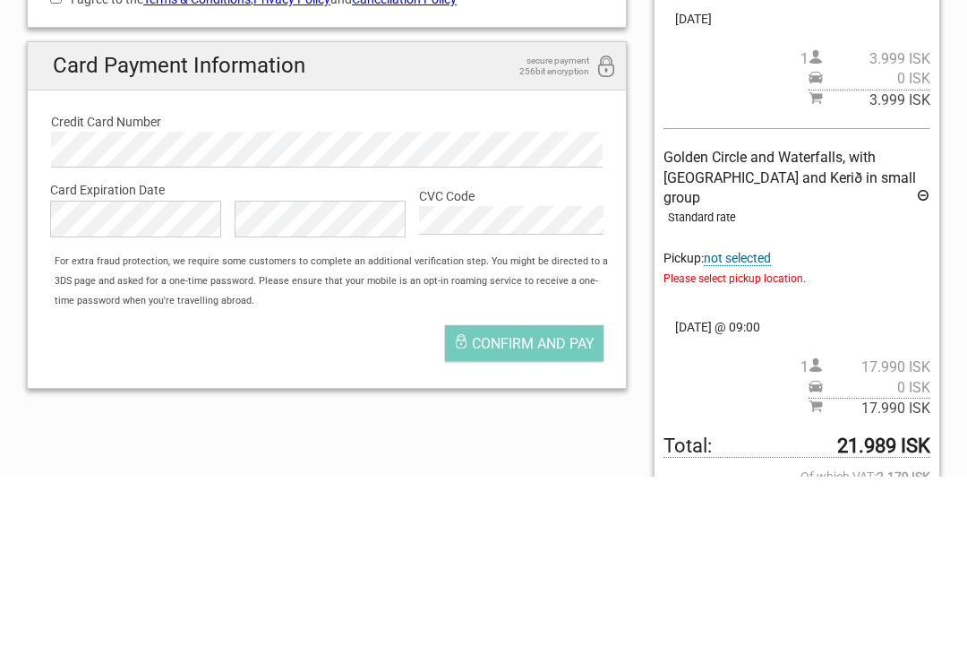
scroll to position [421, 0]
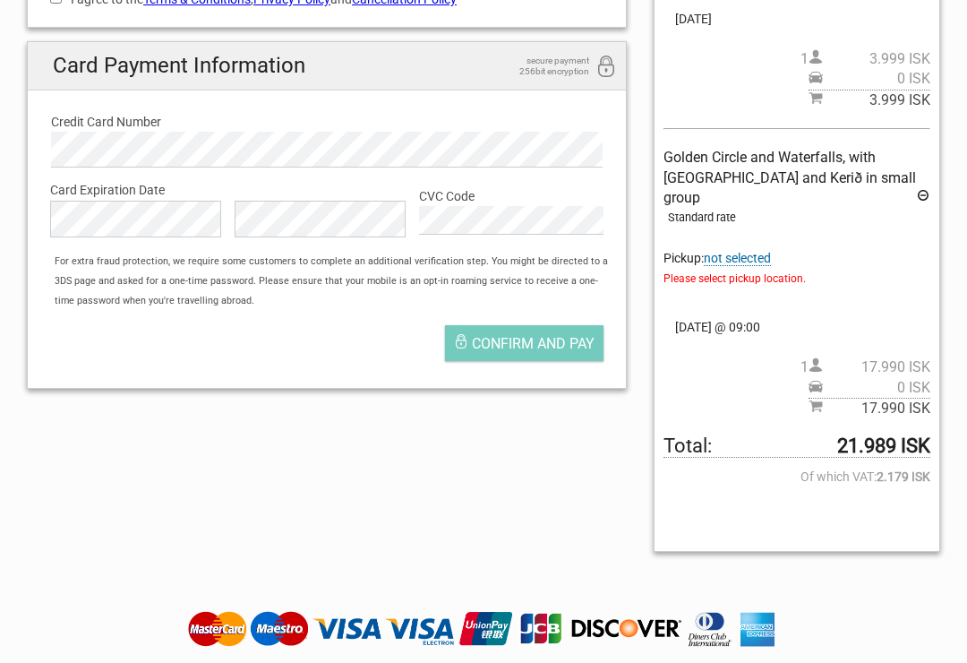
click at [469, 188] on label "CVC Code" at bounding box center [511, 196] width 184 height 20
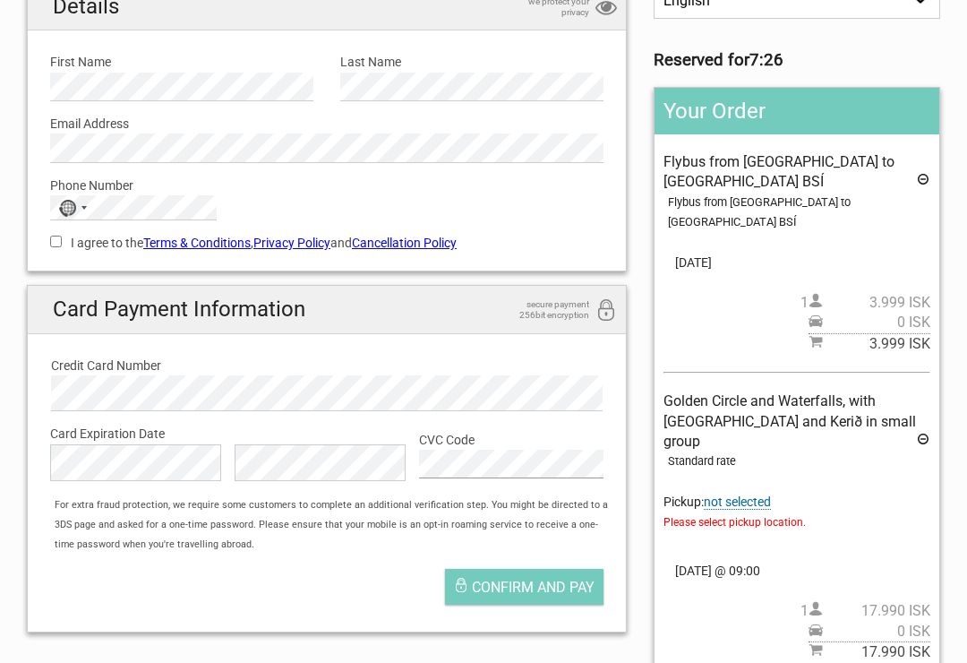
scroll to position [248, 0]
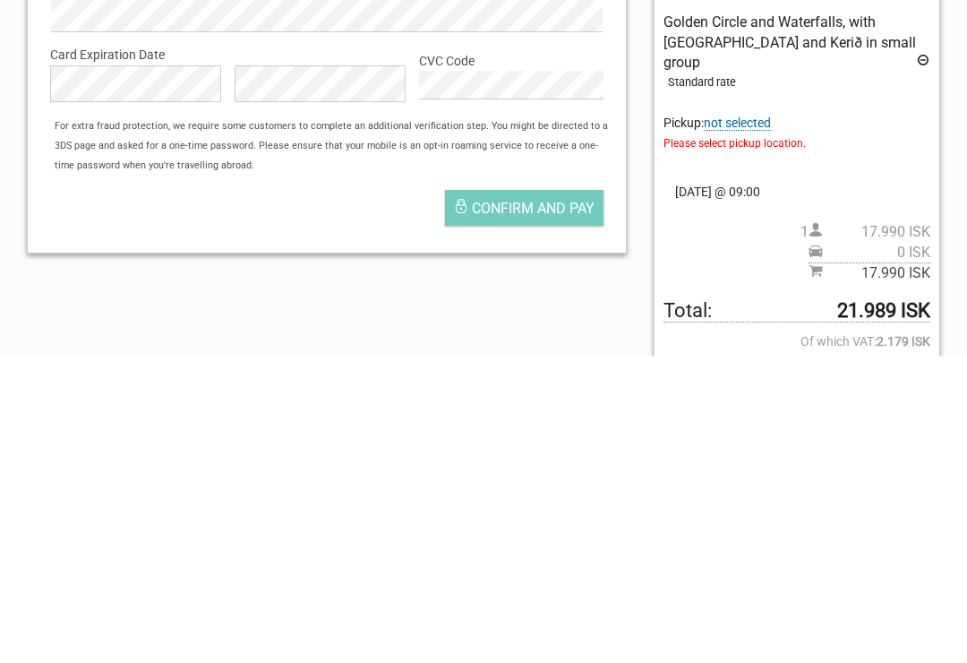
click at [745, 423] on span "not selected" at bounding box center [737, 430] width 67 height 15
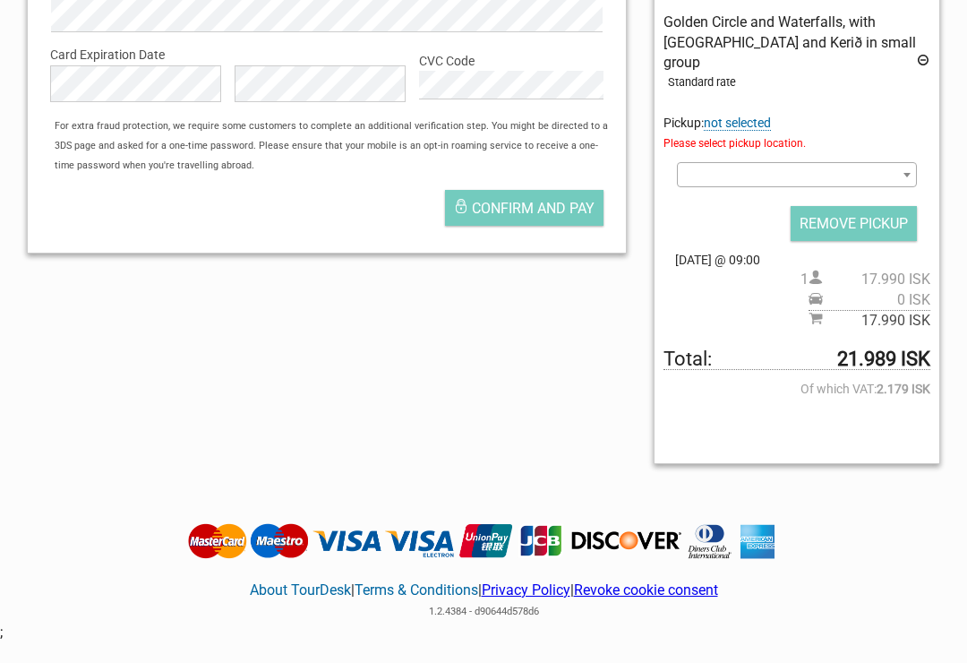
click at [913, 163] on span at bounding box center [907, 174] width 18 height 23
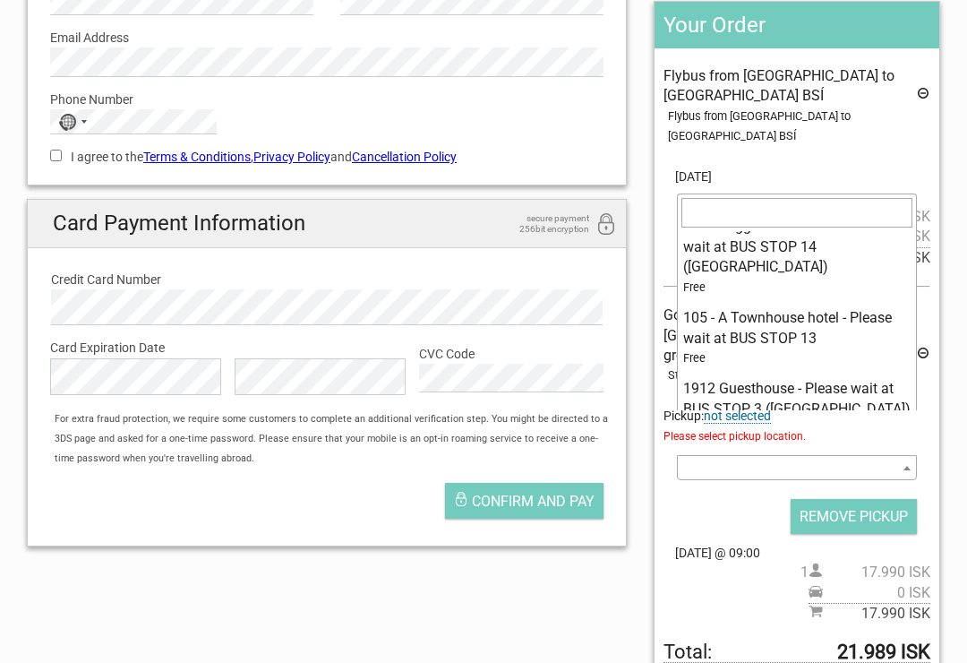
scroll to position [263, 0]
click at [559, 607] on div "English Español Deutsch Reserved for 5:58 Your Order Flybus from Keflavik Airpo…" at bounding box center [483, 333] width 940 height 874
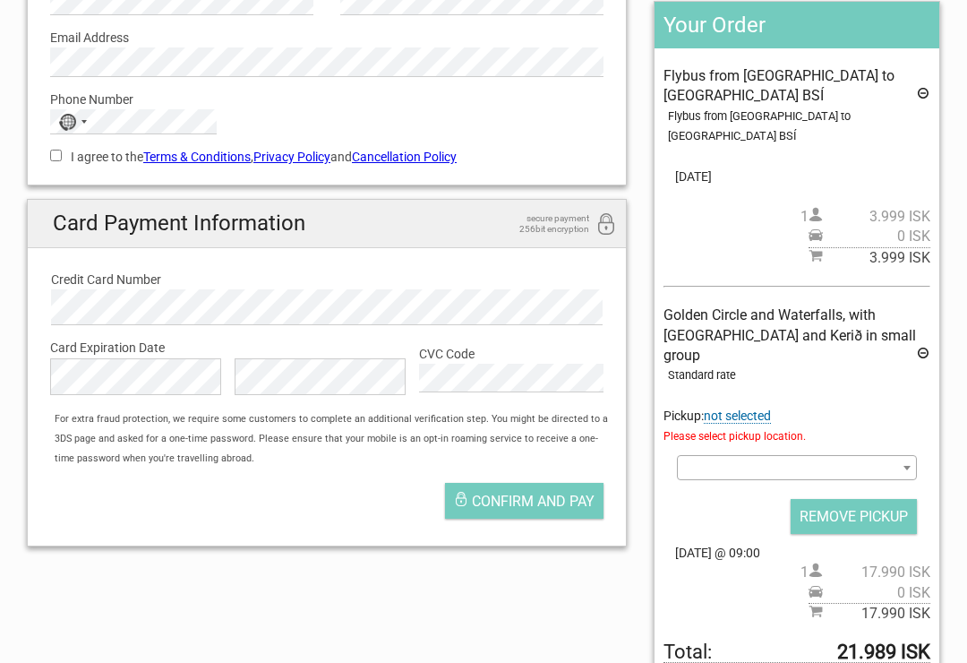
click at [912, 456] on span at bounding box center [907, 467] width 18 height 23
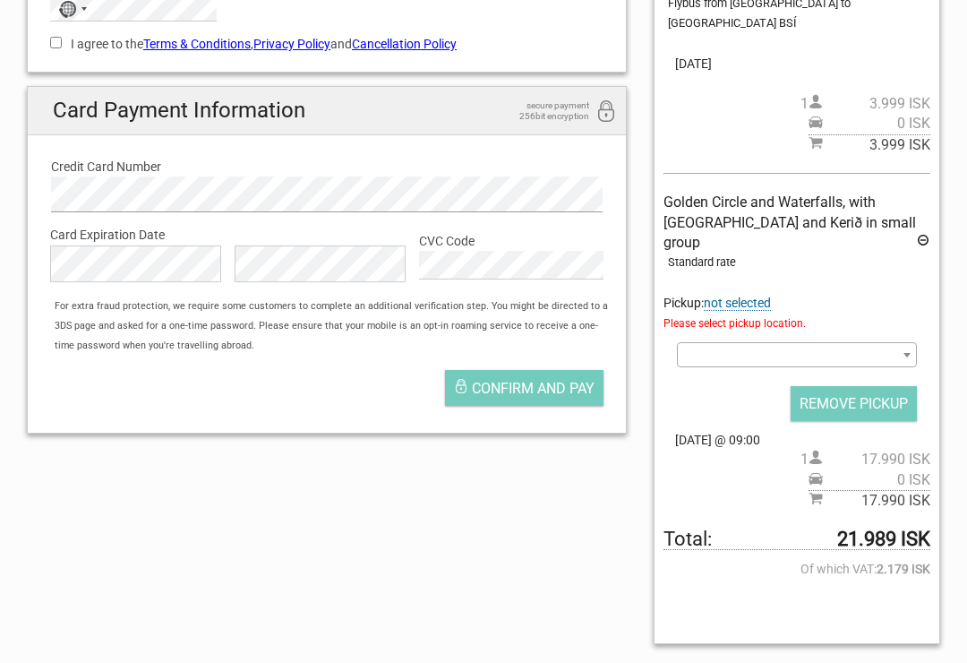
scroll to position [375, 0]
click at [465, 170] on label "Credit Card Number" at bounding box center [326, 168] width 551 height 20
click at [897, 343] on span at bounding box center [797, 355] width 240 height 25
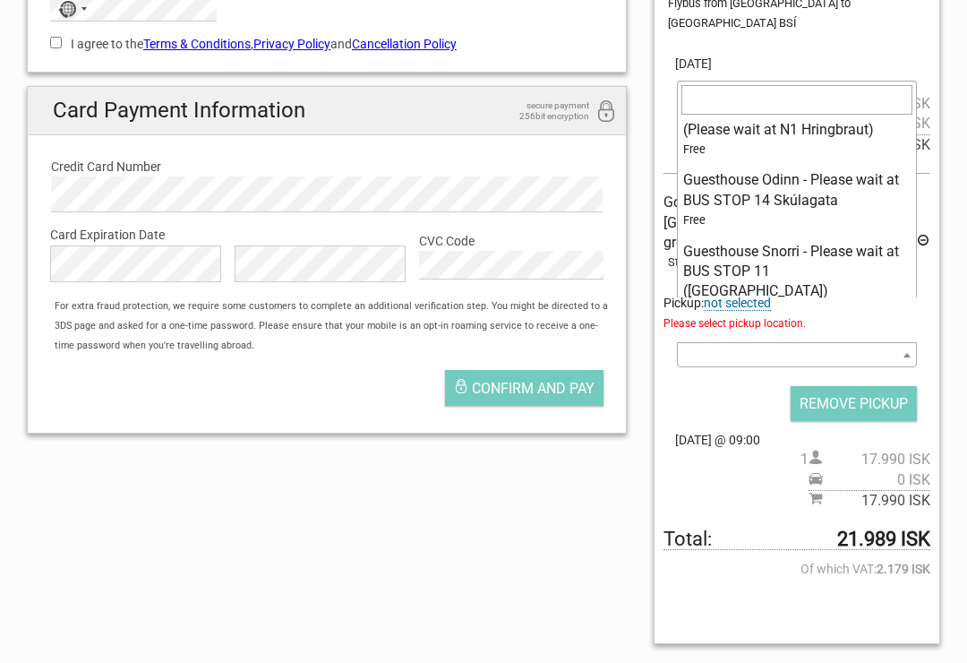
scroll to position [7538, 0]
click at [645, 44] on div "English Español Deutsch Reserved for 0:00 Your Order Flybus from Keflavik Airpo…" at bounding box center [796, 220] width 313 height 874
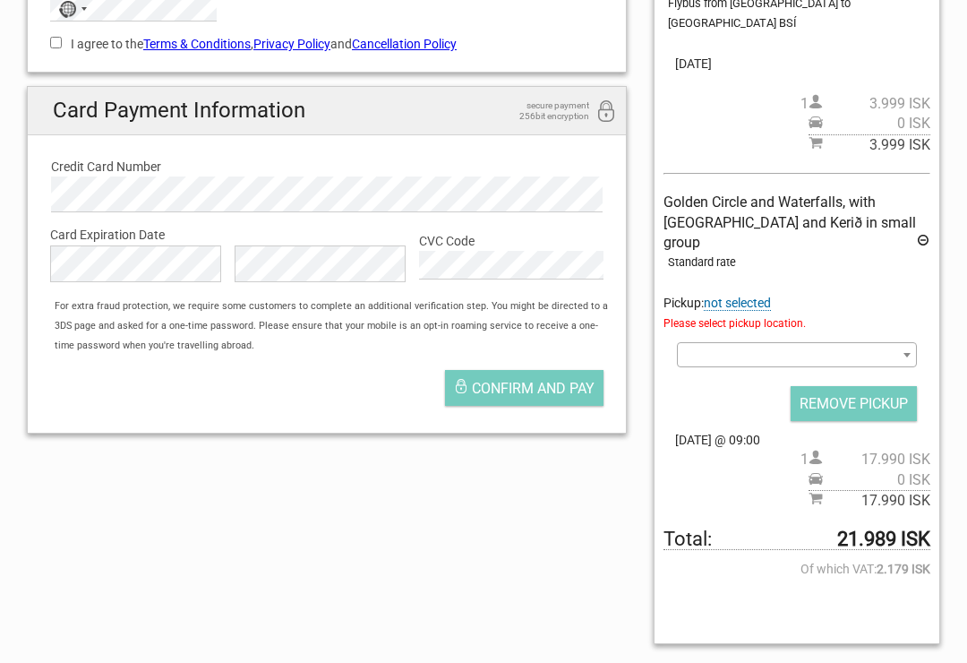
click at [649, 53] on div "English Español Deutsch Reserved for 0:00 Your Order Flybus from Keflavik Airpo…" at bounding box center [796, 220] width 313 height 874
click at [794, 313] on span "Please select pickup location." at bounding box center [796, 323] width 267 height 20
click at [772, 313] on span "Please select pickup location." at bounding box center [796, 323] width 267 height 20
click at [750, 295] on span "not selected" at bounding box center [737, 302] width 67 height 15
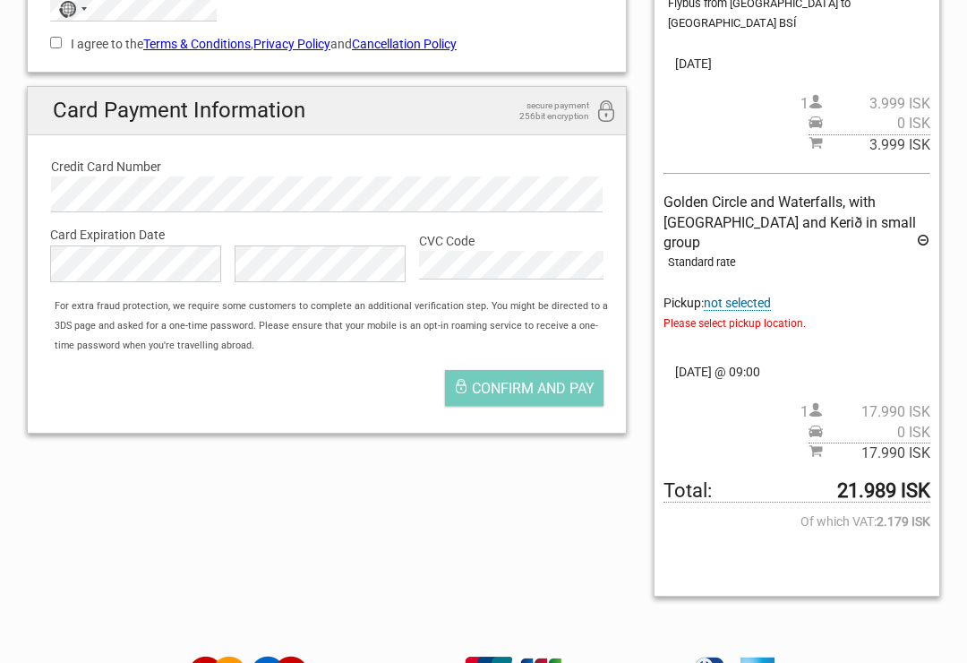
click at [746, 313] on span "Please select pickup location." at bounding box center [796, 323] width 267 height 20
click at [789, 313] on span "Please select pickup location." at bounding box center [796, 323] width 267 height 20
click at [709, 313] on span "Please select pickup location." at bounding box center [796, 323] width 267 height 20
click at [688, 313] on span "Please select pickup location." at bounding box center [796, 323] width 267 height 20
click at [744, 295] on span "not selected" at bounding box center [737, 302] width 67 height 15
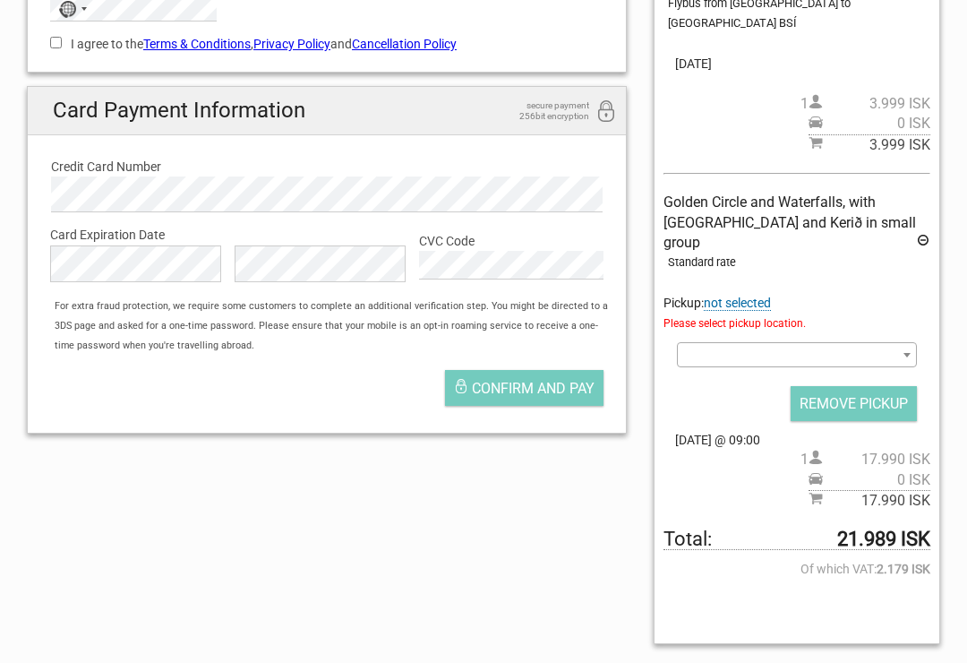
click at [893, 342] on span at bounding box center [797, 354] width 240 height 25
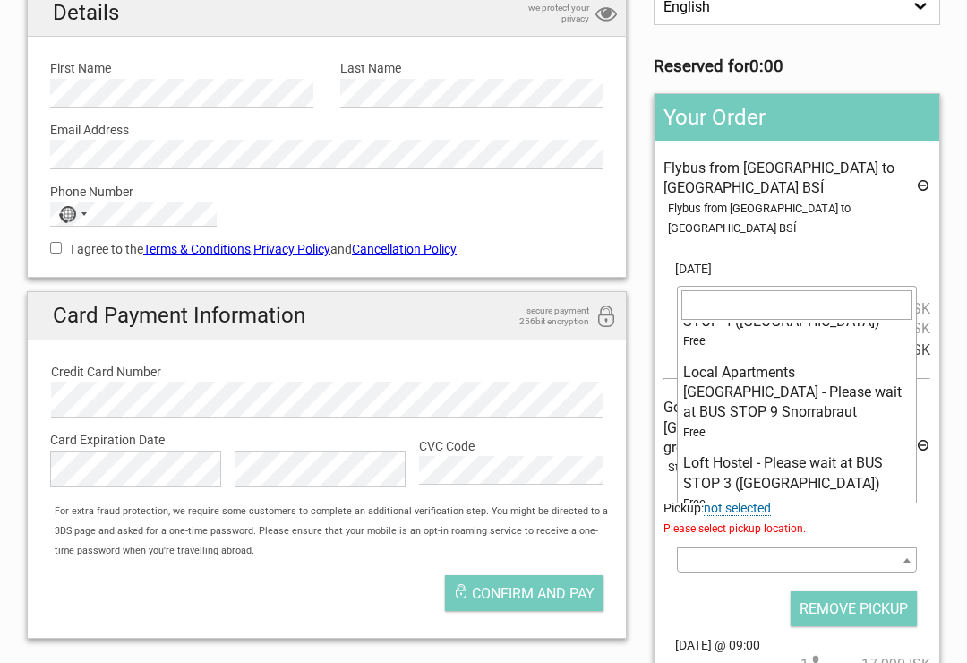
scroll to position [10653, 0]
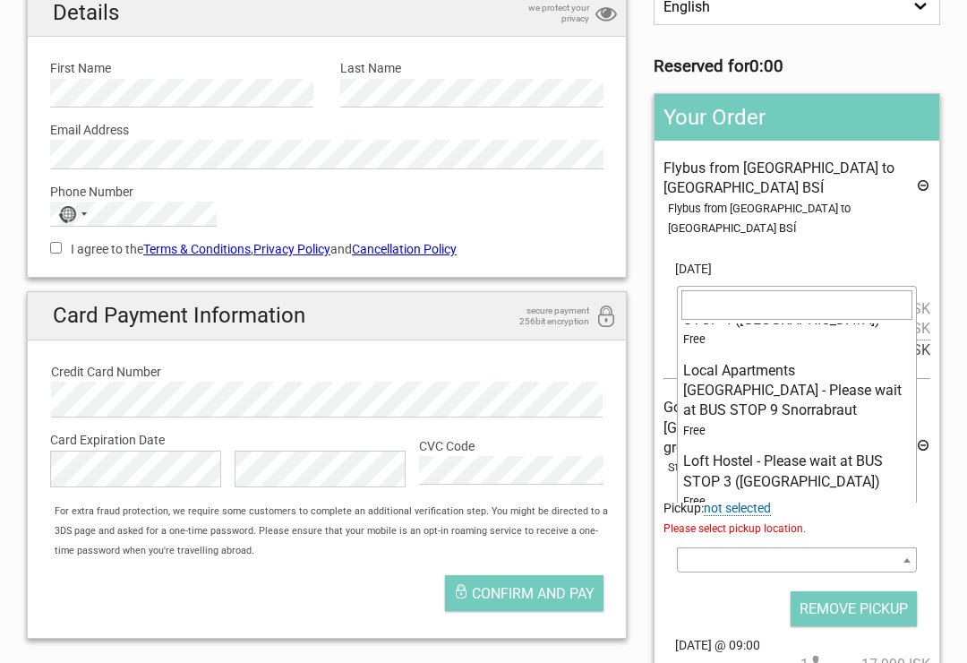
click at [671, 591] on div "REMOVE PICKUP" at bounding box center [796, 609] width 267 height 36
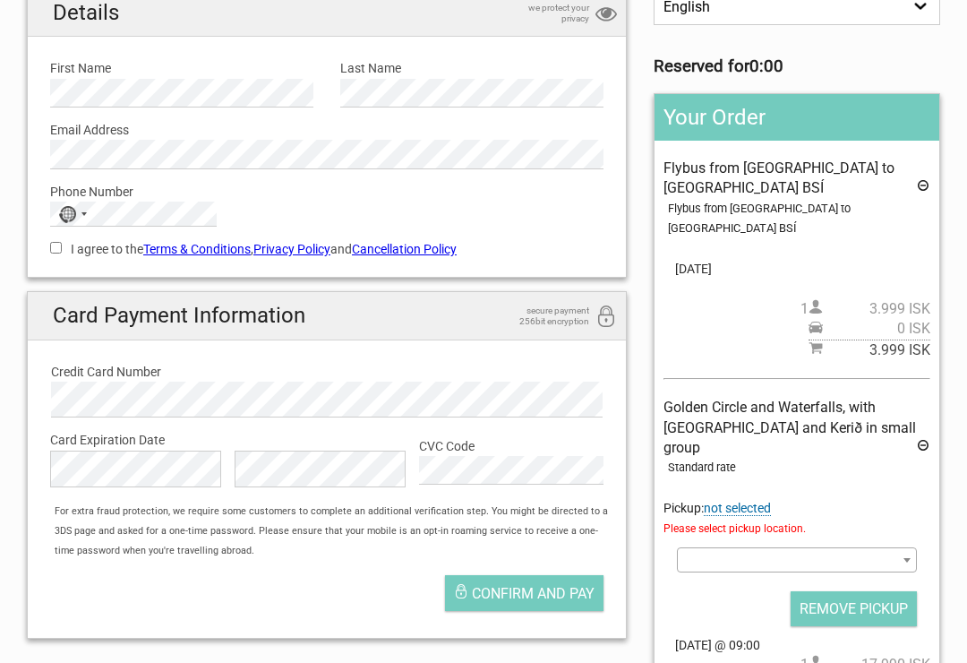
click at [722, 547] on span at bounding box center [797, 559] width 240 height 25
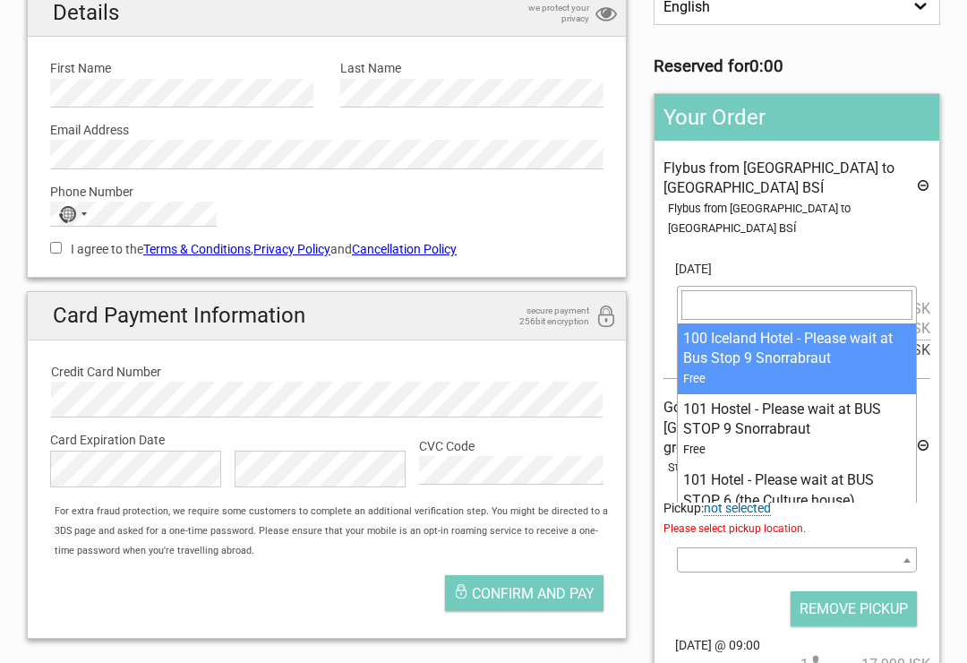
click at [692, 590] on div "REMOVE PICKUP" at bounding box center [796, 608] width 267 height 36
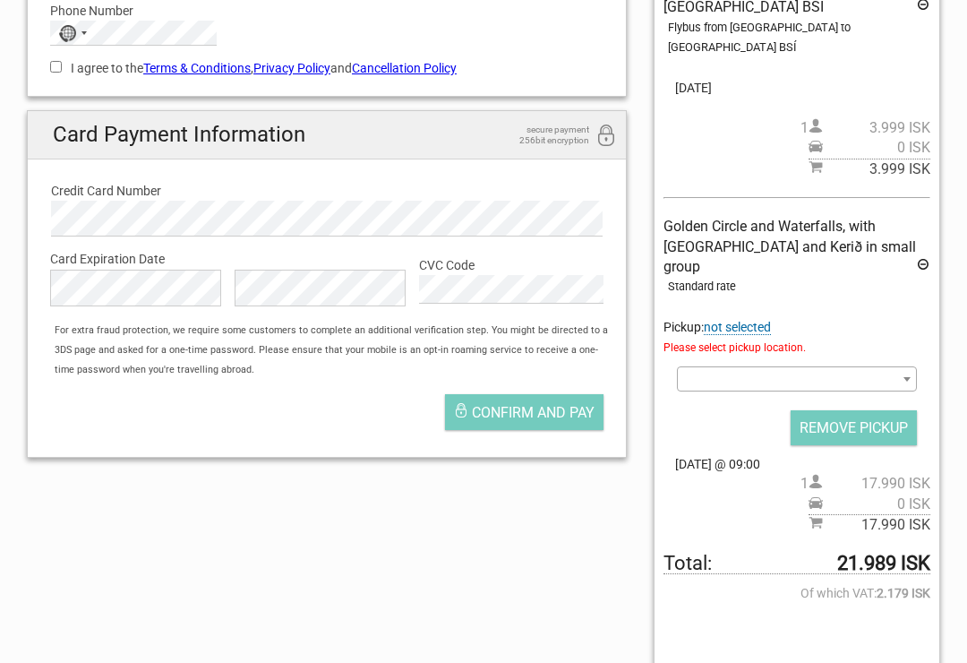
scroll to position [352, 0]
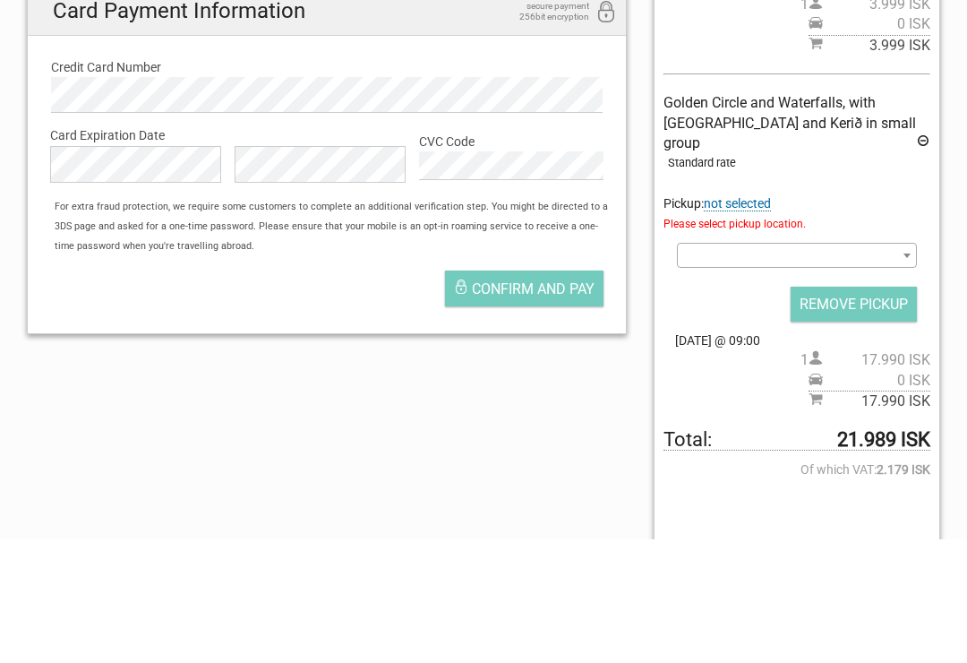
click at [346, 385] on div "Confirm and pay" at bounding box center [327, 416] width 580 height 63
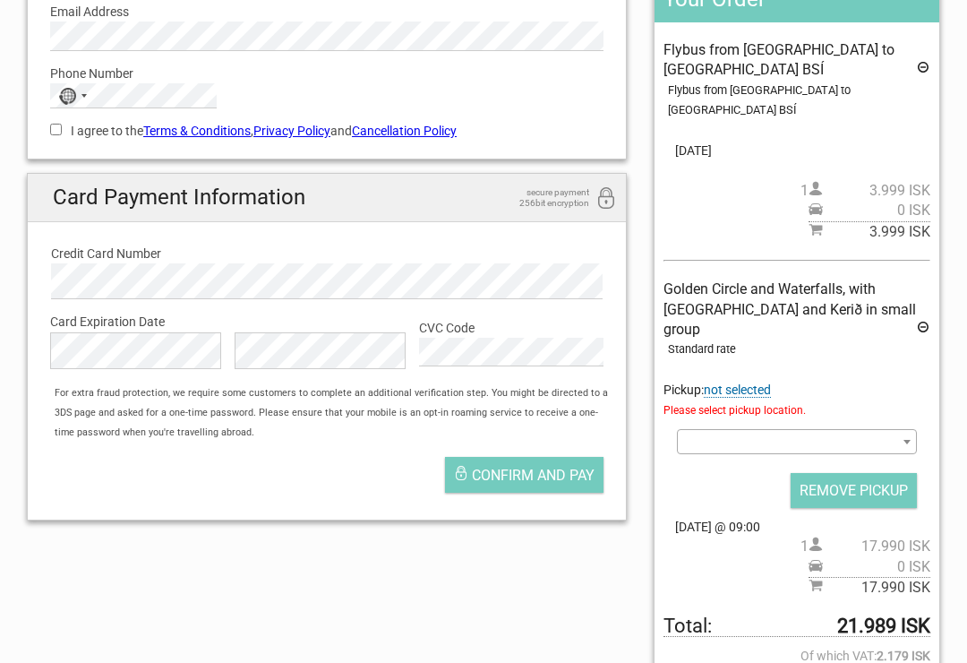
scroll to position [288, 0]
click at [528, 478] on span "Confirm and pay" at bounding box center [533, 475] width 123 height 17
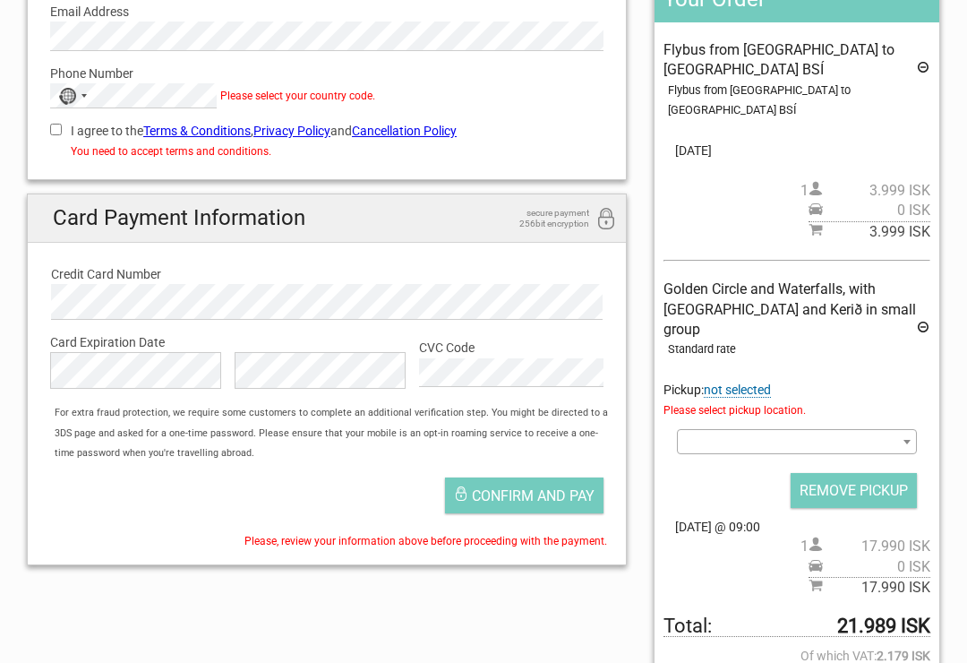
click at [96, 96] on button "No country selected" at bounding box center [73, 95] width 45 height 23
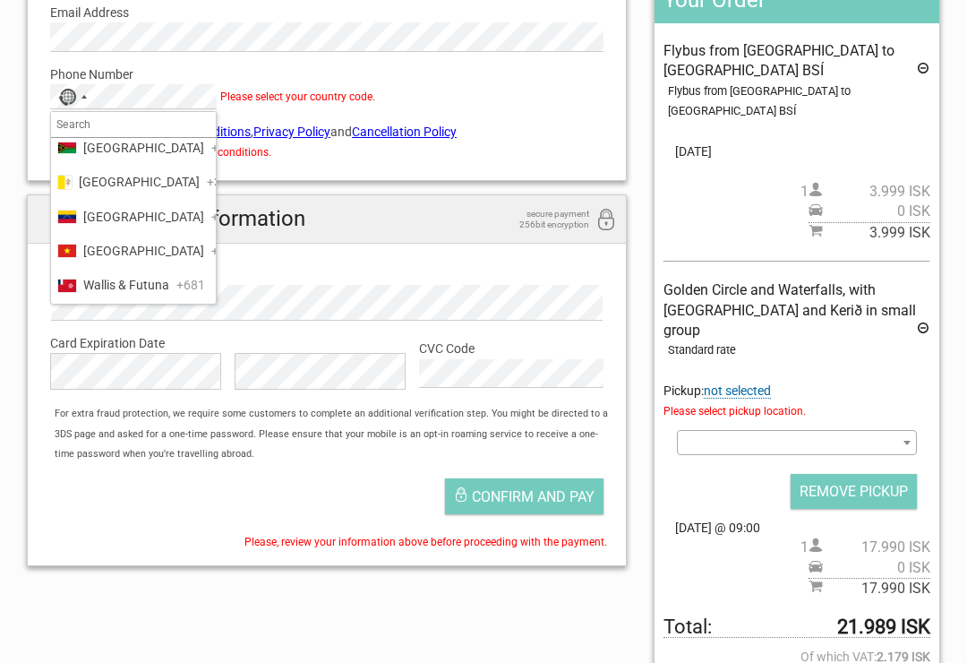
scroll to position [8356, 0]
click at [71, 47] on div "List of countries" at bounding box center [67, 43] width 18 height 10
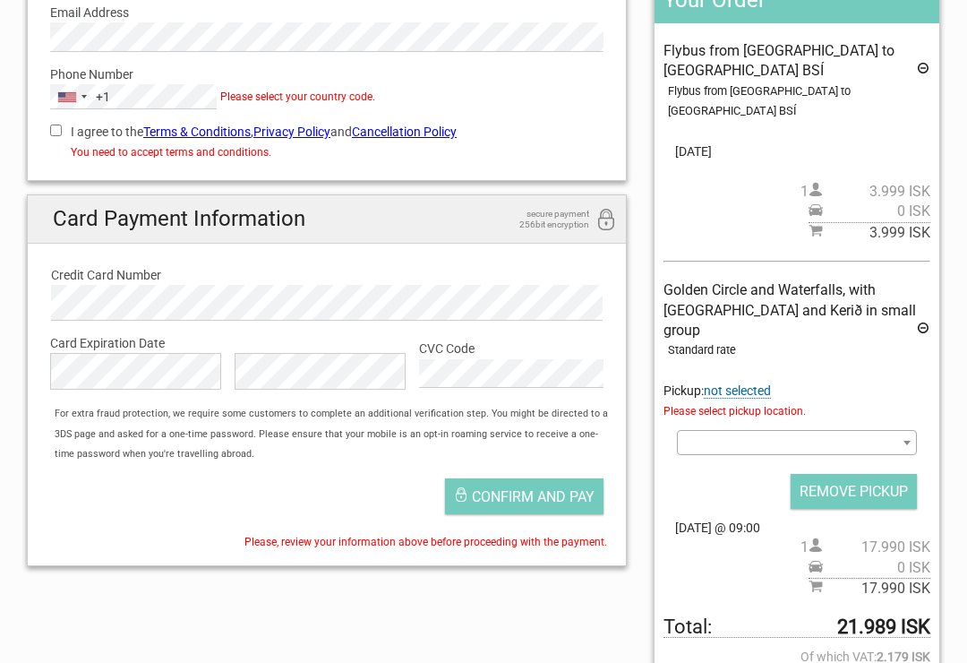
click at [637, 226] on div "Details we protect your privacy First Name Please provide us with your name. La…" at bounding box center [326, 225] width 627 height 709
click at [531, 488] on span "Confirm and pay" at bounding box center [533, 496] width 123 height 17
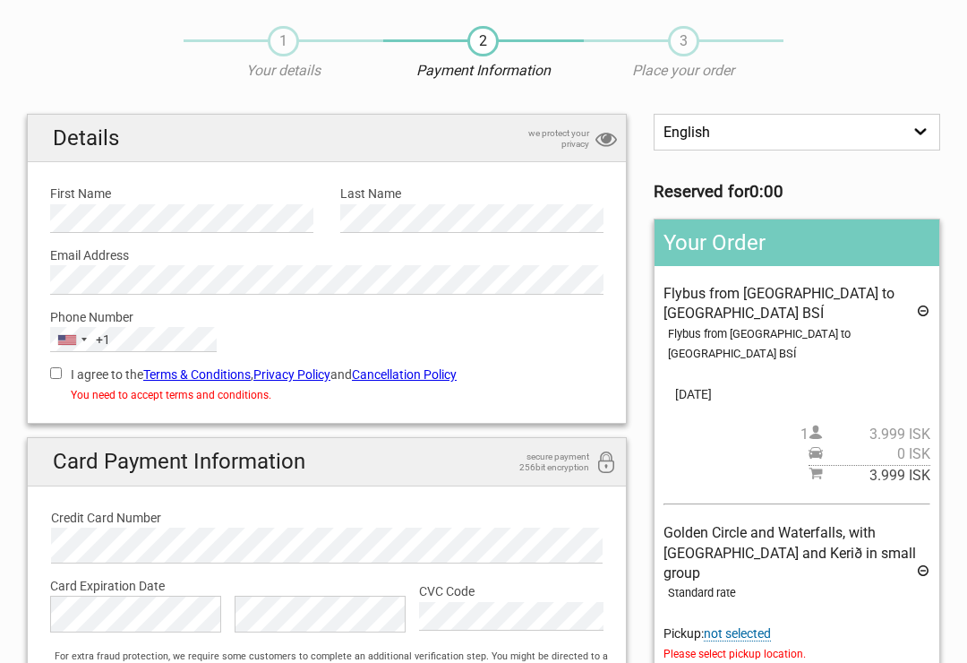
scroll to position [0, 0]
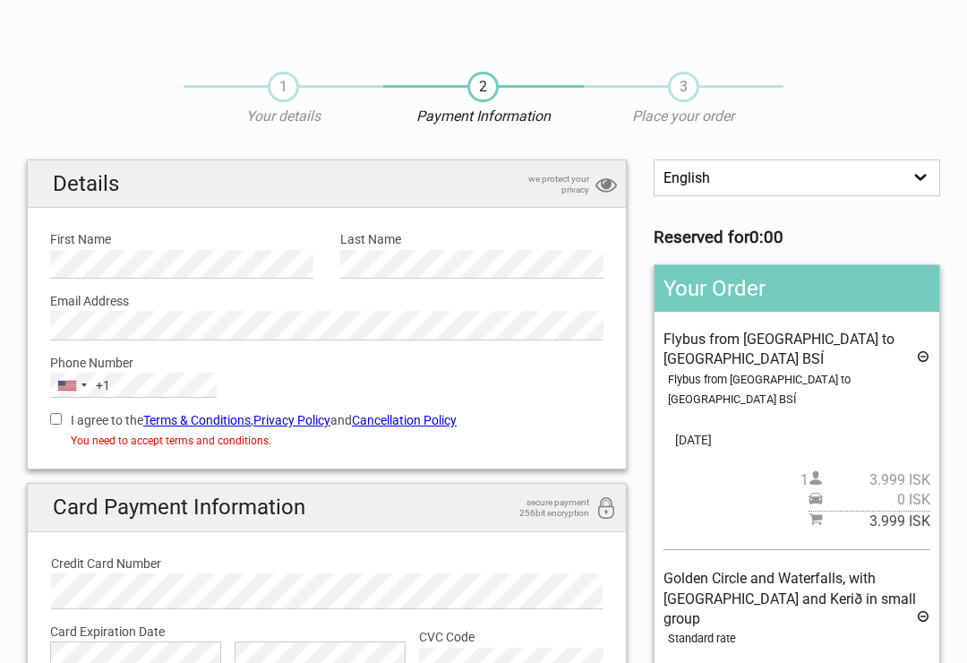
click at [58, 415] on input "I agree to the Terms & Conditions , Privacy Policy and Cancellation Policy" at bounding box center [56, 419] width 12 height 12
checkbox input "true"
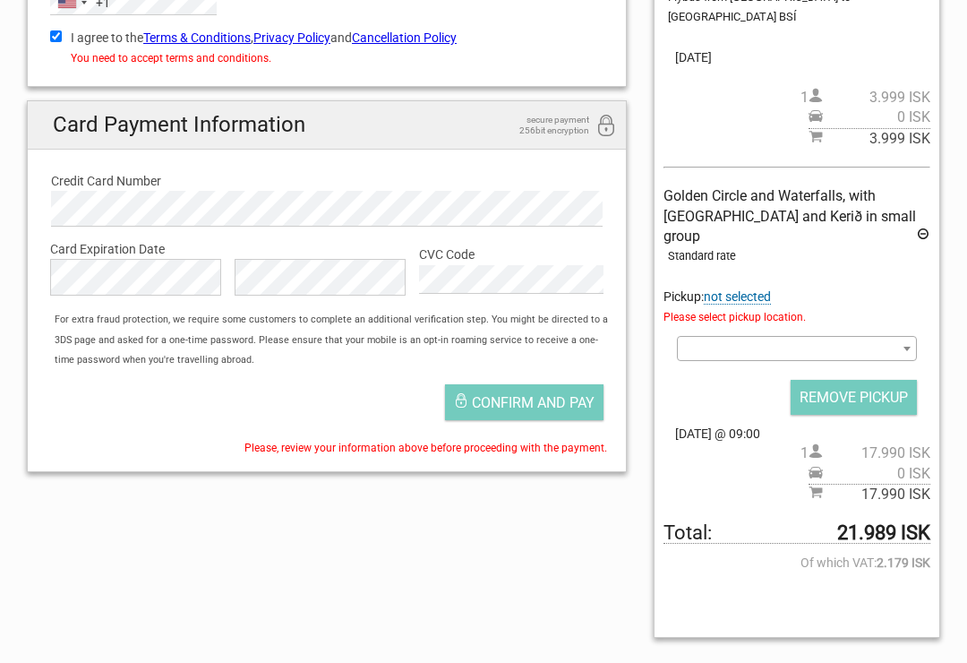
click at [538, 395] on span "Confirm and pay" at bounding box center [533, 403] width 123 height 17
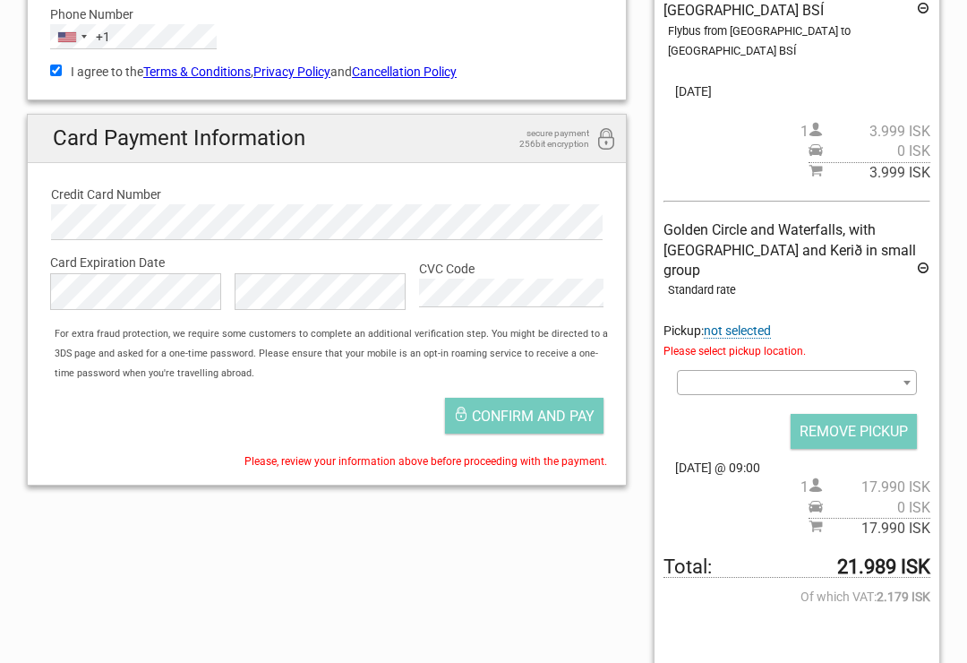
scroll to position [348, 0]
click at [862, 414] on input "REMOVE PICKUP" at bounding box center [854, 431] width 126 height 35
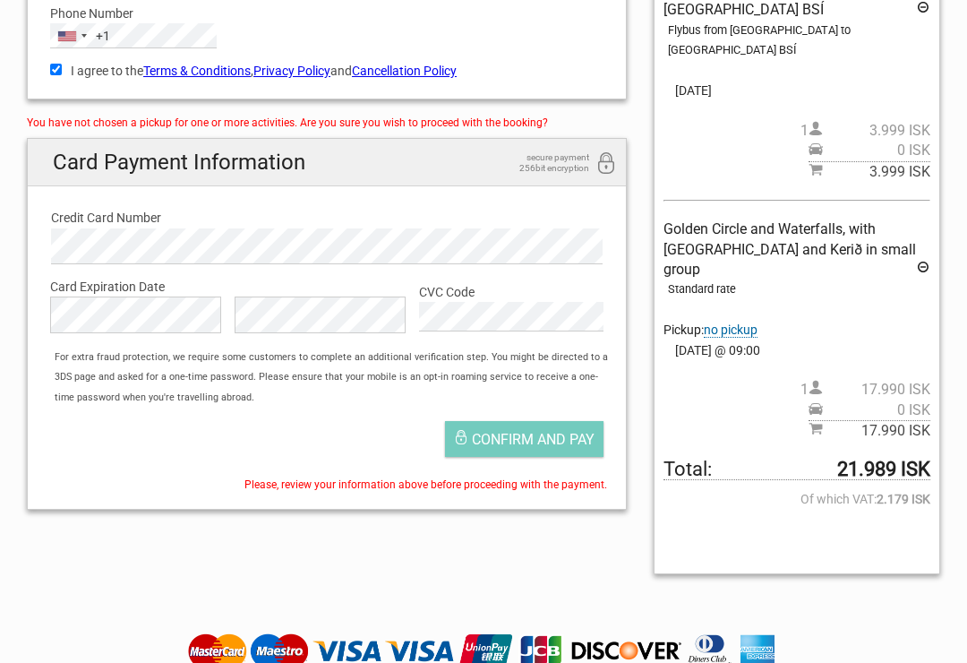
click at [736, 322] on span "no pickup" at bounding box center [731, 329] width 54 height 15
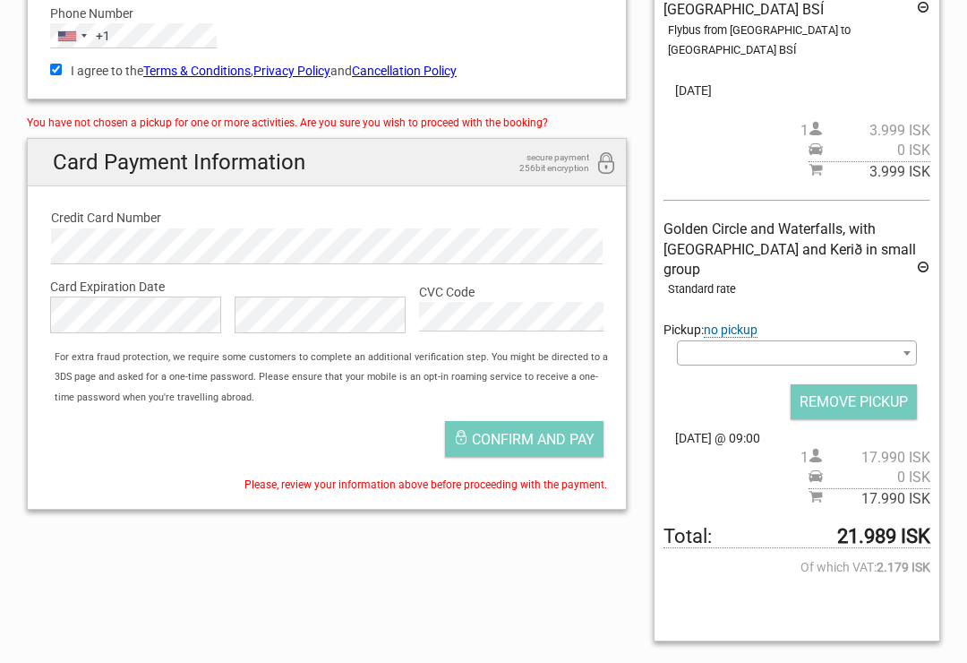
click at [532, 439] on span "Confirm and pay" at bounding box center [533, 439] width 123 height 17
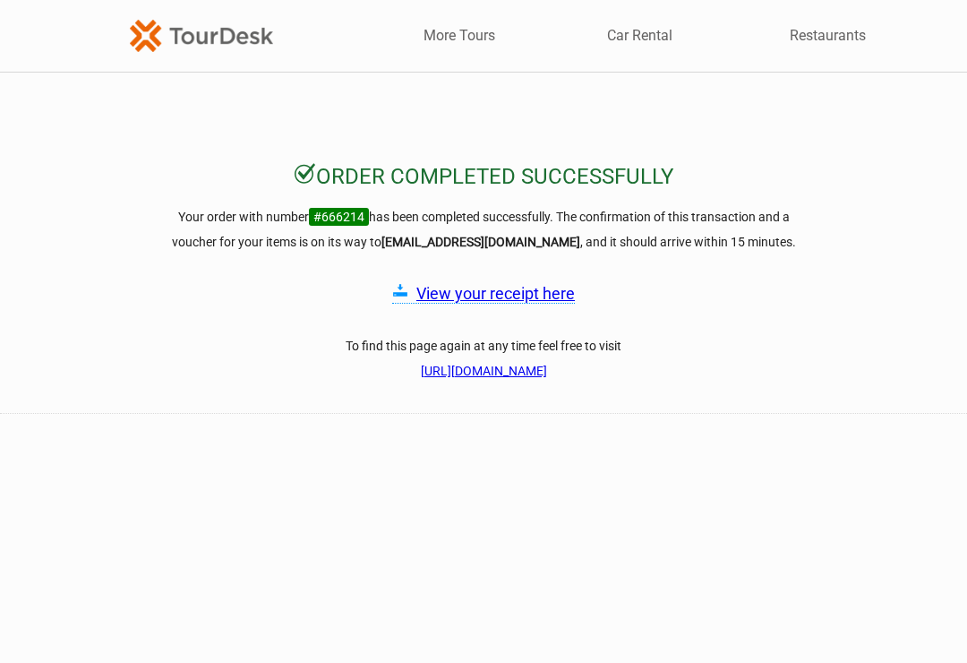
click at [509, 295] on link "View your receipt here" at bounding box center [495, 293] width 158 height 19
